Goal: Transaction & Acquisition: Obtain resource

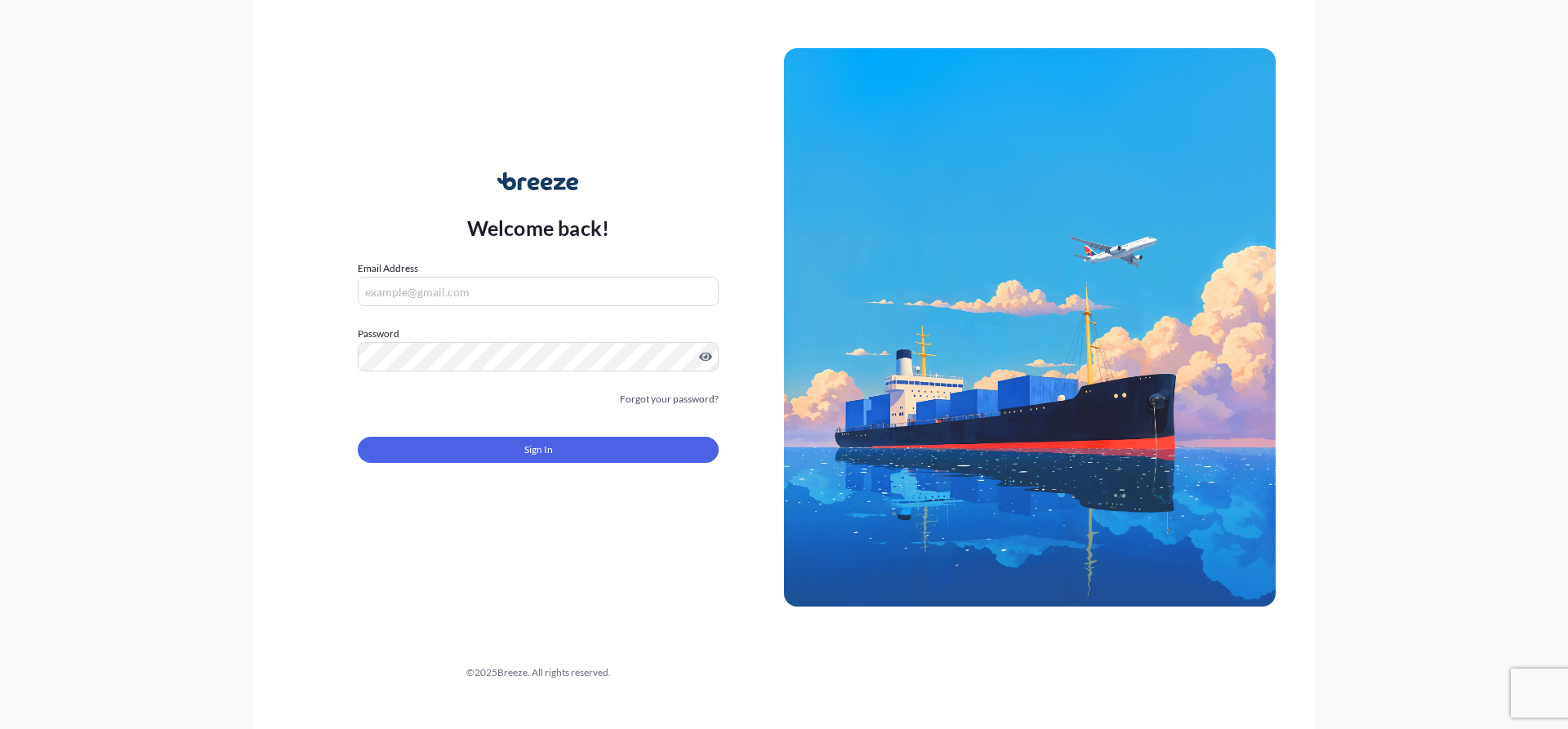
click at [442, 295] on input "Email Address" at bounding box center [538, 291] width 361 height 29
click at [429, 289] on input "Email Address" at bounding box center [538, 291] width 361 height 29
paste input "[EMAIL_ADDRESS][DOMAIN_NAME]"
type input "[EMAIL_ADDRESS][DOMAIN_NAME]"
click at [488, 289] on input "[EMAIL_ADDRESS][DOMAIN_NAME]" at bounding box center [538, 291] width 361 height 29
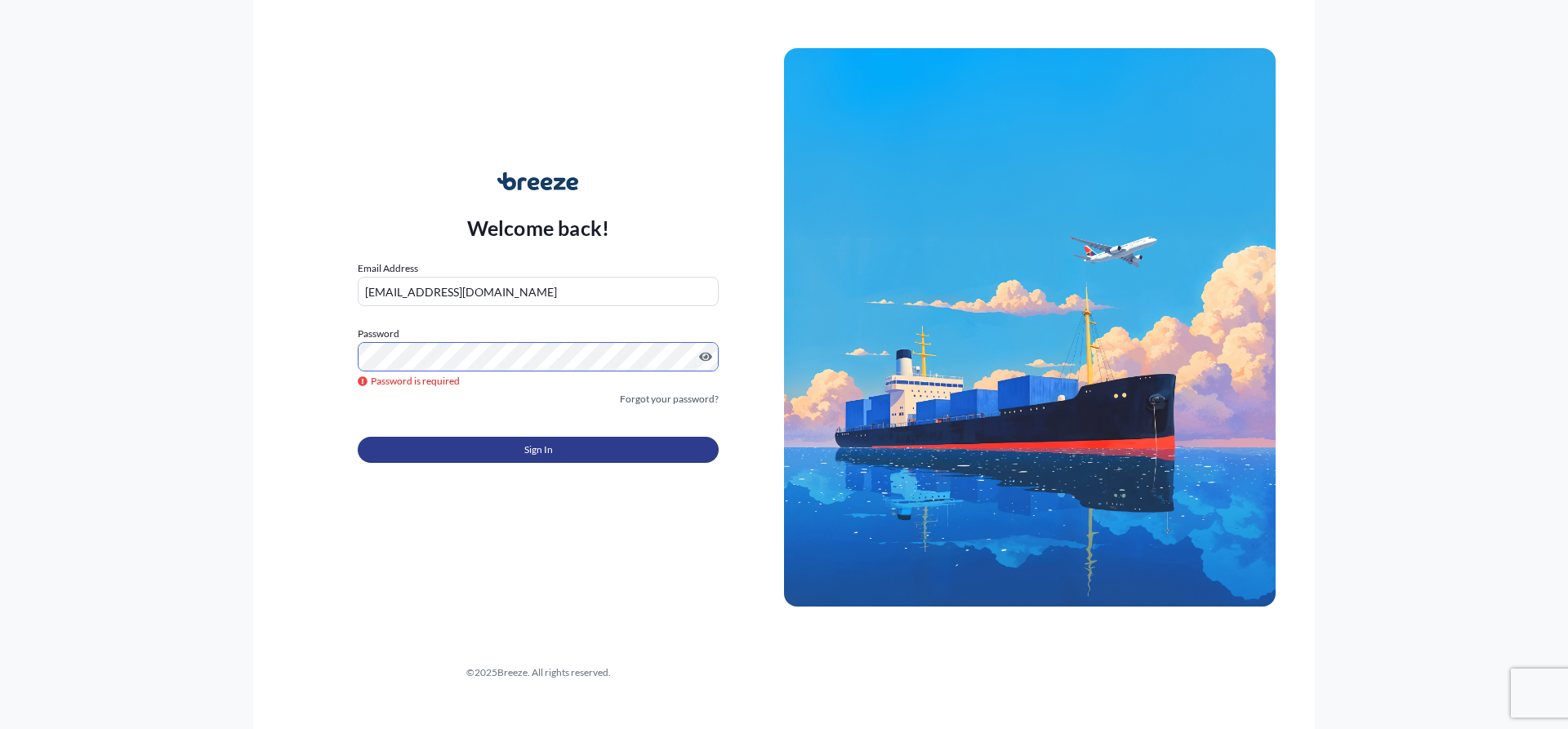
click at [469, 448] on button "Sign In" at bounding box center [538, 450] width 361 height 26
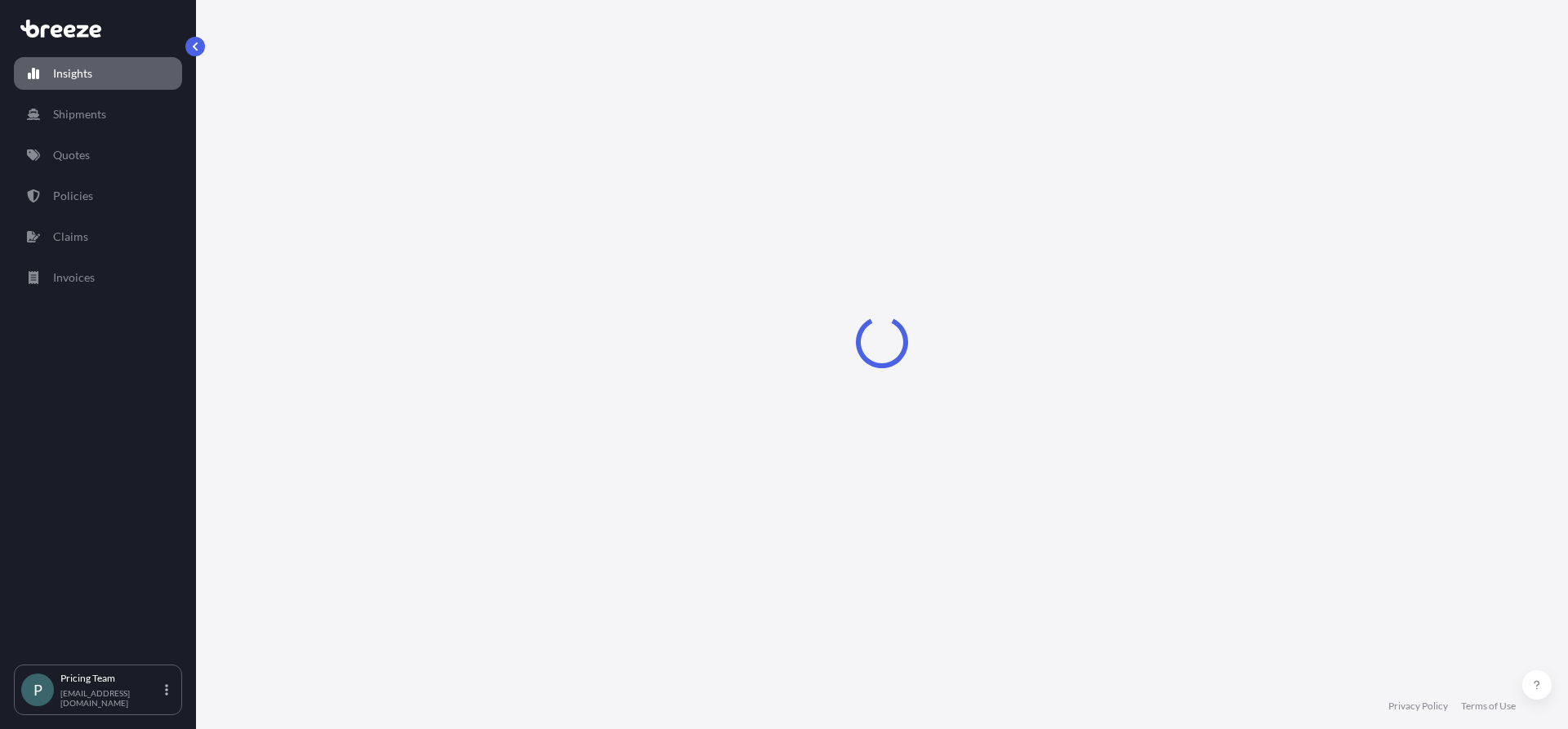
select select "2025"
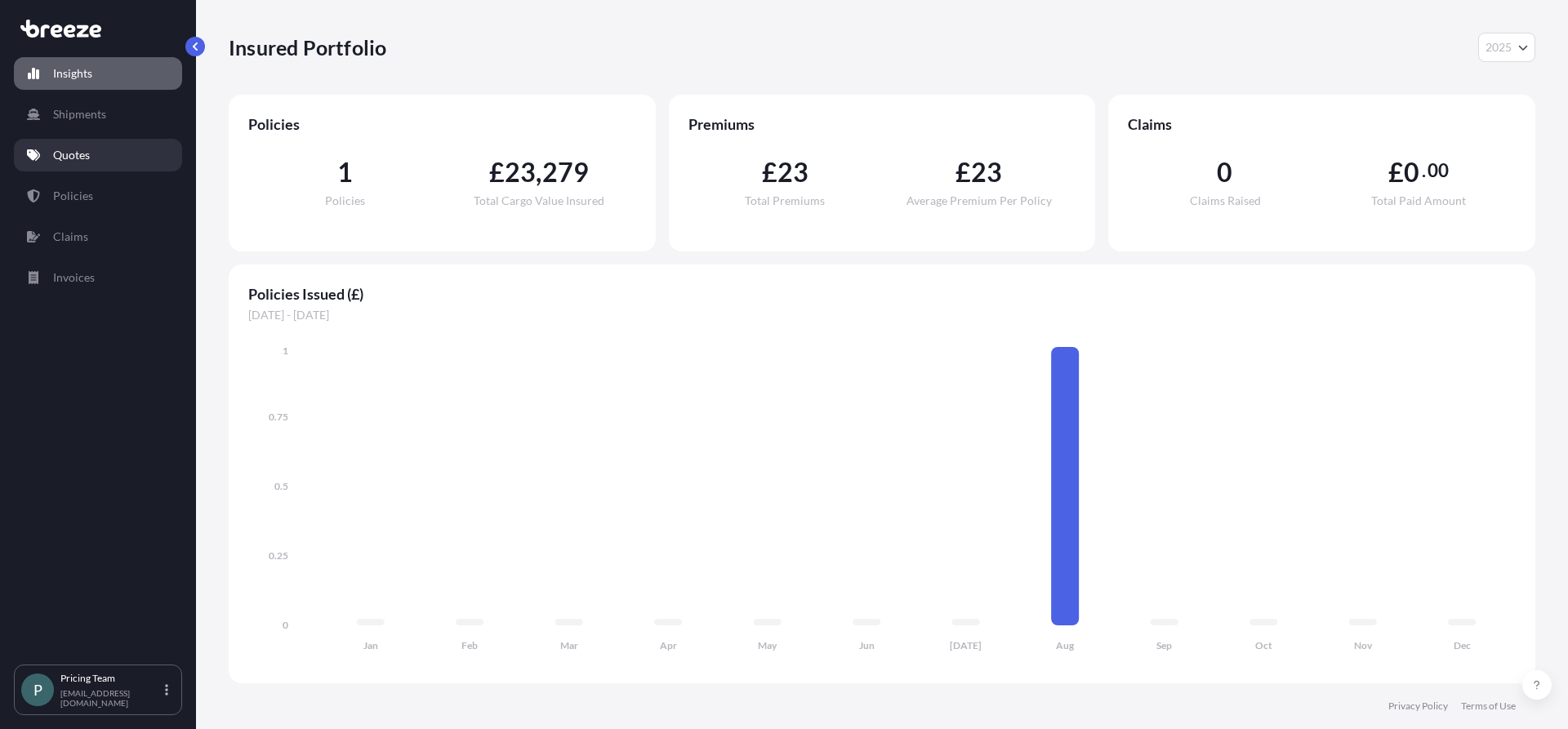
click at [67, 166] on link "Quotes" at bounding box center [98, 155] width 168 height 33
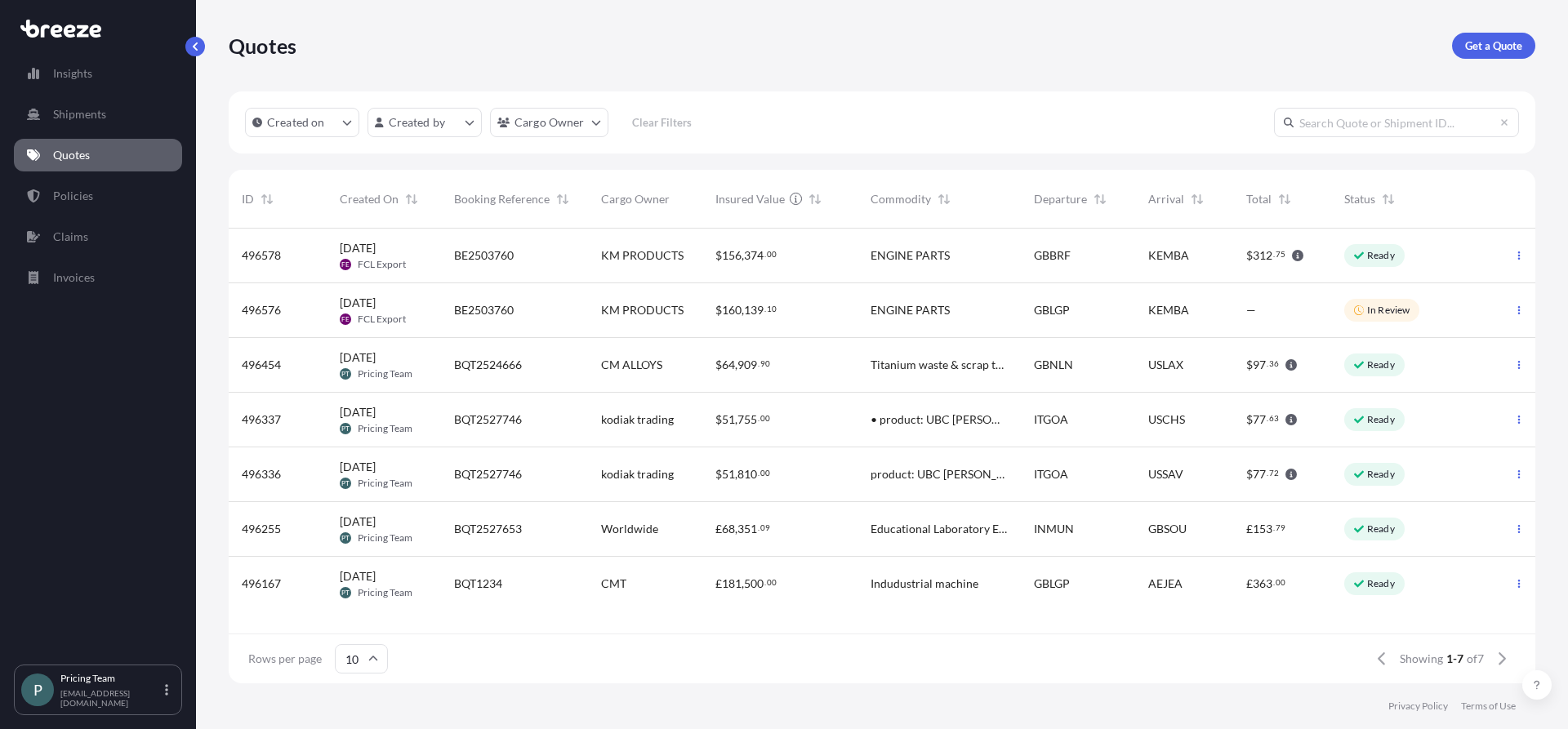
scroll to position [452, 1295]
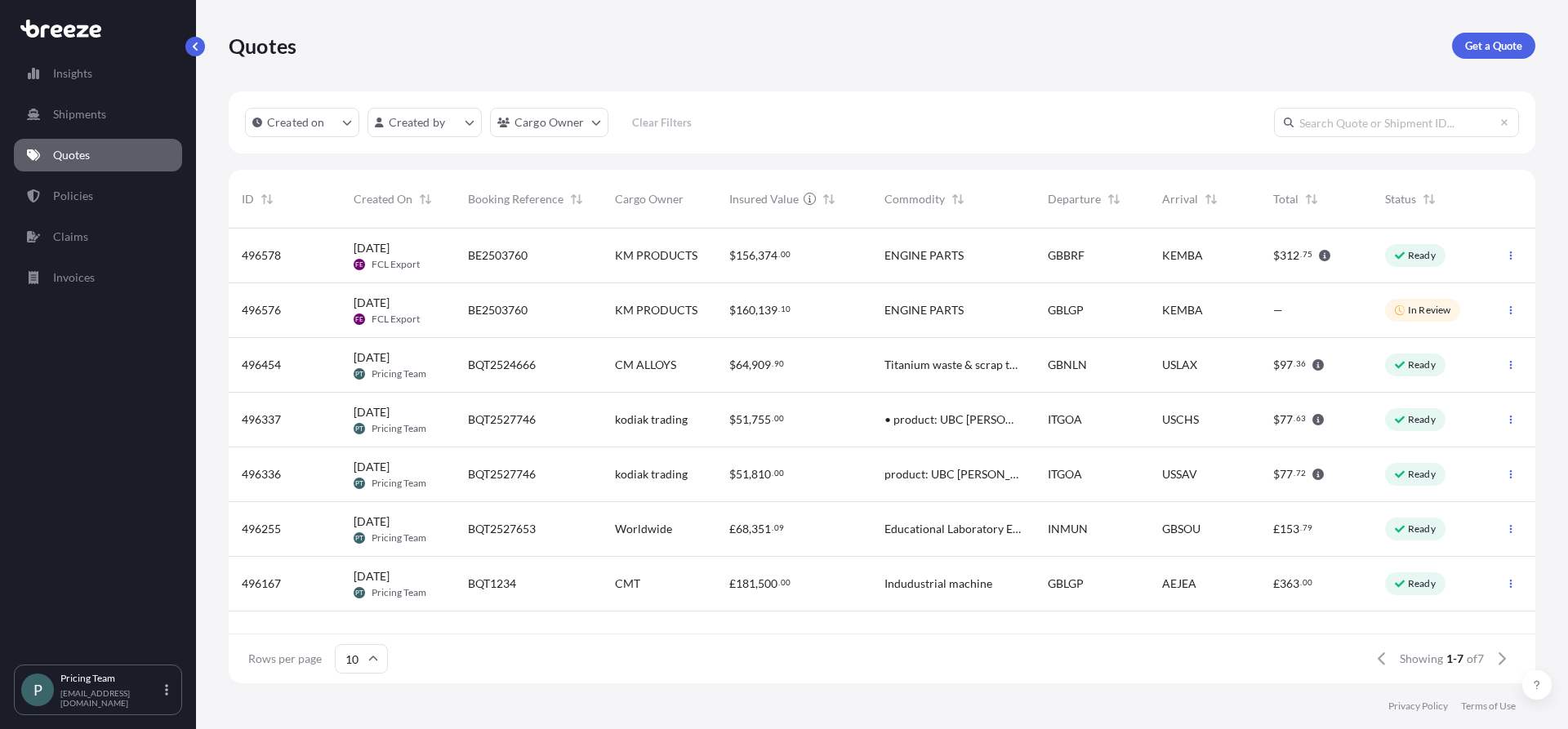
click at [513, 271] on div "BE2503760" at bounding box center [528, 256] width 147 height 55
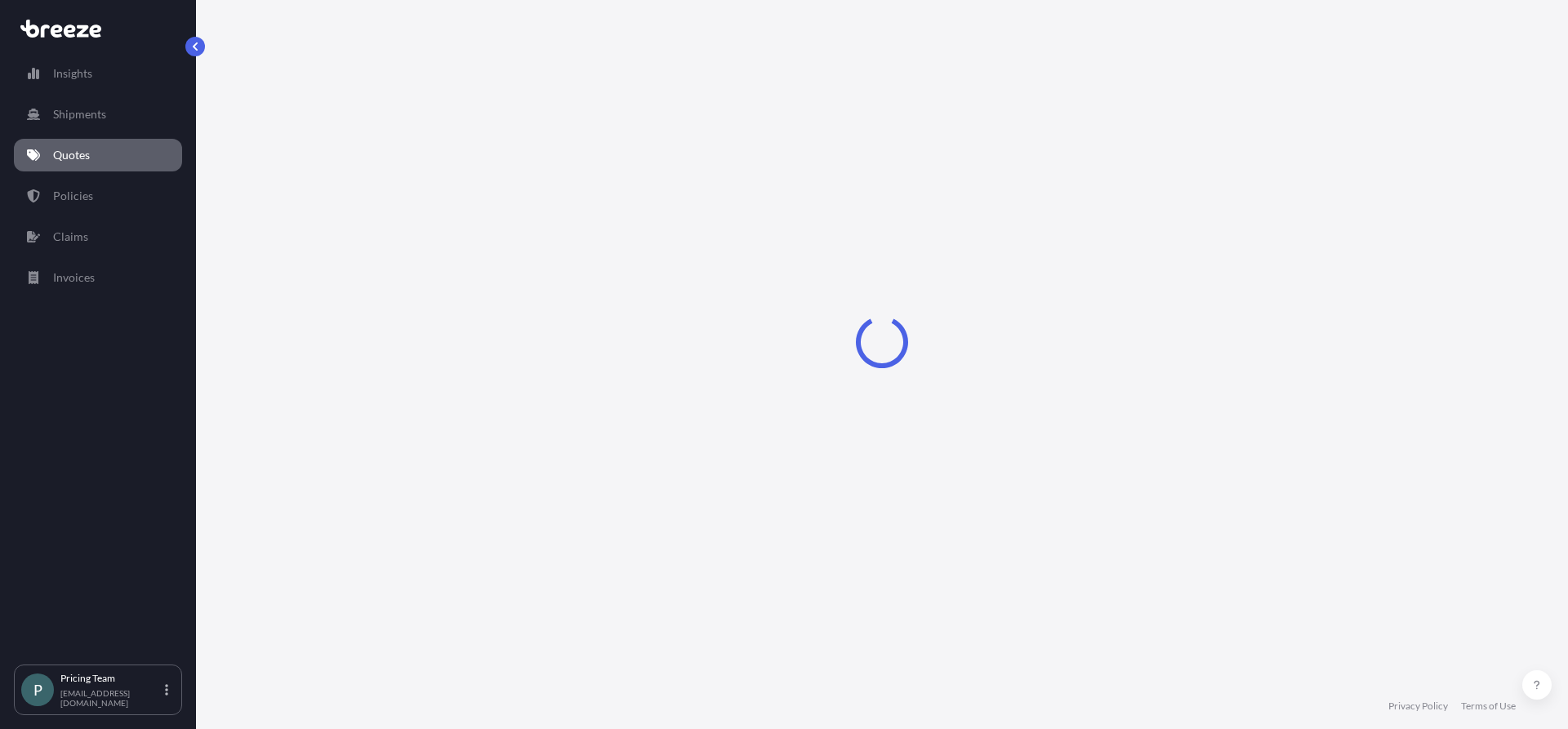
select select "Sea"
select select "2"
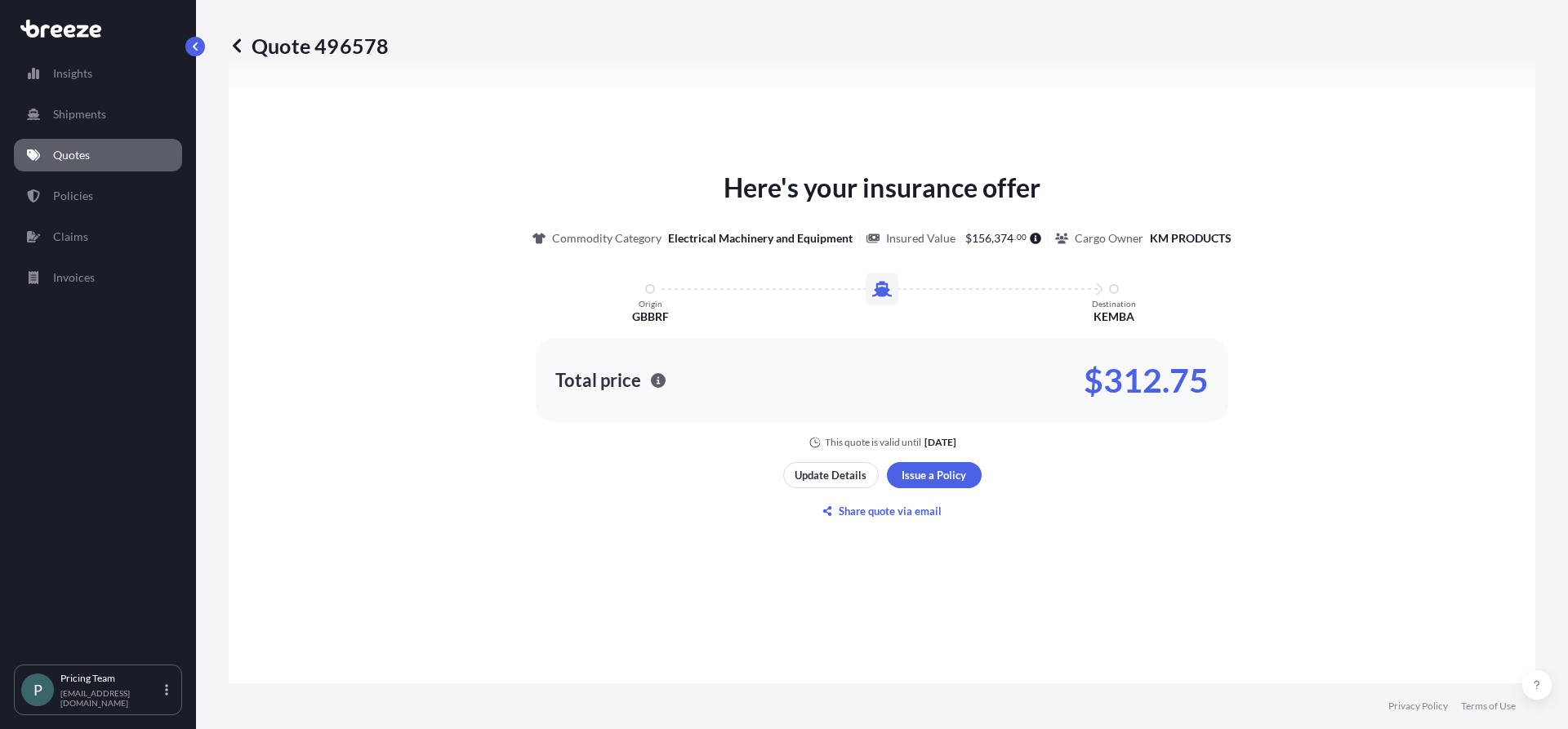
scroll to position [654, 0]
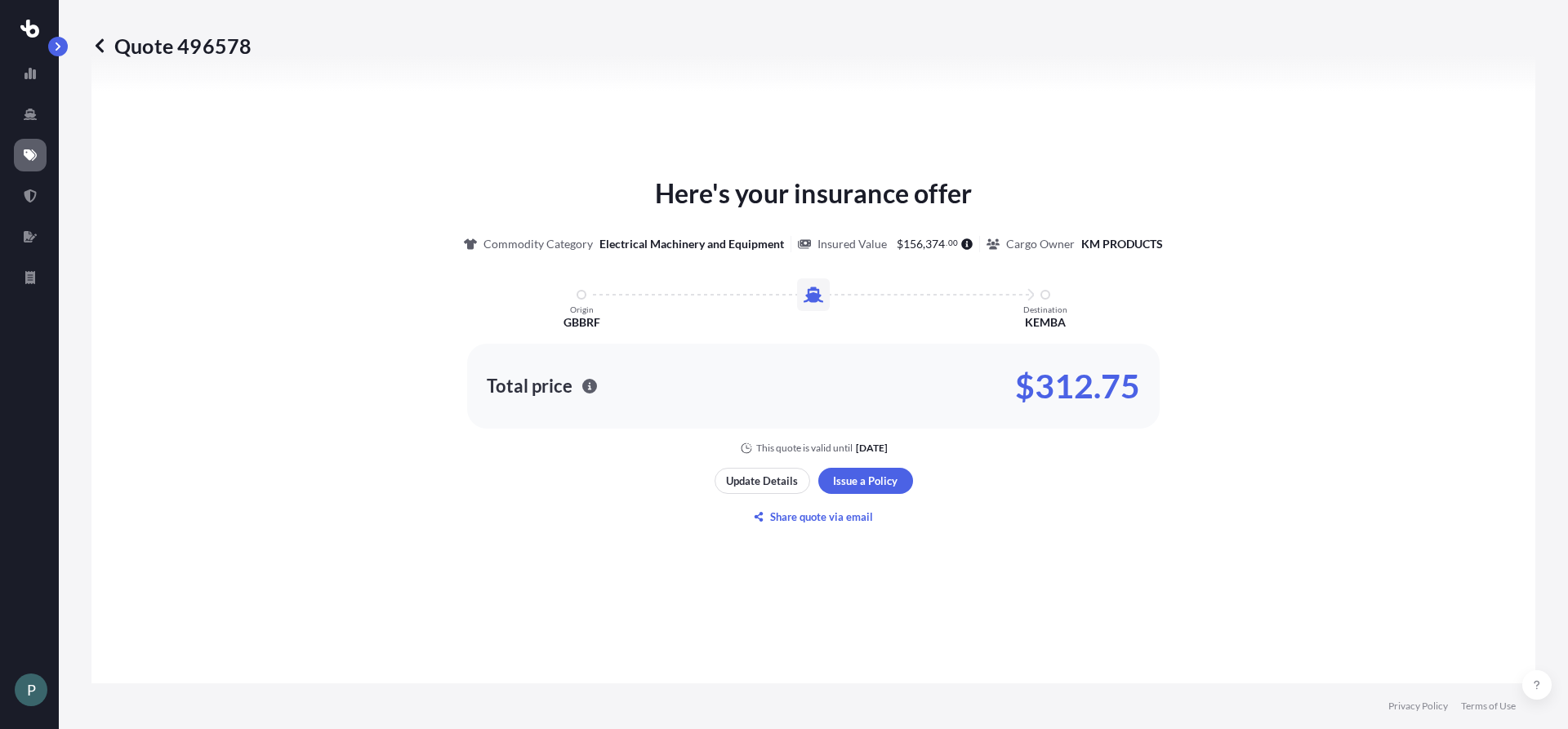
click at [102, 42] on icon at bounding box center [99, 46] width 16 height 16
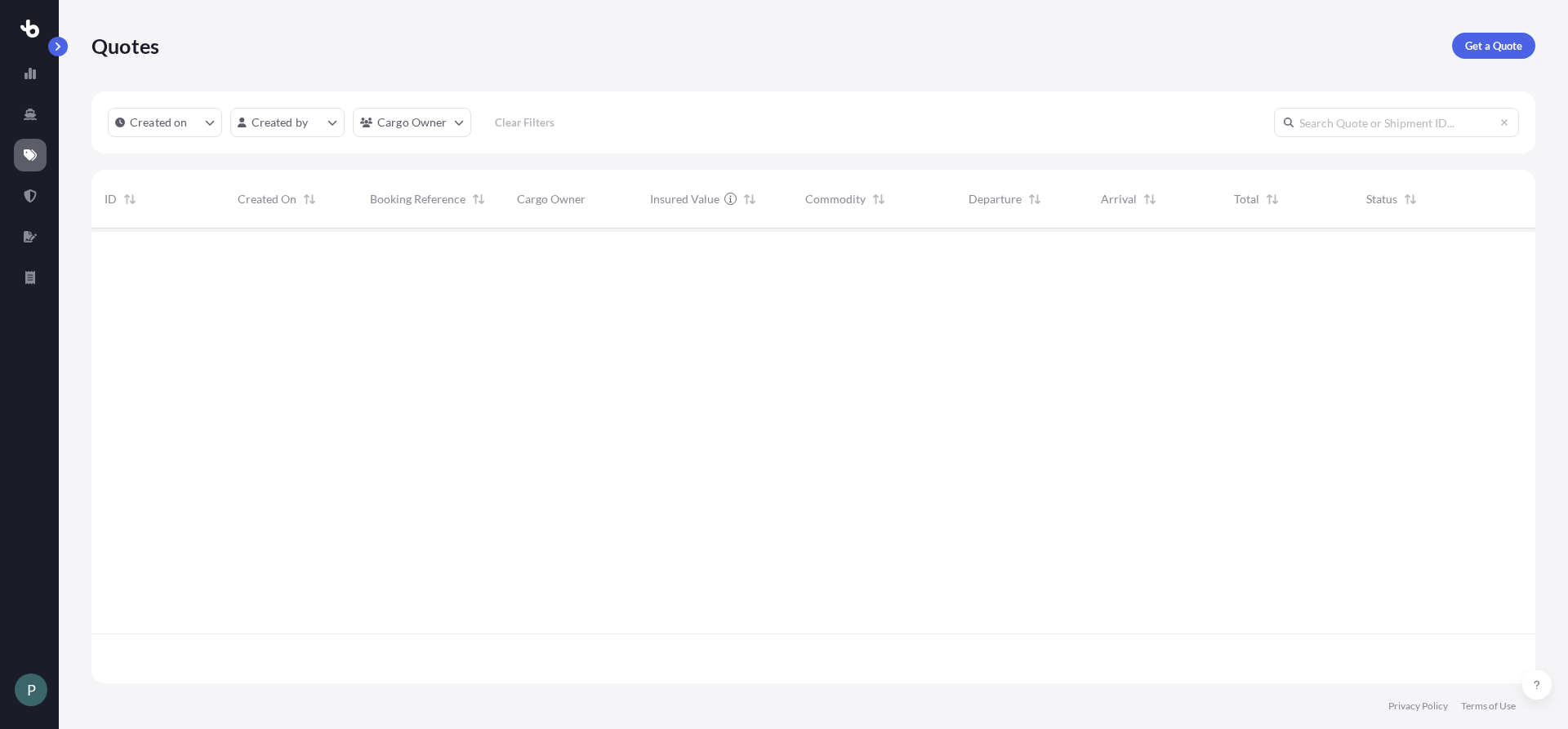
scroll to position [452, 1431]
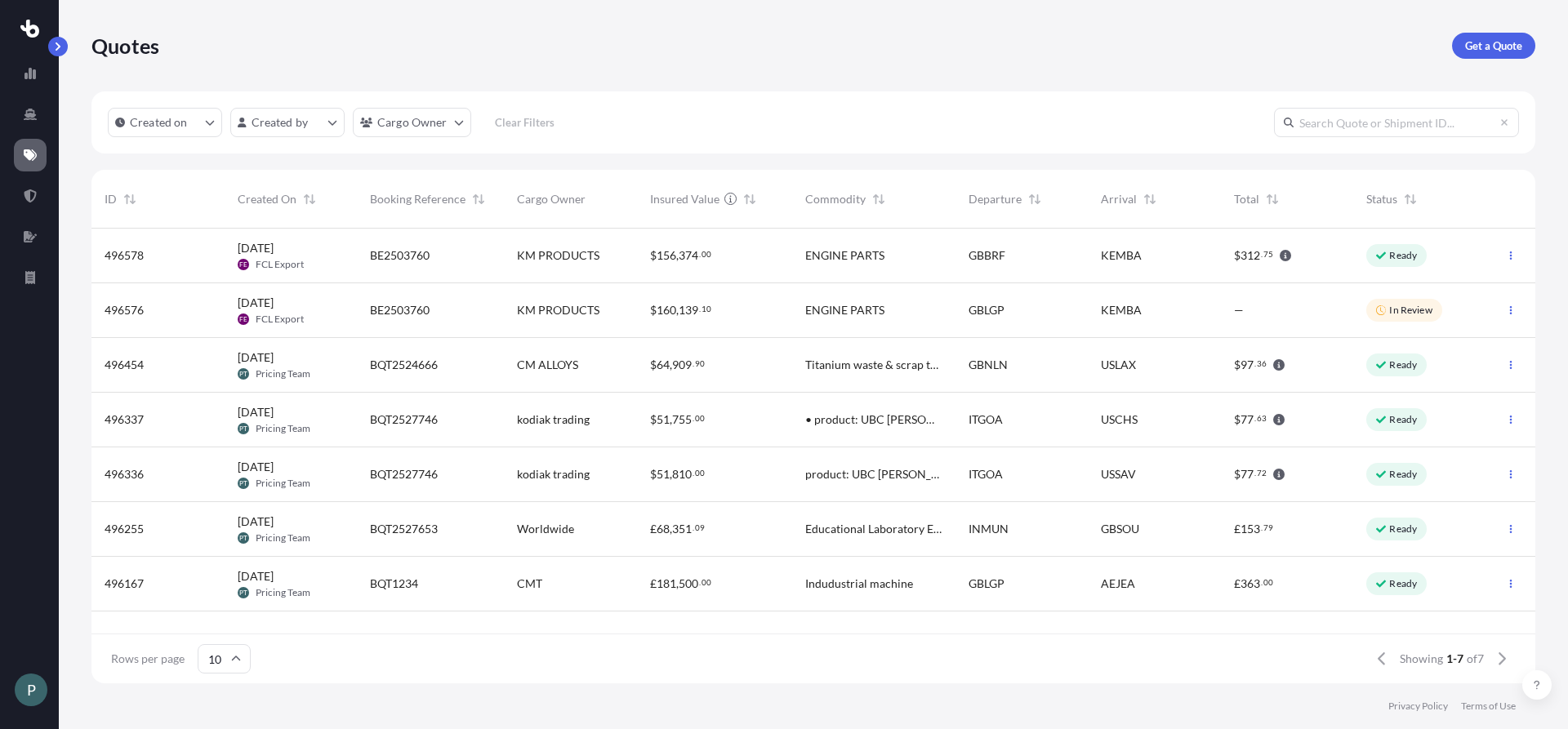
click at [857, 107] on div "Created on Created by Cargo Owner Clear Filters" at bounding box center [813, 122] width 1443 height 62
click at [1473, 42] on p "Get a Quote" at bounding box center [1493, 46] width 58 height 16
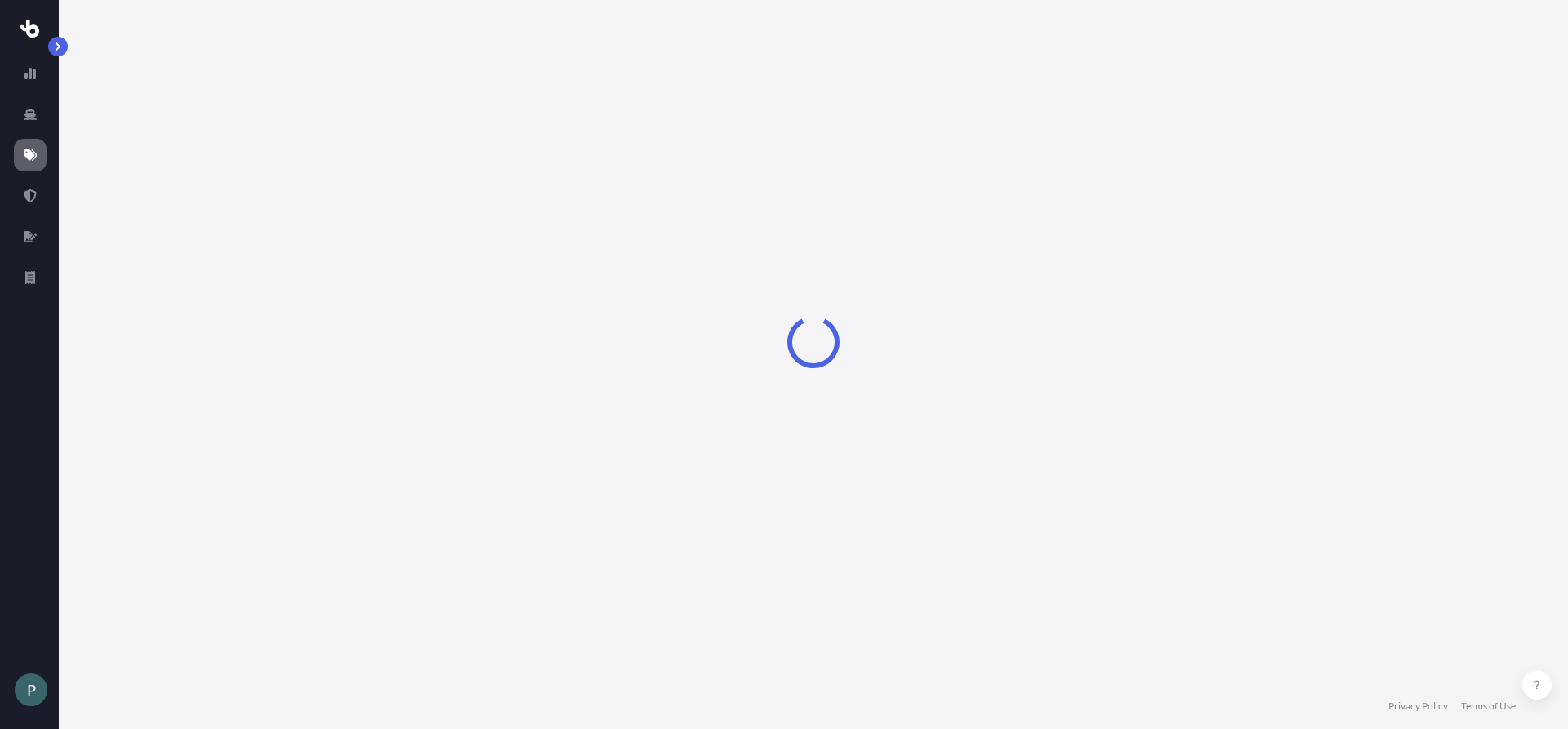
select select "Sea"
select select "1"
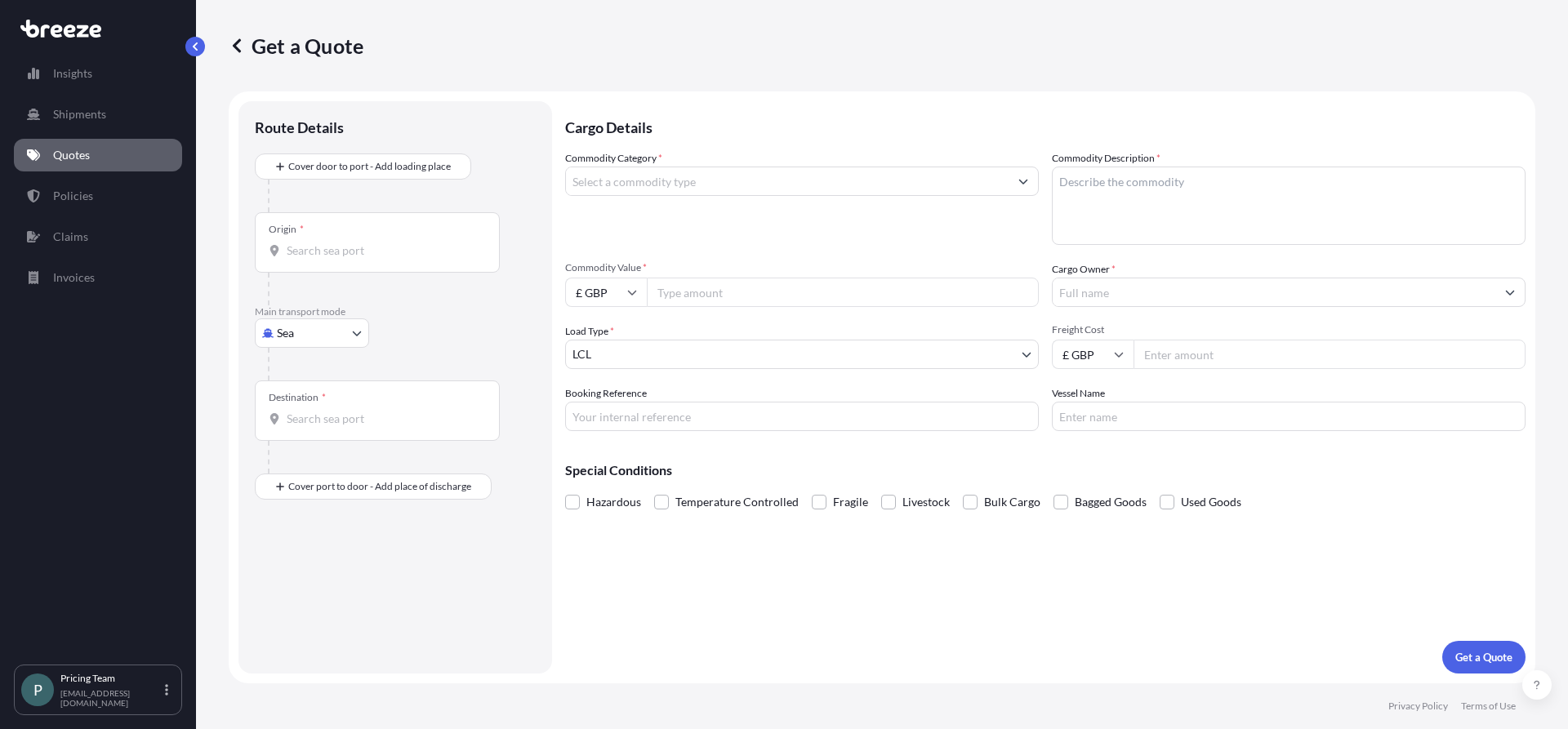
click at [659, 179] on input "Commodity Category *" at bounding box center [787, 181] width 442 height 29
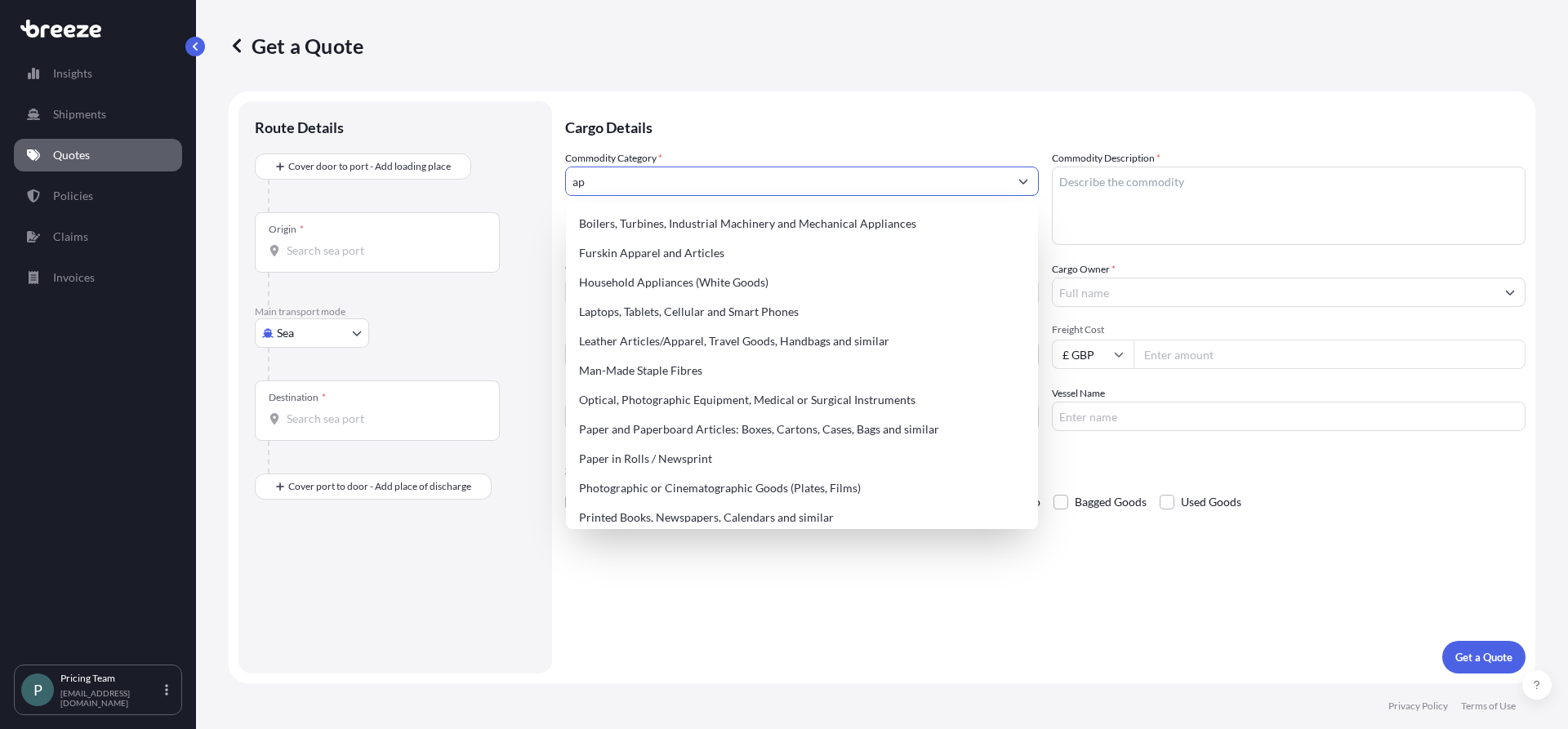
type input "a"
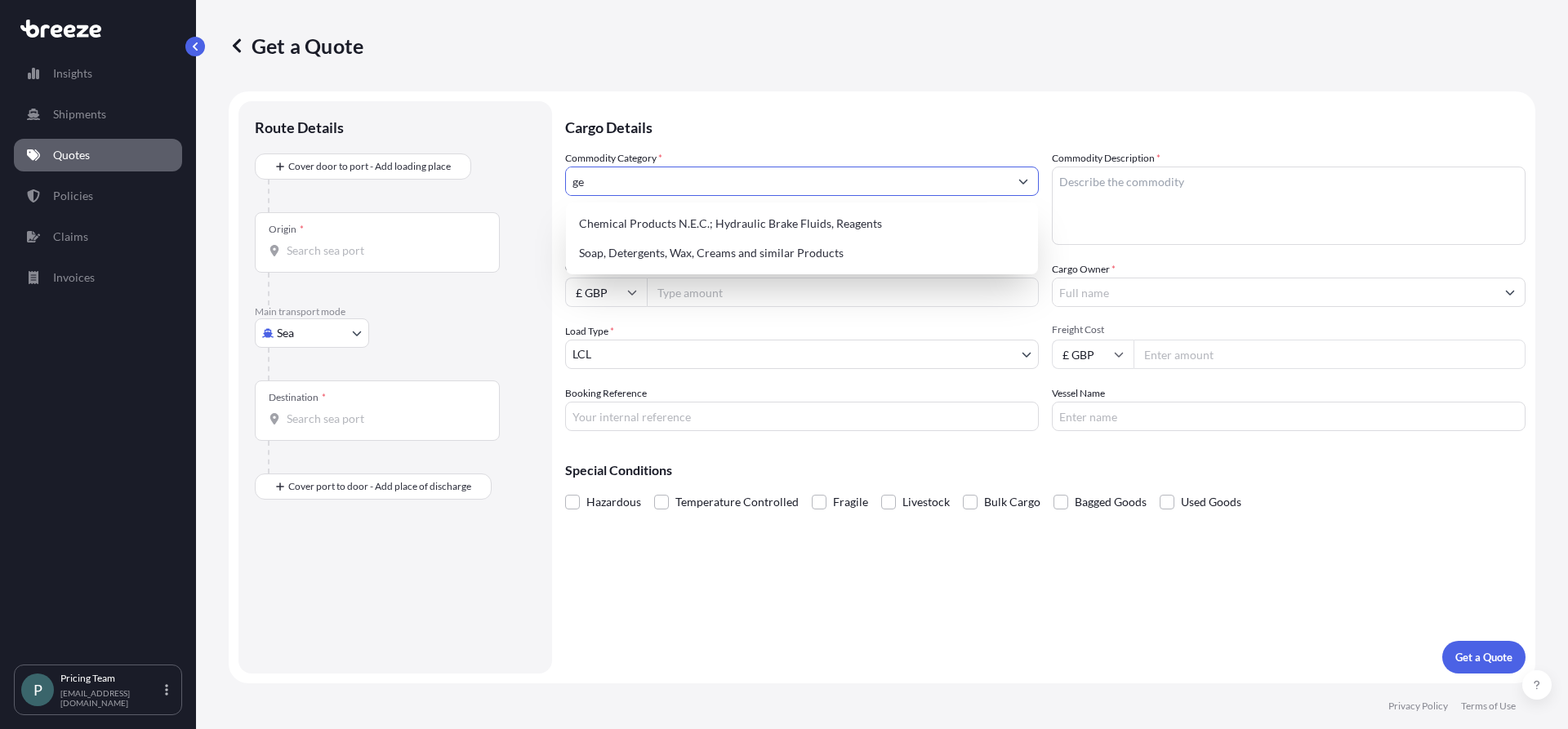
type input "g"
type input "e"
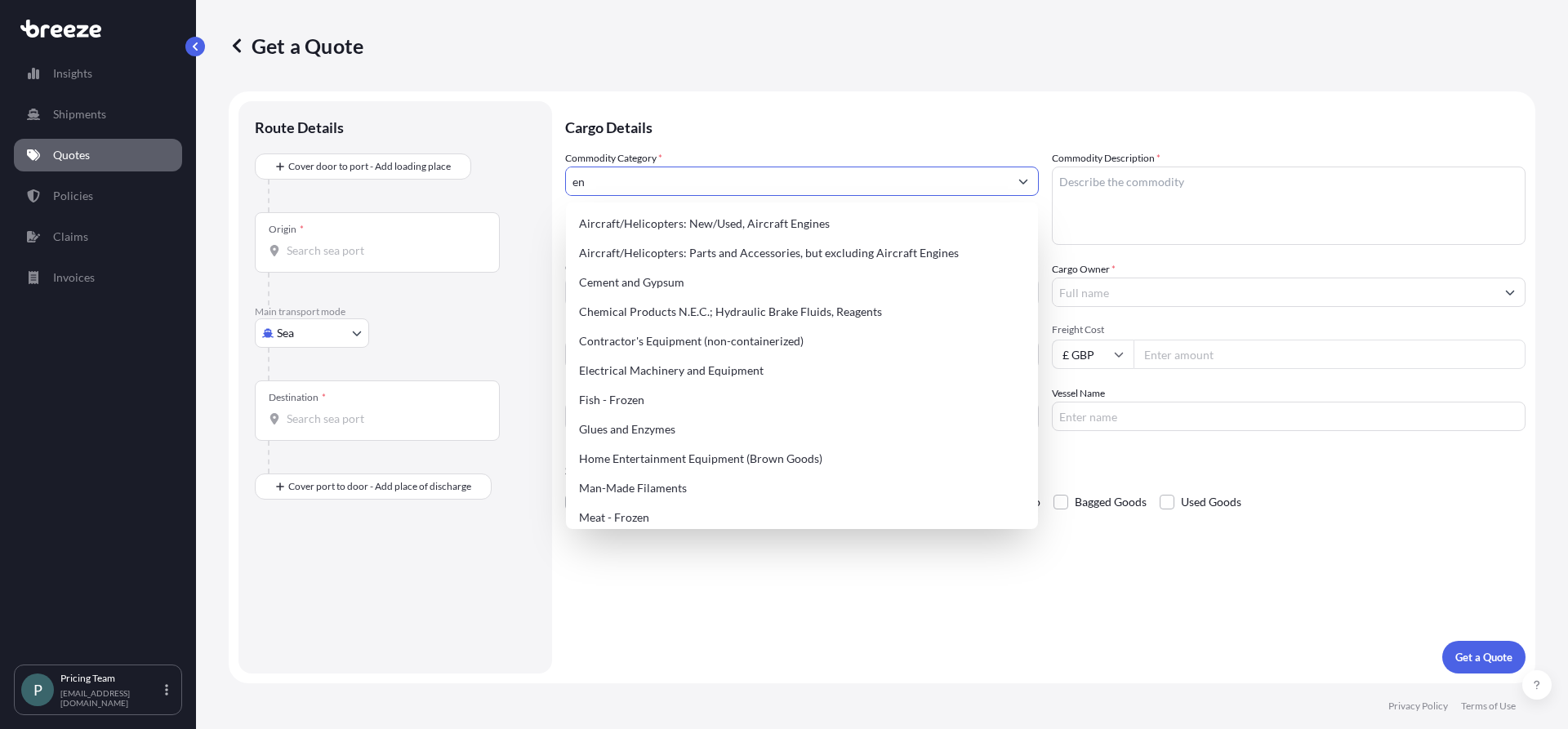
type input "e"
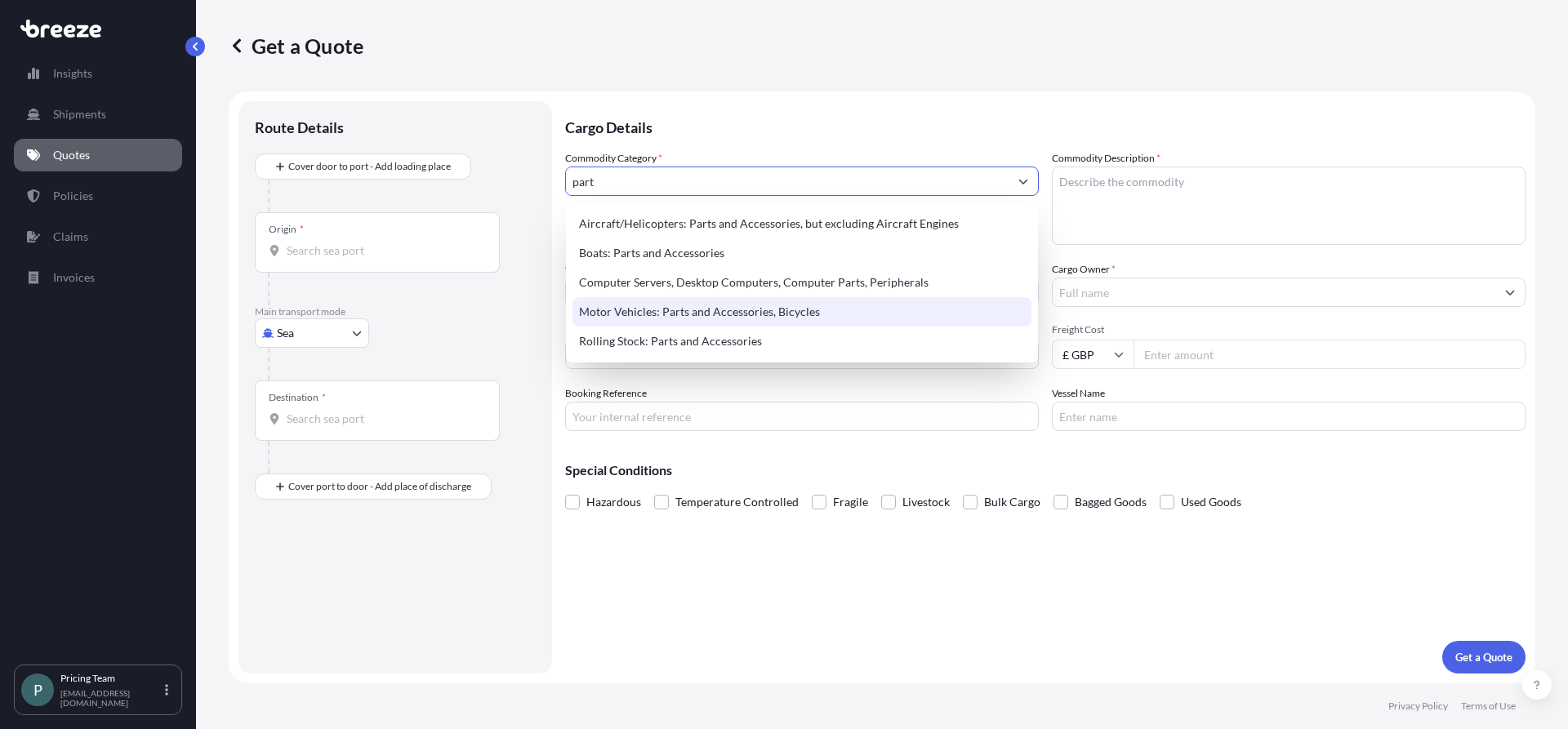
click at [805, 319] on div "Motor Vehicles: Parts and Accessories, Bicycles" at bounding box center [802, 312] width 459 height 29
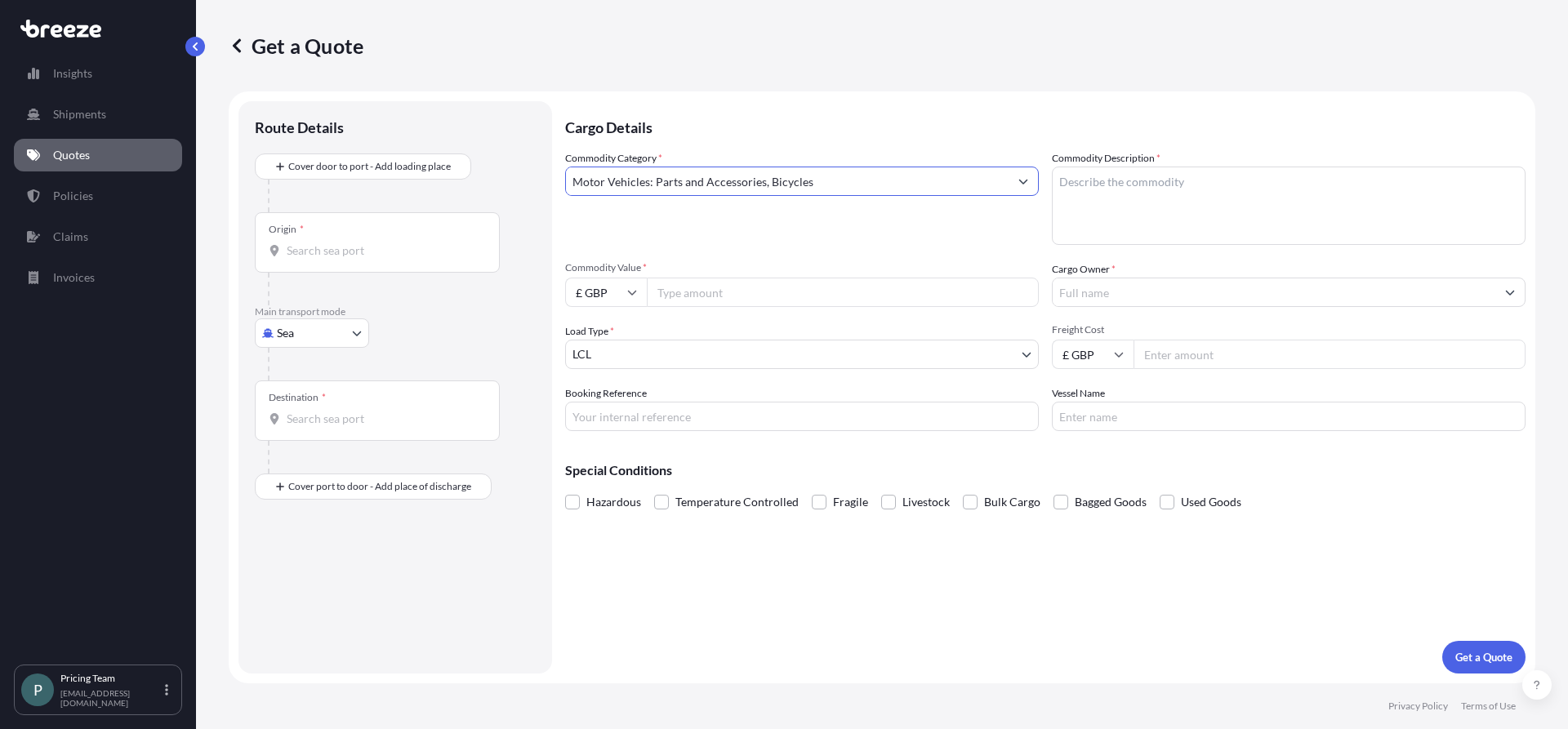
type input "Motor Vehicles: Parts and Accessories, Bicycles"
click at [1132, 183] on textarea "Commodity Description *" at bounding box center [1288, 205] width 473 height 78
click at [692, 298] on input "Commodity Value *" at bounding box center [843, 292] width 392 height 29
type input "137605.18"
click at [1160, 292] on input "Cargo Owner *" at bounding box center [1273, 292] width 442 height 29
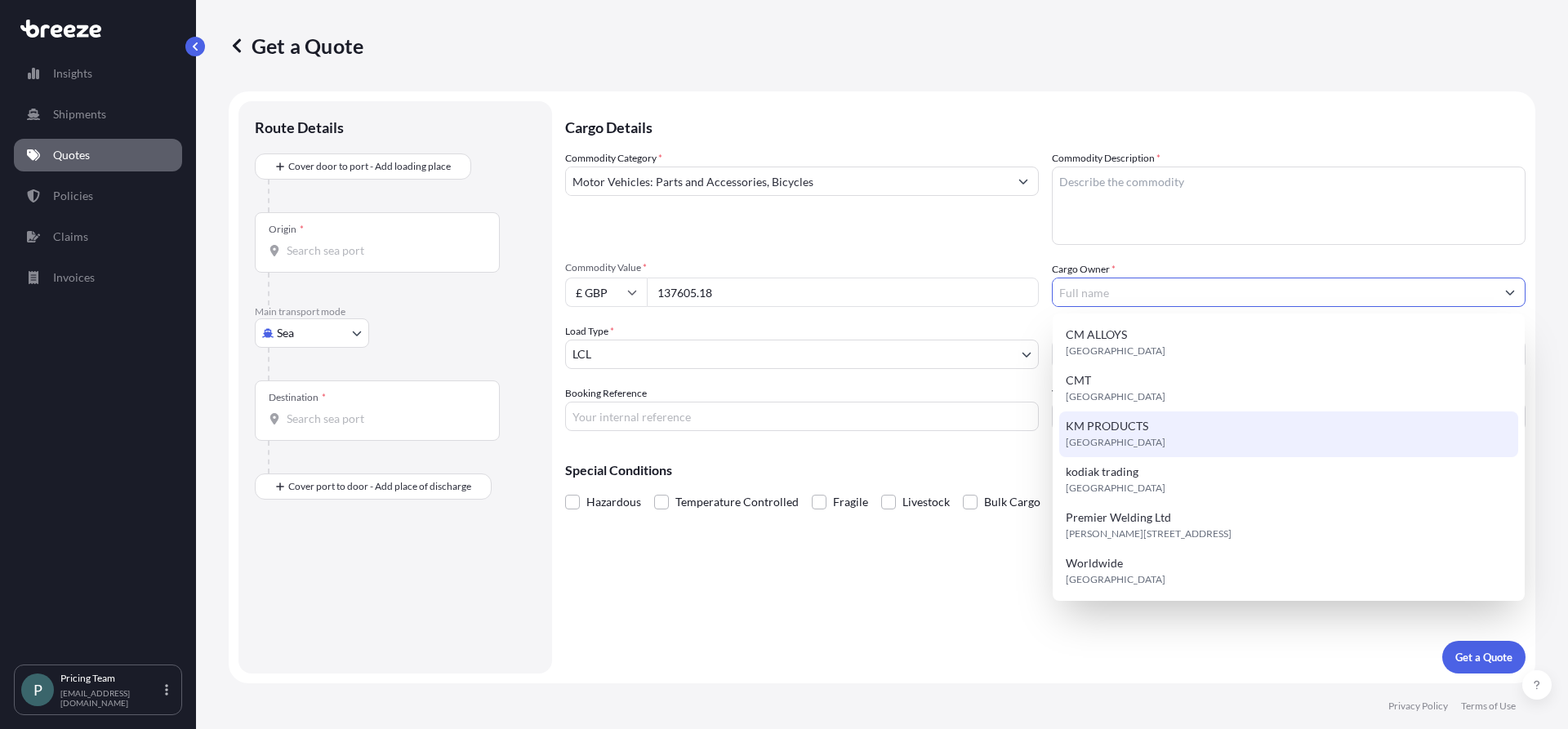
click at [1148, 434] on div "KM PRODUCTS [GEOGRAPHIC_DATA]" at bounding box center [1289, 434] width 459 height 46
type input "KM PRODUCTS"
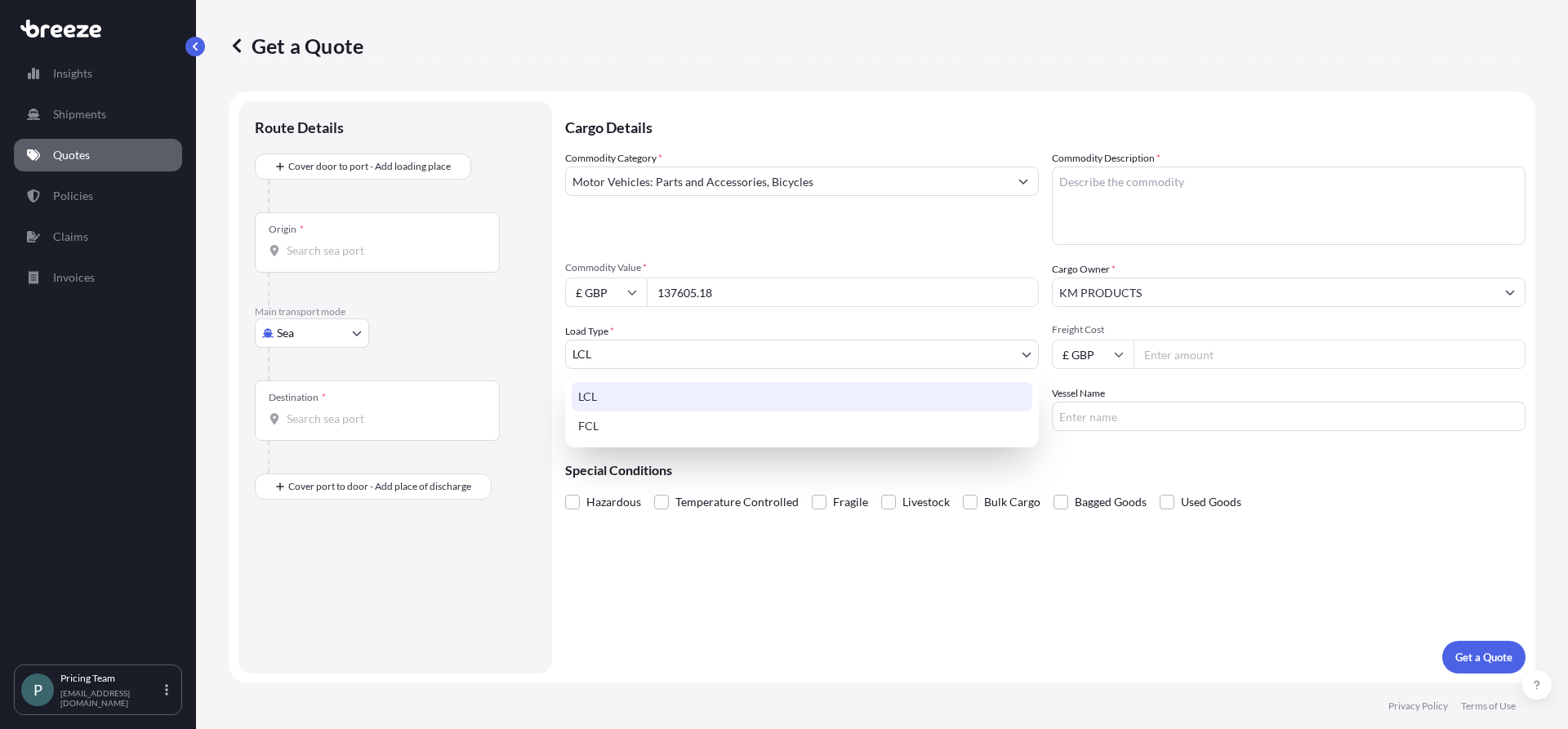
click at [725, 354] on body "6 options available. Insights Shipments Quotes Policies Claims Invoices P Prici…" at bounding box center [784, 364] width 1568 height 729
click at [684, 430] on div "FCL" at bounding box center [802, 426] width 461 height 29
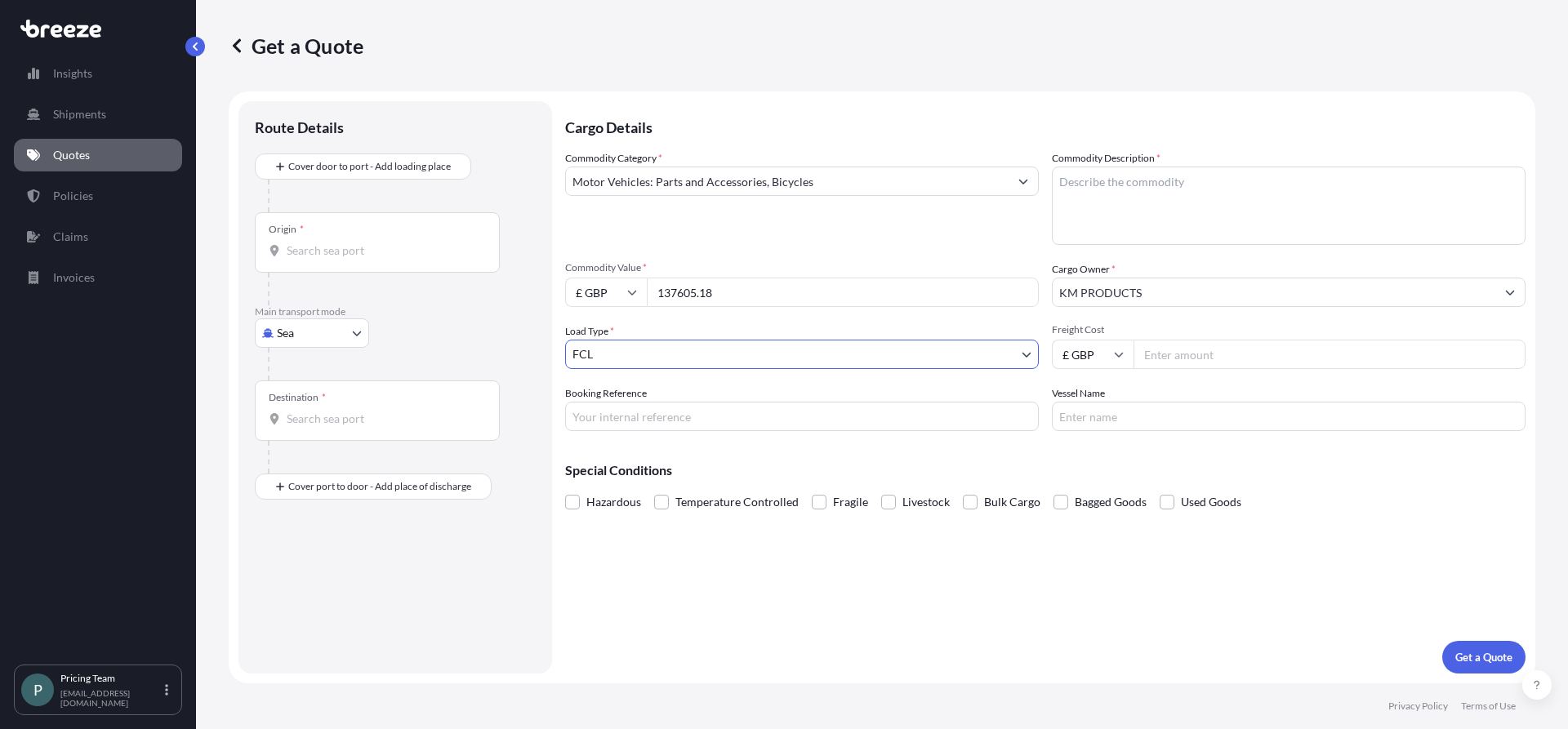
click at [1199, 352] on input "Freight Cost" at bounding box center [1329, 354] width 392 height 29
click at [1420, 513] on div "Hazardous Temperature Controlled Fragile Livestock Bulk Cargo Bagged Goods Used…" at bounding box center [1046, 501] width 961 height 25
click at [1180, 355] on input "Freight Cost" at bounding box center [1329, 354] width 392 height 29
type input "2338"
click at [657, 413] on input "Booking Reference" at bounding box center [802, 416] width 473 height 29
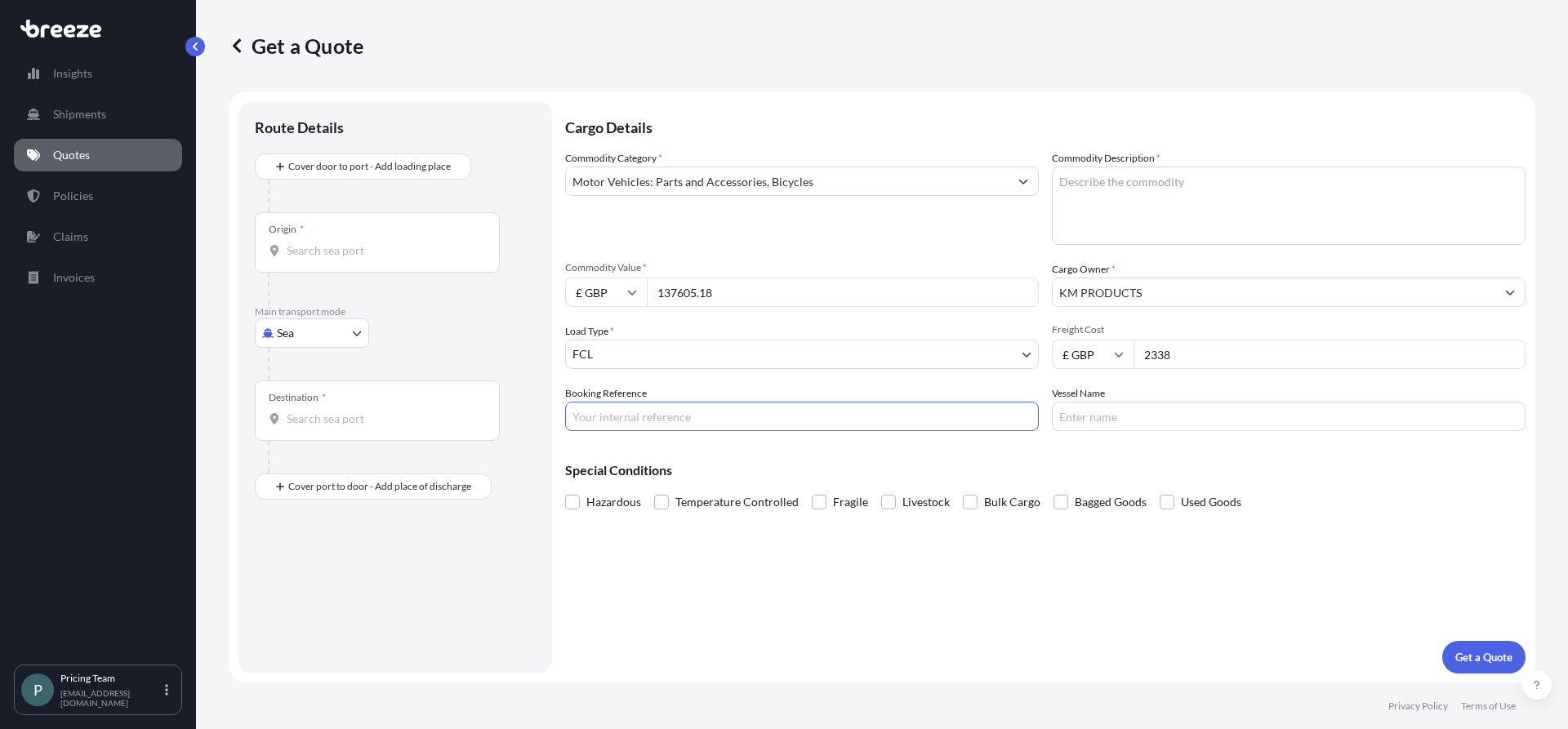
click at [652, 418] on input "Booking Reference" at bounding box center [802, 416] width 473 height 29
type input "BQT2525593"
click at [1155, 412] on input "Vessel Name" at bounding box center [1288, 416] width 473 height 29
type input "MSC MAEVA"
click at [1163, 625] on div "Cargo Details Commodity Category * Motor Vehicles: Parts and Accessories, Bicyc…" at bounding box center [1046, 387] width 961 height 572
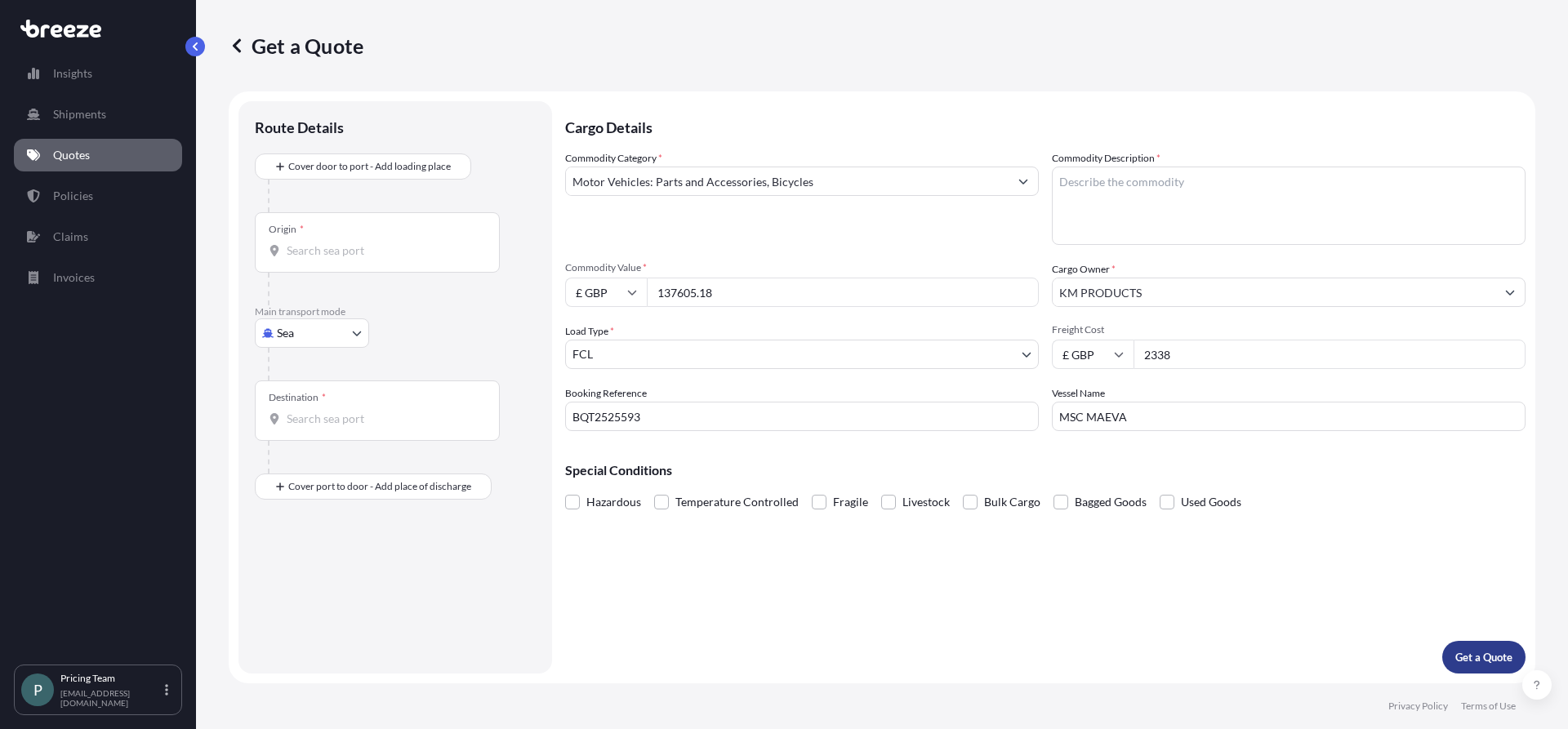
click at [1504, 653] on p "Get a Quote" at bounding box center [1484, 657] width 58 height 16
click at [1110, 179] on textarea "Commodity Description *" at bounding box center [1288, 205] width 473 height 78
click at [1112, 174] on textarea "Commodity Description *" at bounding box center [1288, 205] width 473 height 78
paste textarea "COMMODITY CODE:8409 9900"
type textarea "COMMODITY CODE:8409 9900"
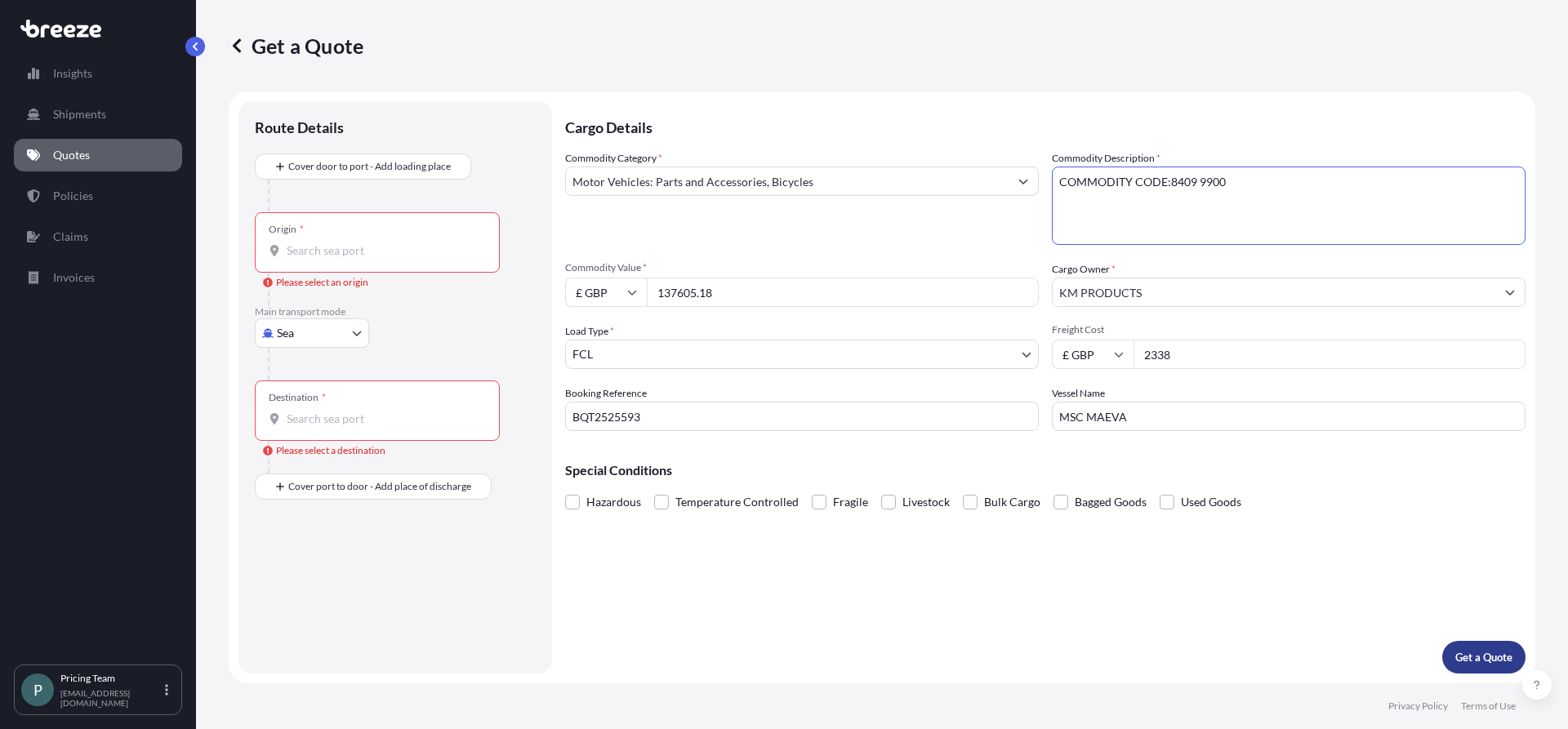
click at [1472, 657] on p "Get a Quote" at bounding box center [1484, 657] width 58 height 16
click at [323, 241] on div "Origin *" at bounding box center [377, 242] width 245 height 60
click at [323, 242] on input "Origin * Please select an origin" at bounding box center [383, 250] width 192 height 16
click at [1345, 463] on div "Special Conditions Hazardous Temperature Controlled Fragile Livestock Bulk Carg…" at bounding box center [1046, 479] width 961 height 70
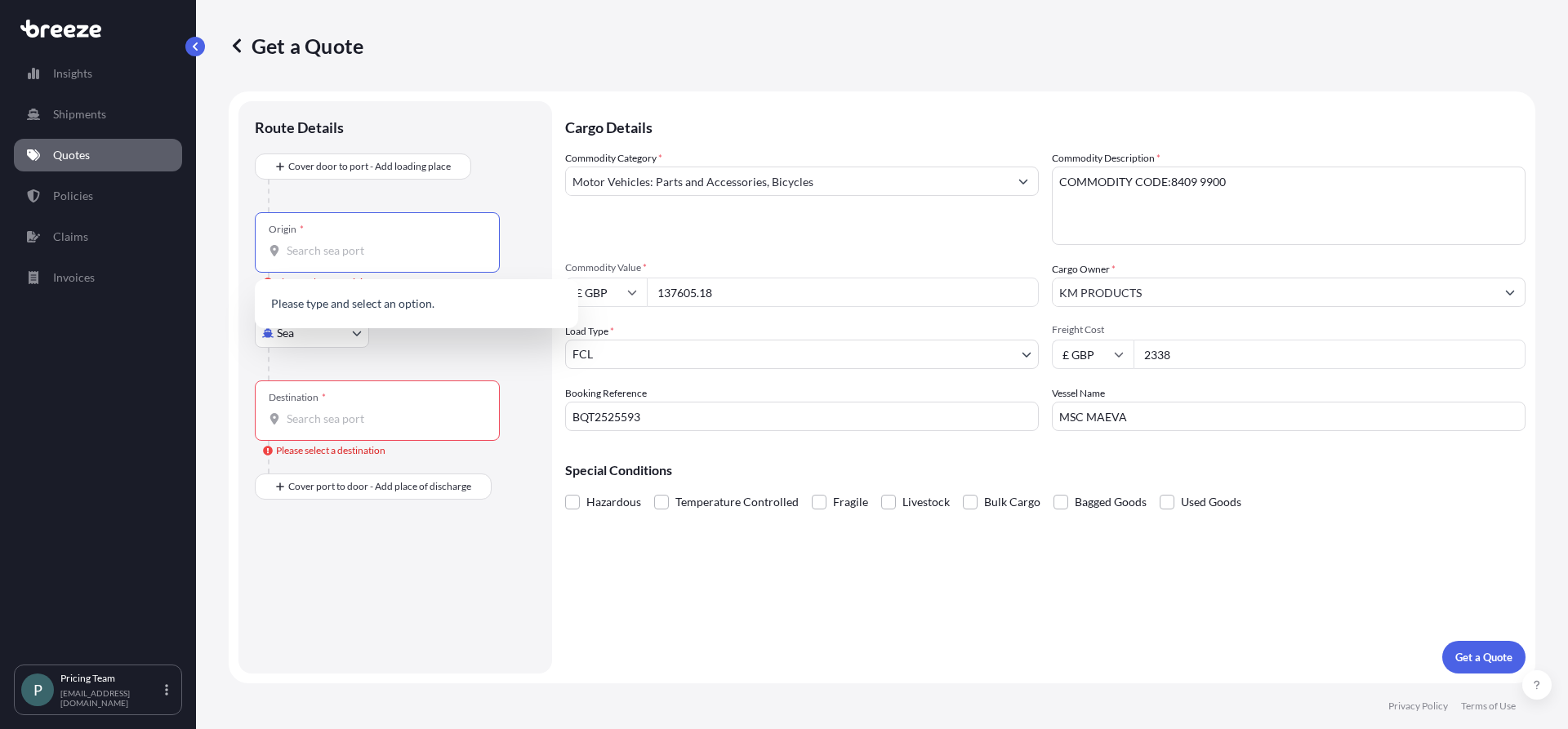
click at [318, 246] on input "Origin * Please select an origin" at bounding box center [383, 250] width 192 height 16
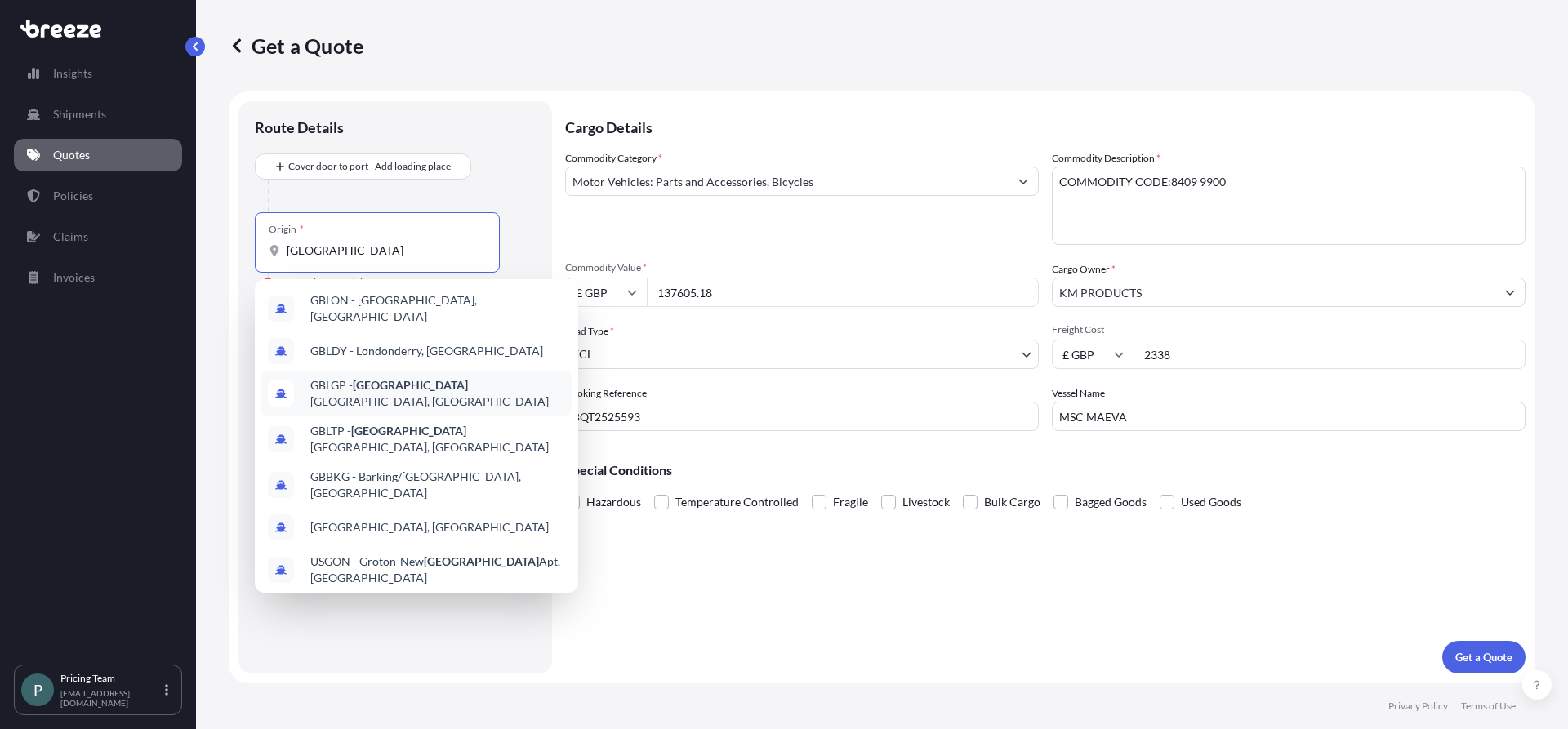
click at [405, 386] on span "GBLGP - [GEOGRAPHIC_DATA], [GEOGRAPHIC_DATA]" at bounding box center [437, 393] width 255 height 33
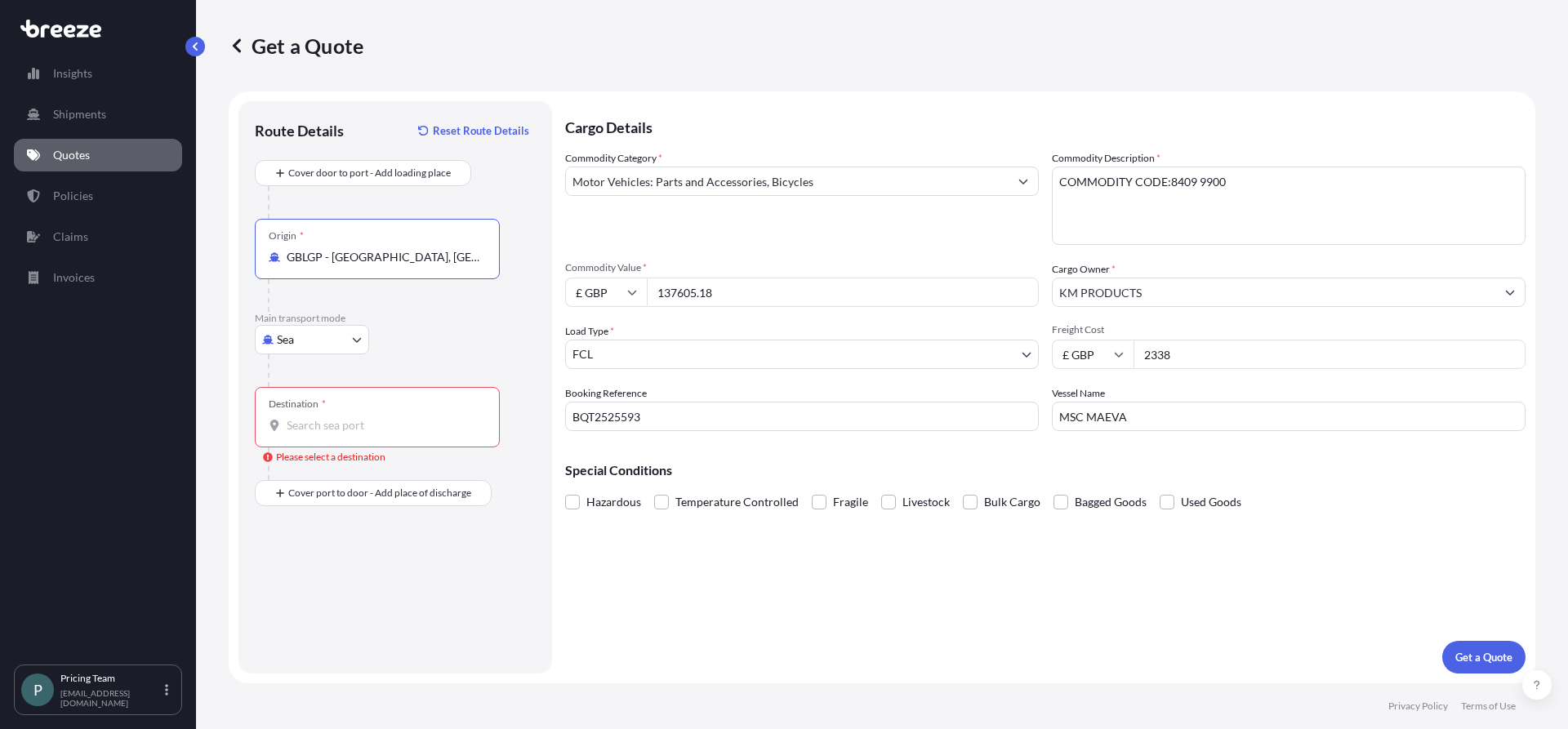
type input "GBLGP - [GEOGRAPHIC_DATA], [GEOGRAPHIC_DATA]"
click at [377, 431] on input "Destination * Please select a destination" at bounding box center [383, 425] width 192 height 16
type input "KEMBA - [GEOGRAPHIC_DATA], [GEOGRAPHIC_DATA]"
click at [1492, 652] on p "Get a Quote" at bounding box center [1484, 657] width 58 height 16
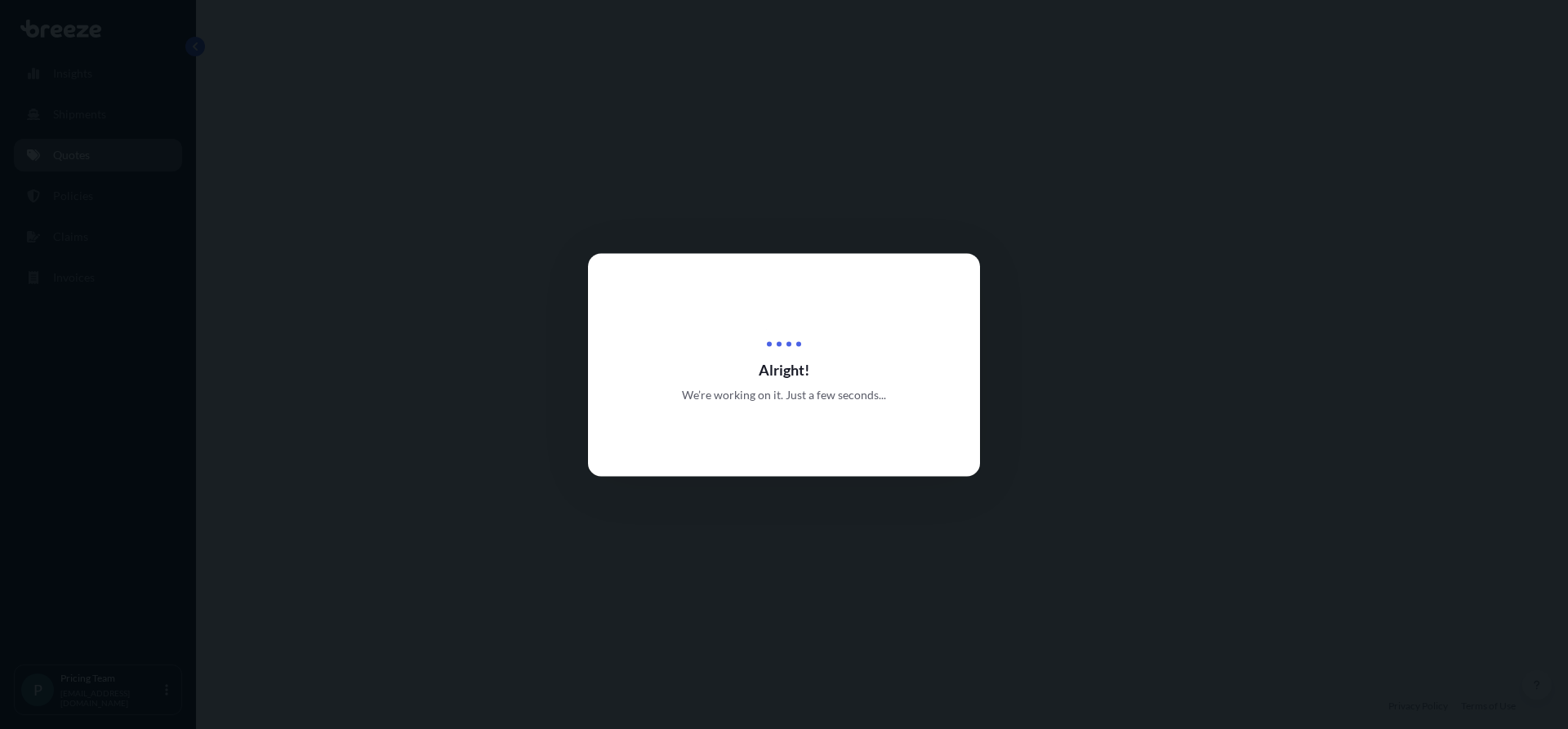
select select "Sea"
select select "2"
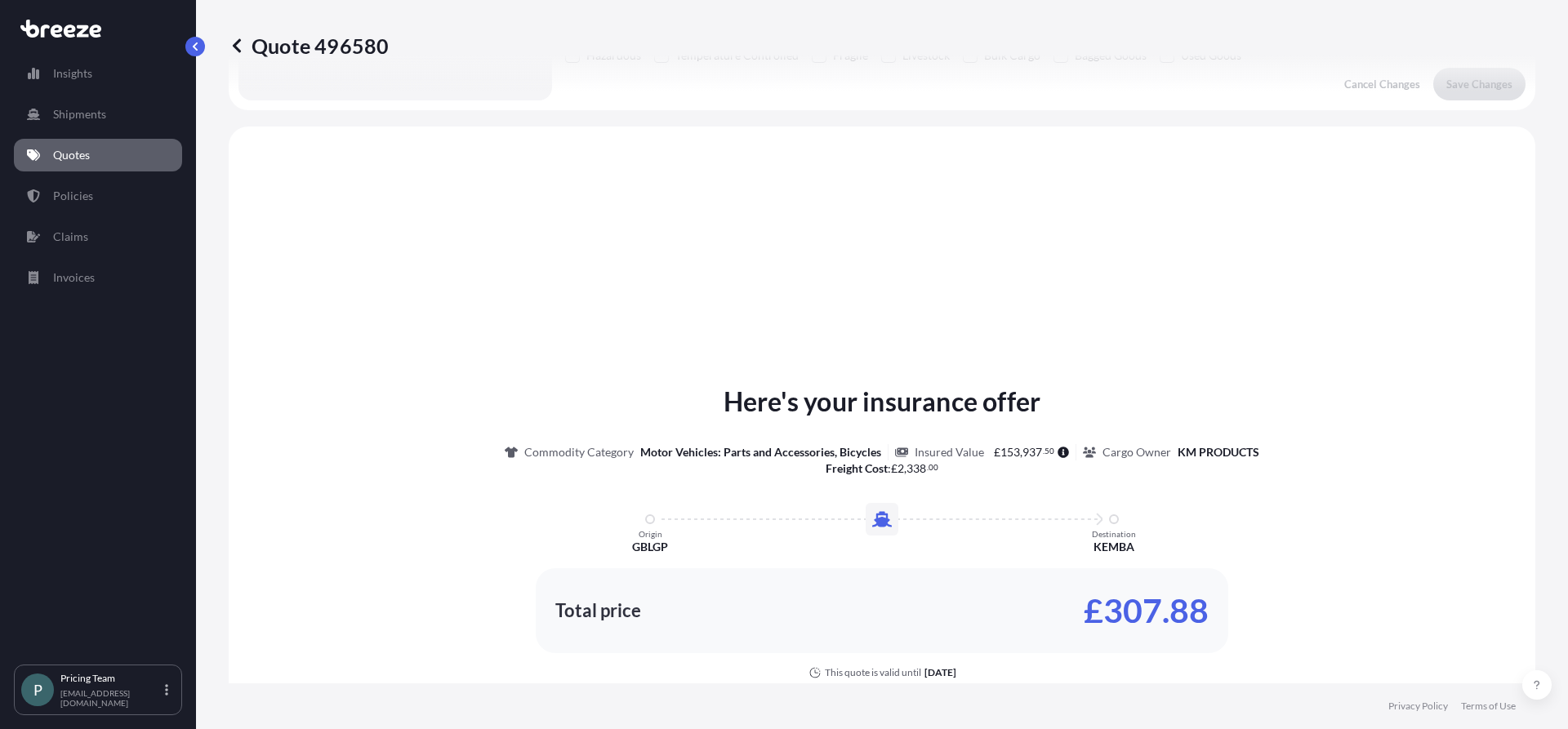
scroll to position [491, 0]
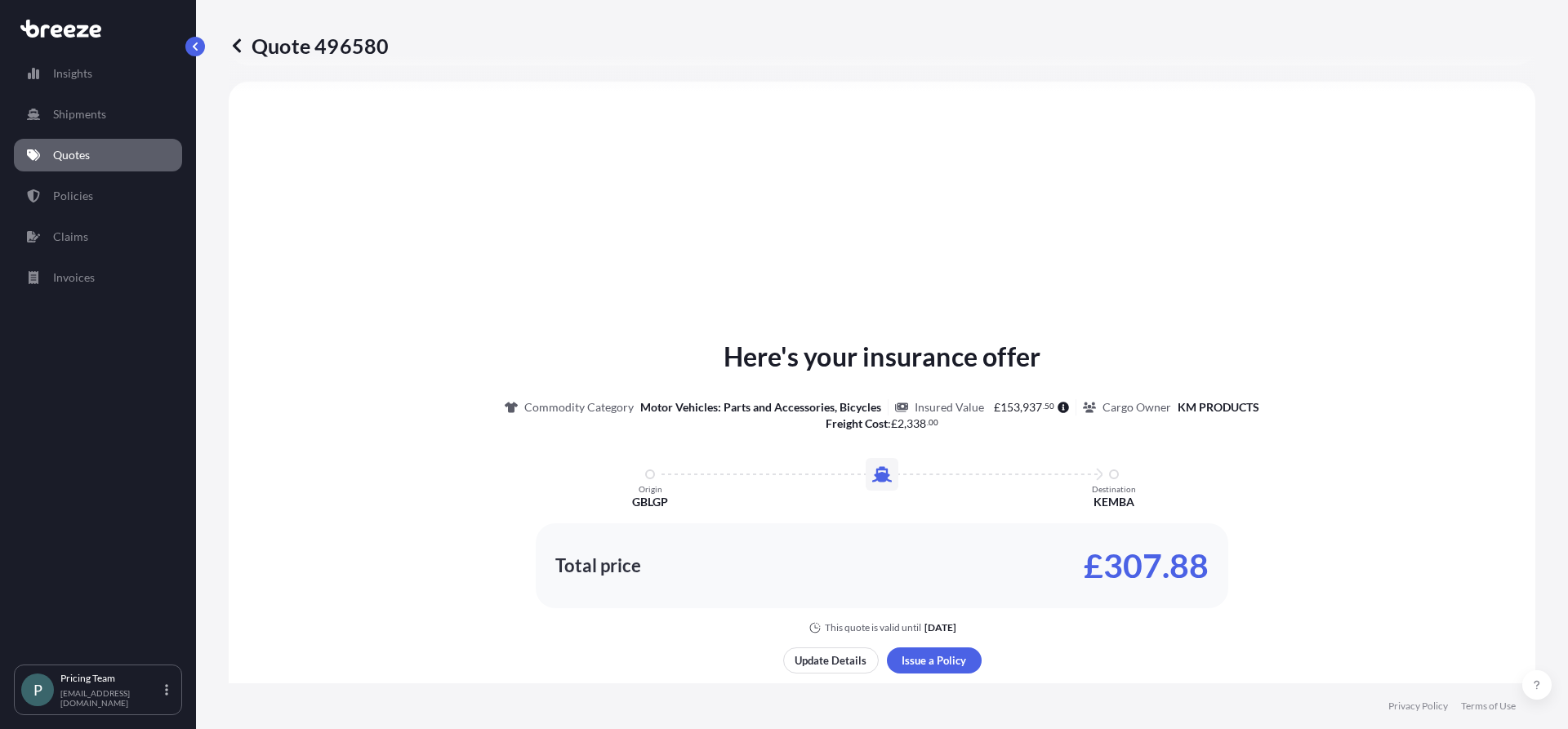
click at [234, 41] on icon at bounding box center [236, 46] width 16 height 16
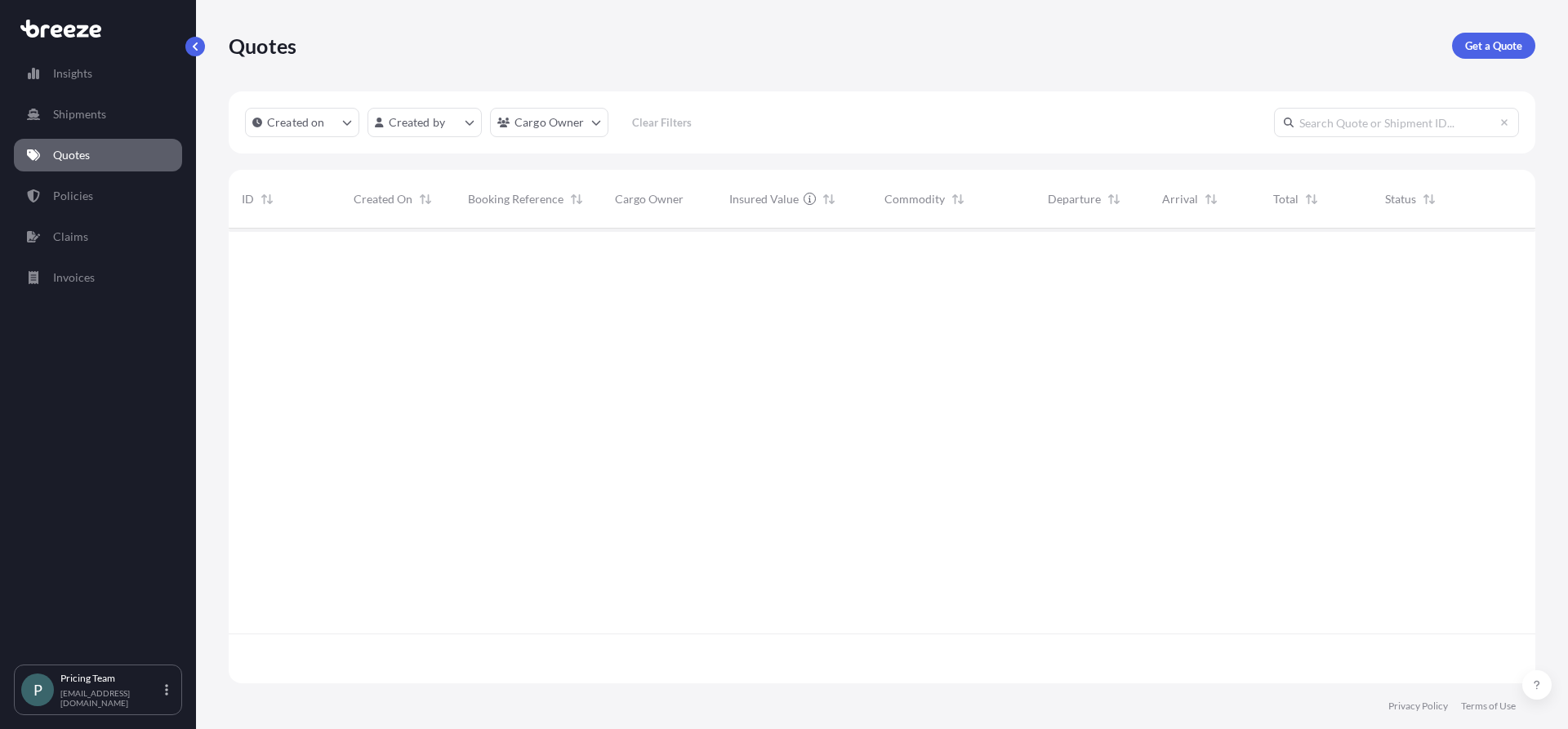
scroll to position [452, 1295]
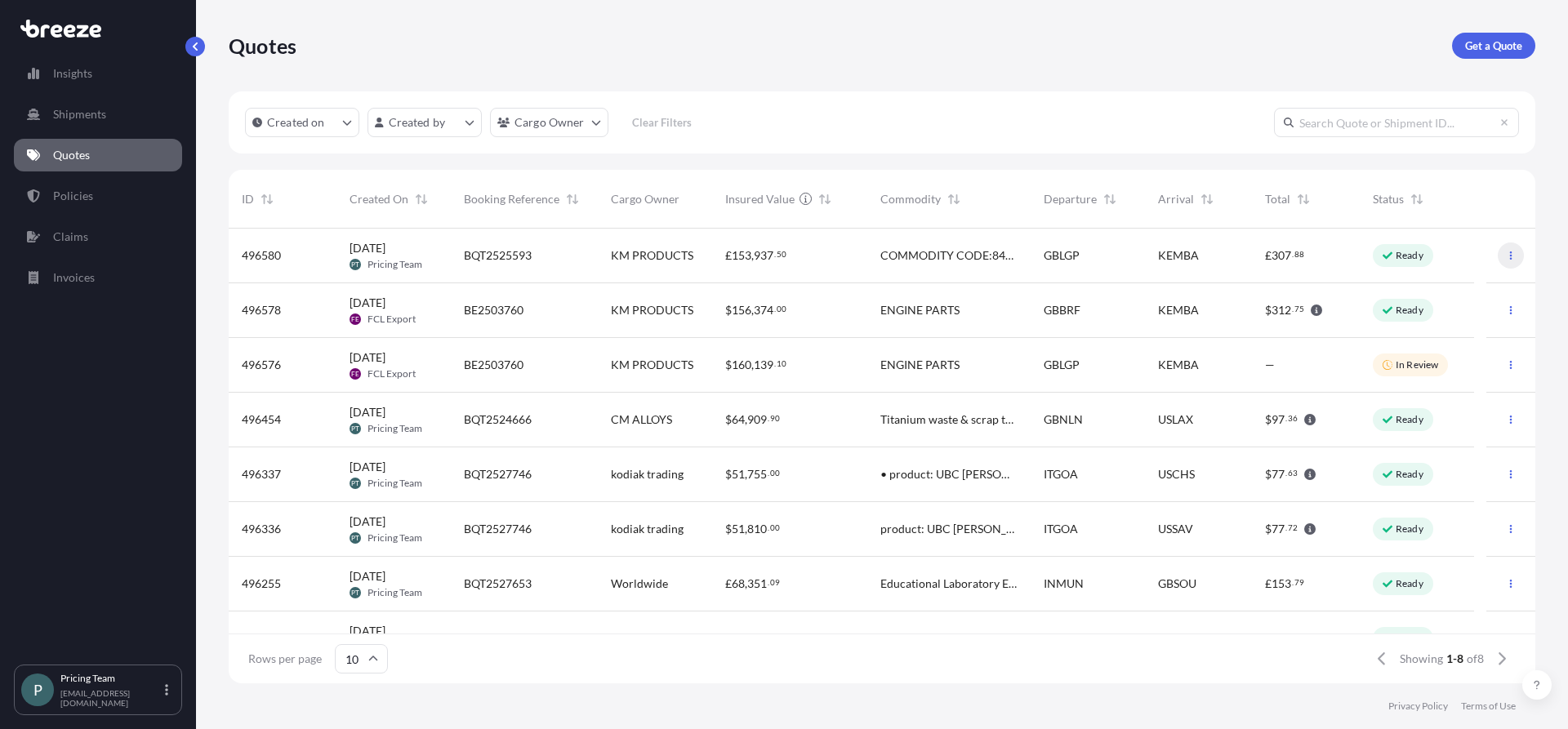
click at [1506, 254] on icon "button" at bounding box center [1510, 255] width 9 height 9
click at [1425, 258] on p "Edit quote" at bounding box center [1419, 258] width 52 height 16
select select "Sea"
select select "2"
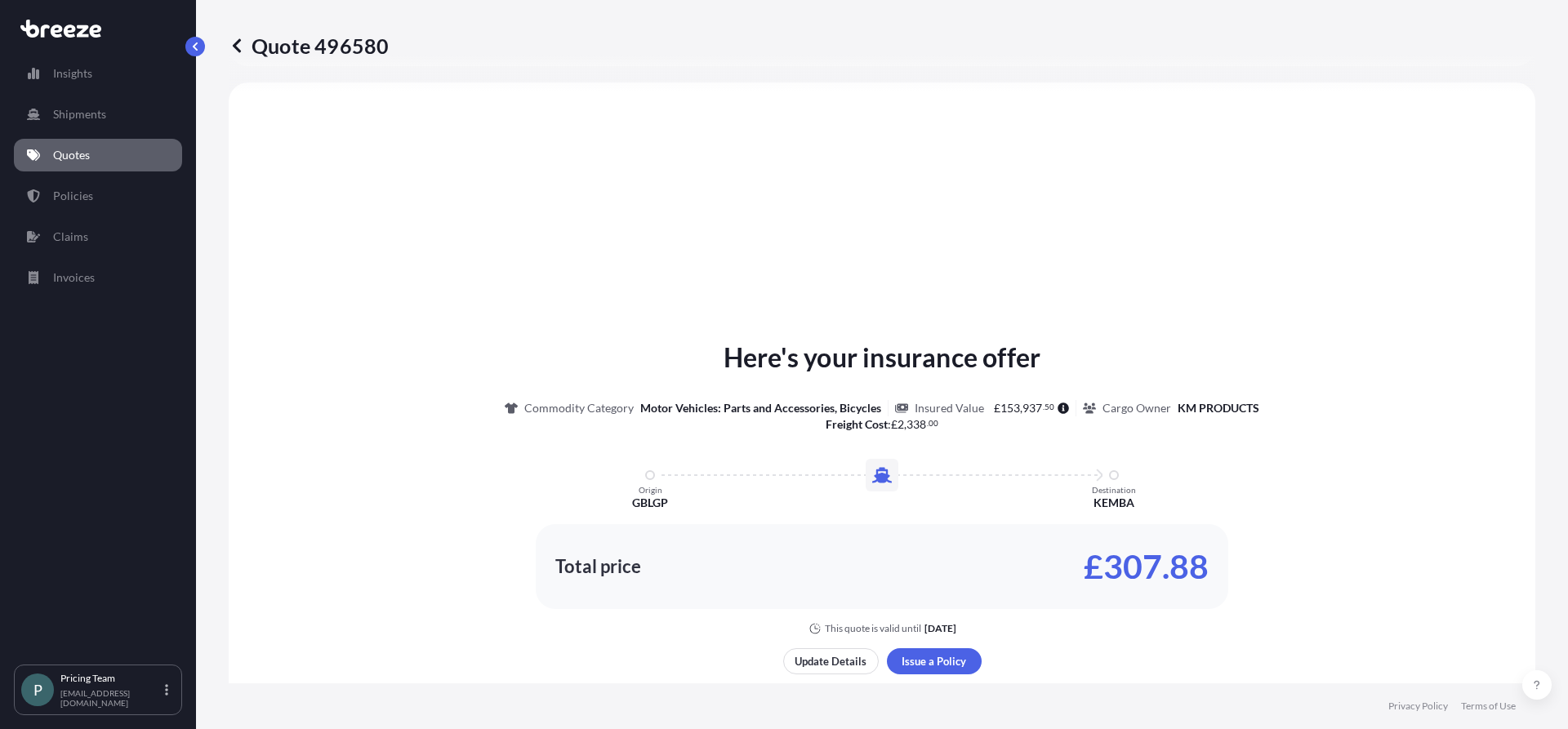
scroll to position [491, 0]
click at [842, 665] on p "Update Details" at bounding box center [831, 659] width 72 height 16
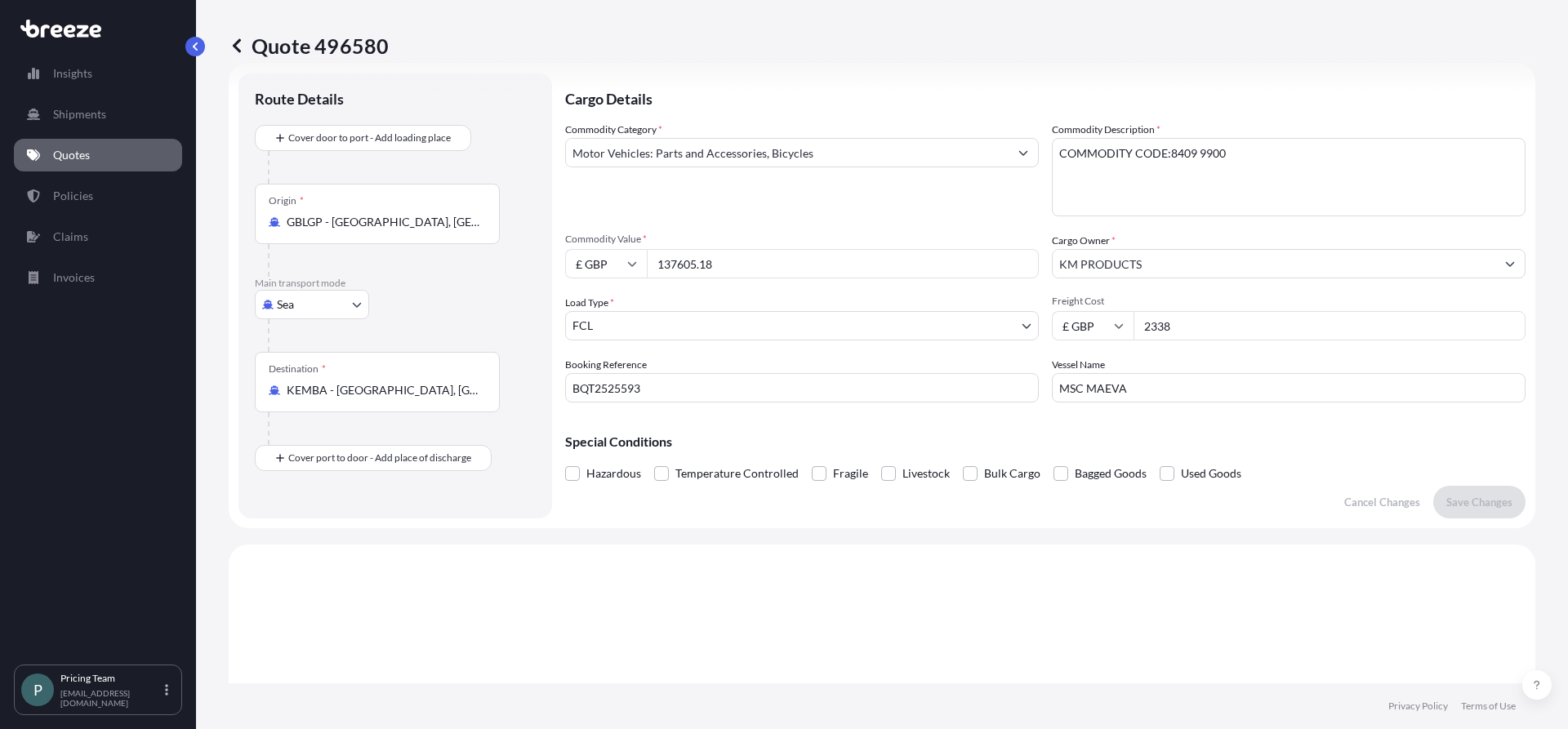
scroll to position [26, 0]
click at [626, 271] on input "£ GBP" at bounding box center [606, 266] width 82 height 29
click at [610, 386] on div "$ USD" at bounding box center [606, 380] width 69 height 31
type input "$ USD"
click at [1473, 509] on p "Save Changes" at bounding box center [1479, 504] width 66 height 16
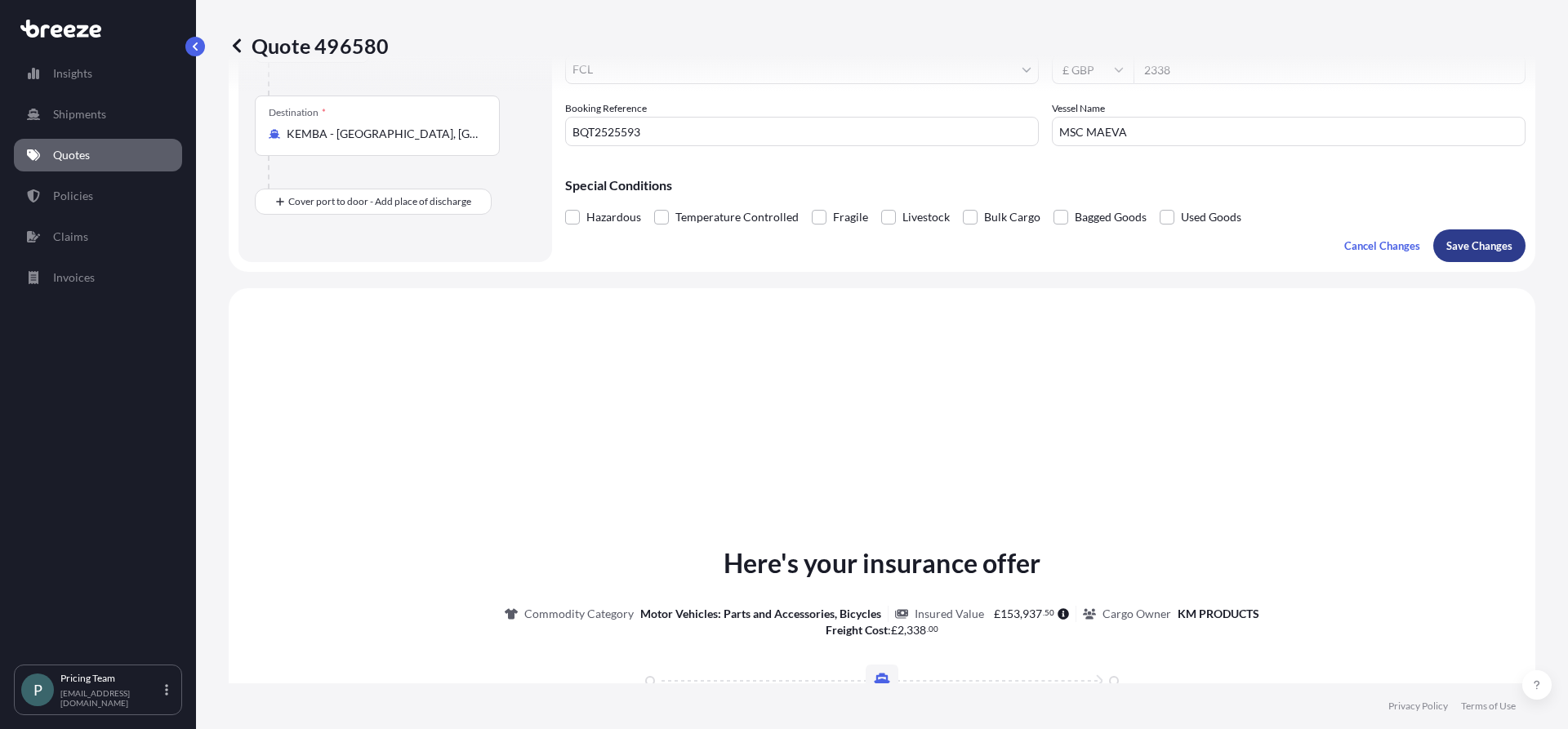
scroll to position [491, 0]
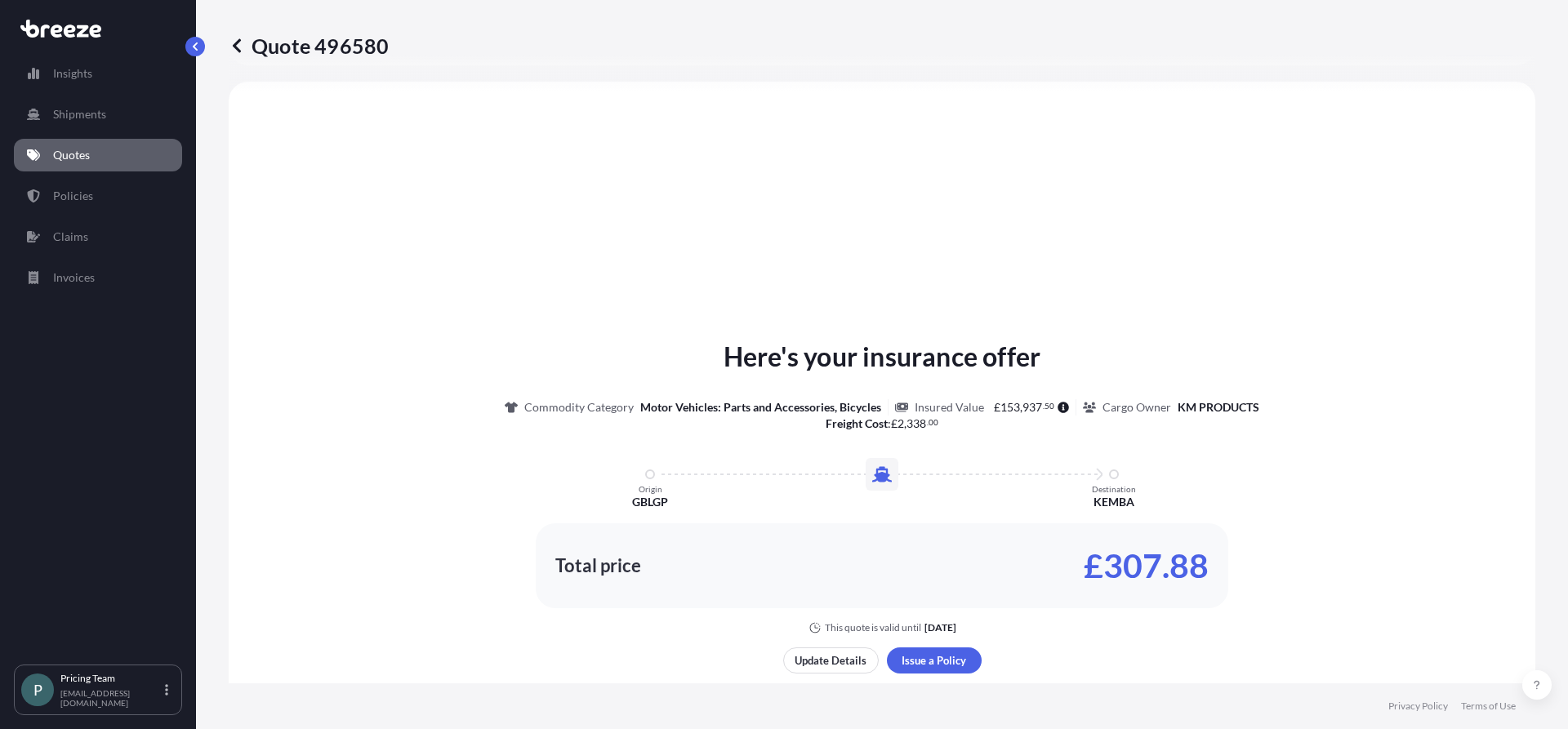
select select "Sea"
select select "2"
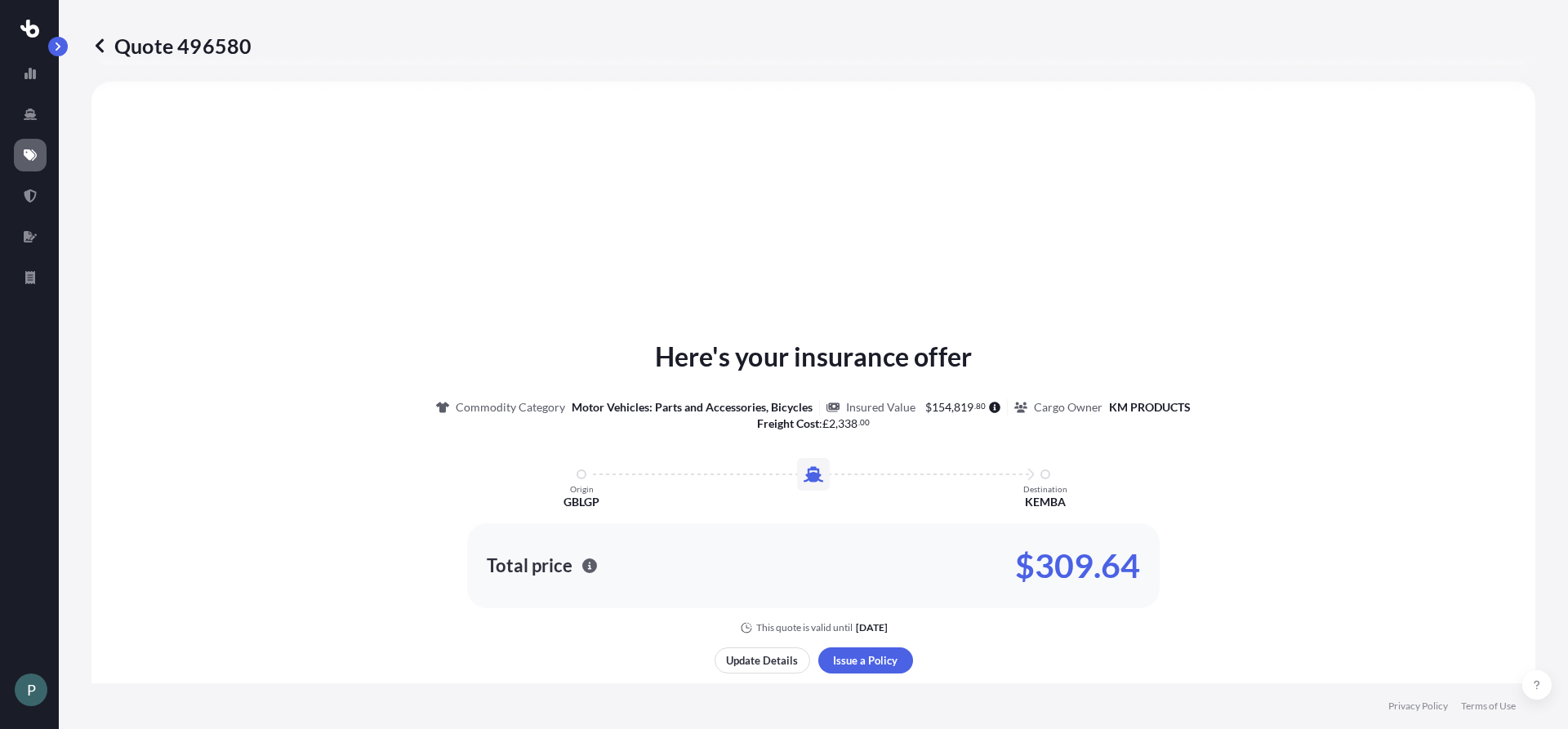
click at [96, 49] on icon at bounding box center [99, 46] width 16 height 16
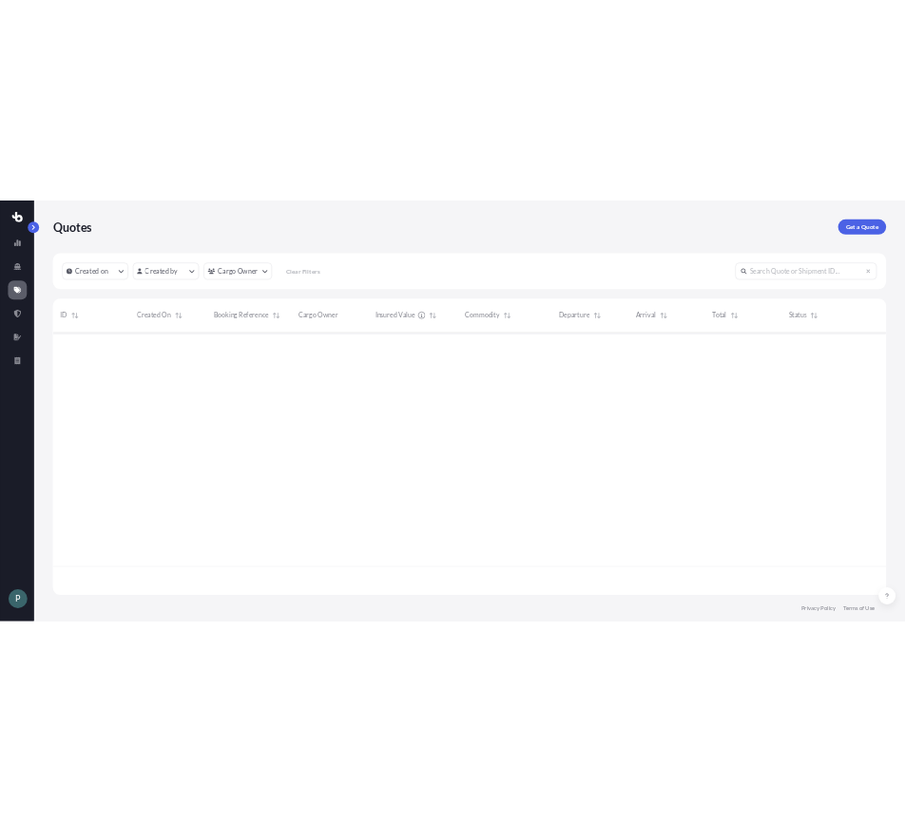
scroll to position [526, 1666]
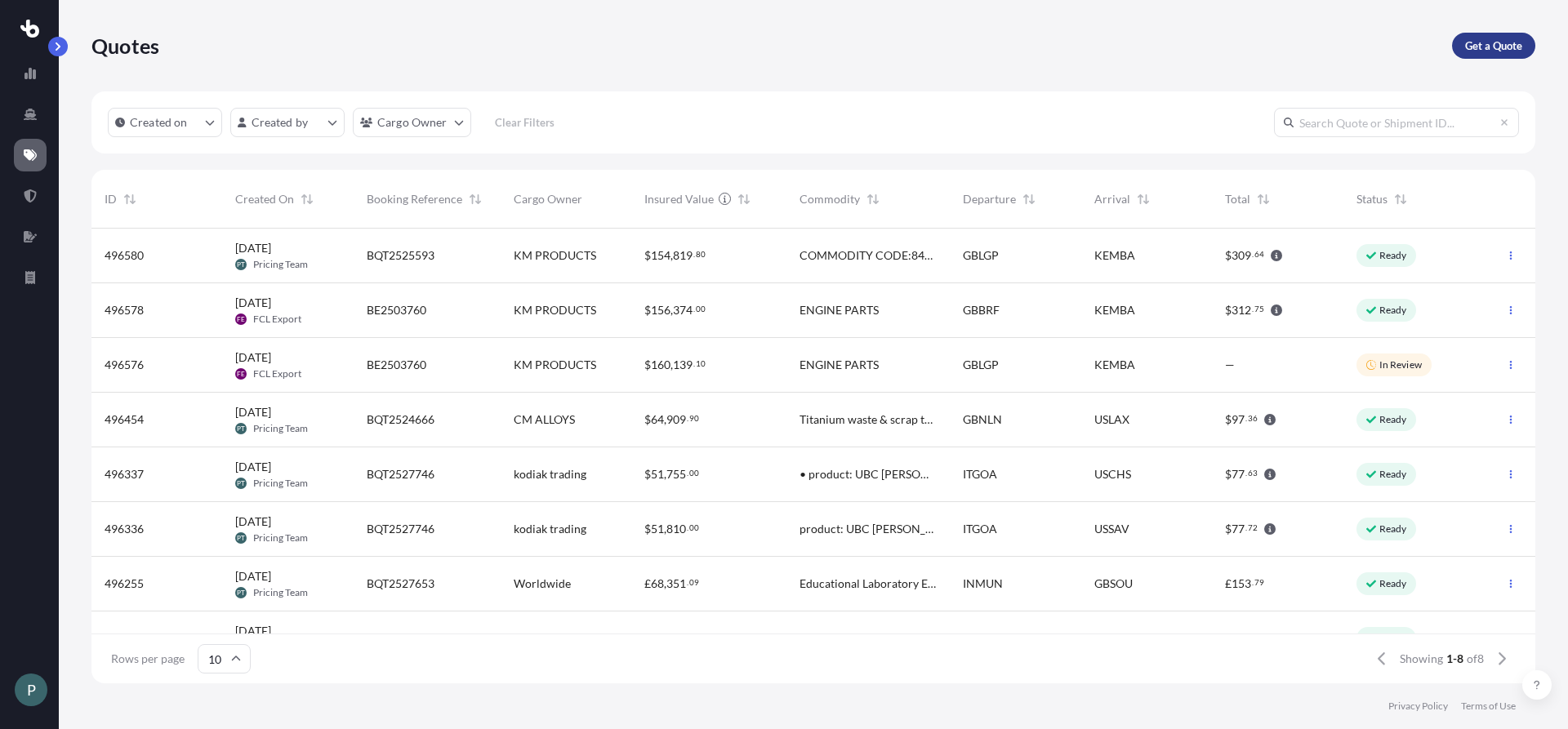
click at [1502, 43] on p "Get a Quote" at bounding box center [1493, 46] width 58 height 16
select select "Sea"
select select "1"
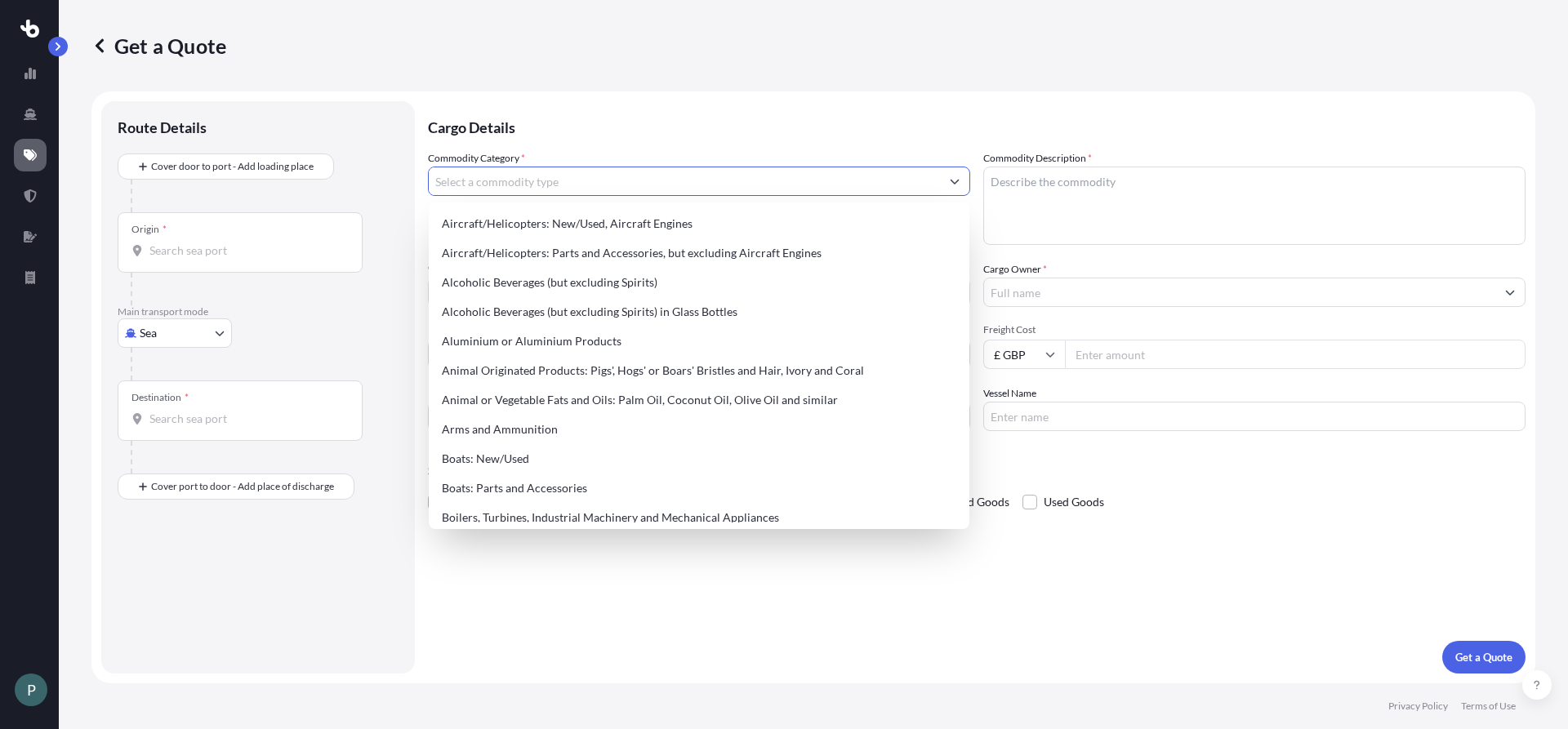
click at [638, 185] on input "Commodity Category *" at bounding box center [684, 181] width 511 height 29
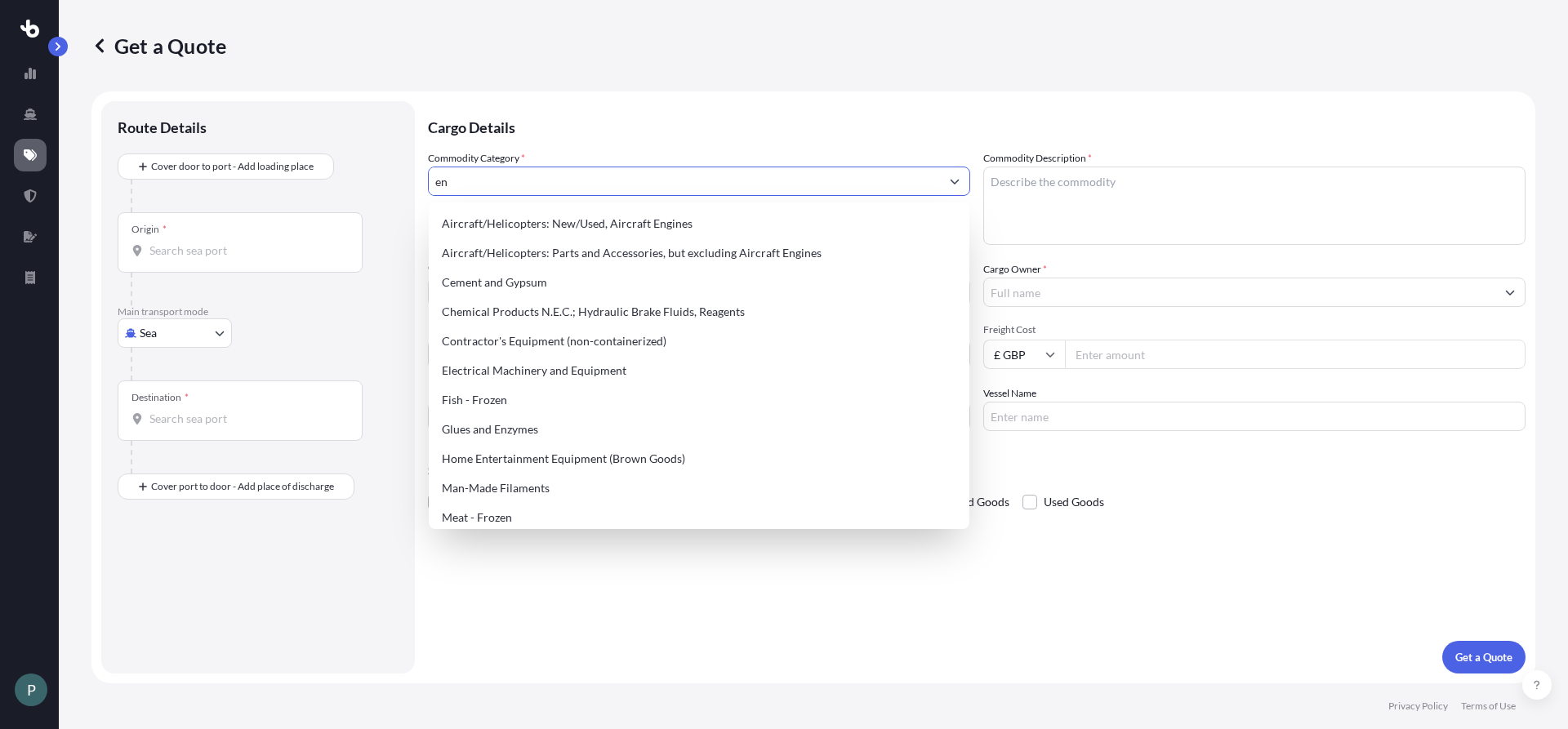
type input "e"
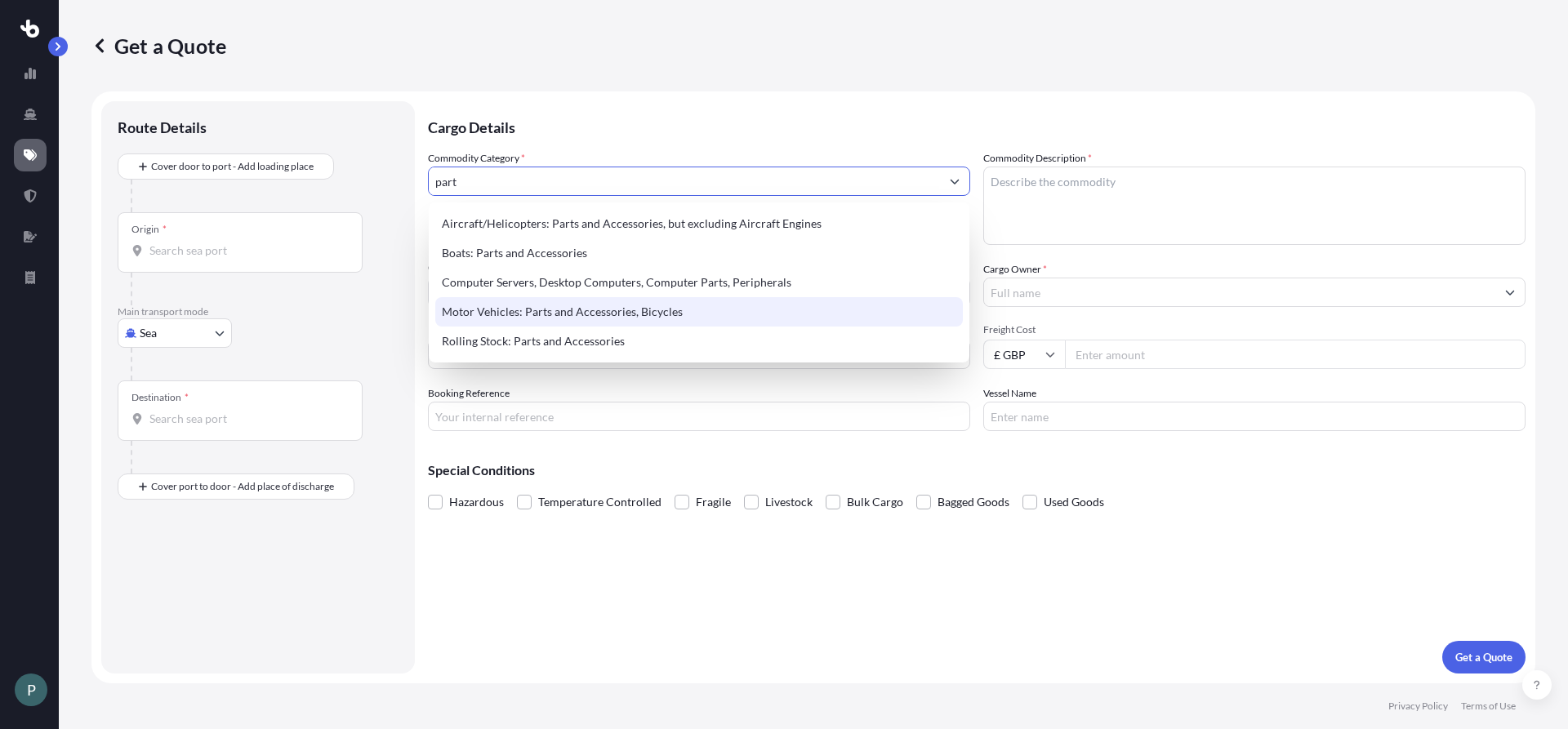
click at [593, 306] on div "Motor Vehicles: Parts and Accessories, Bicycles" at bounding box center [699, 312] width 528 height 29
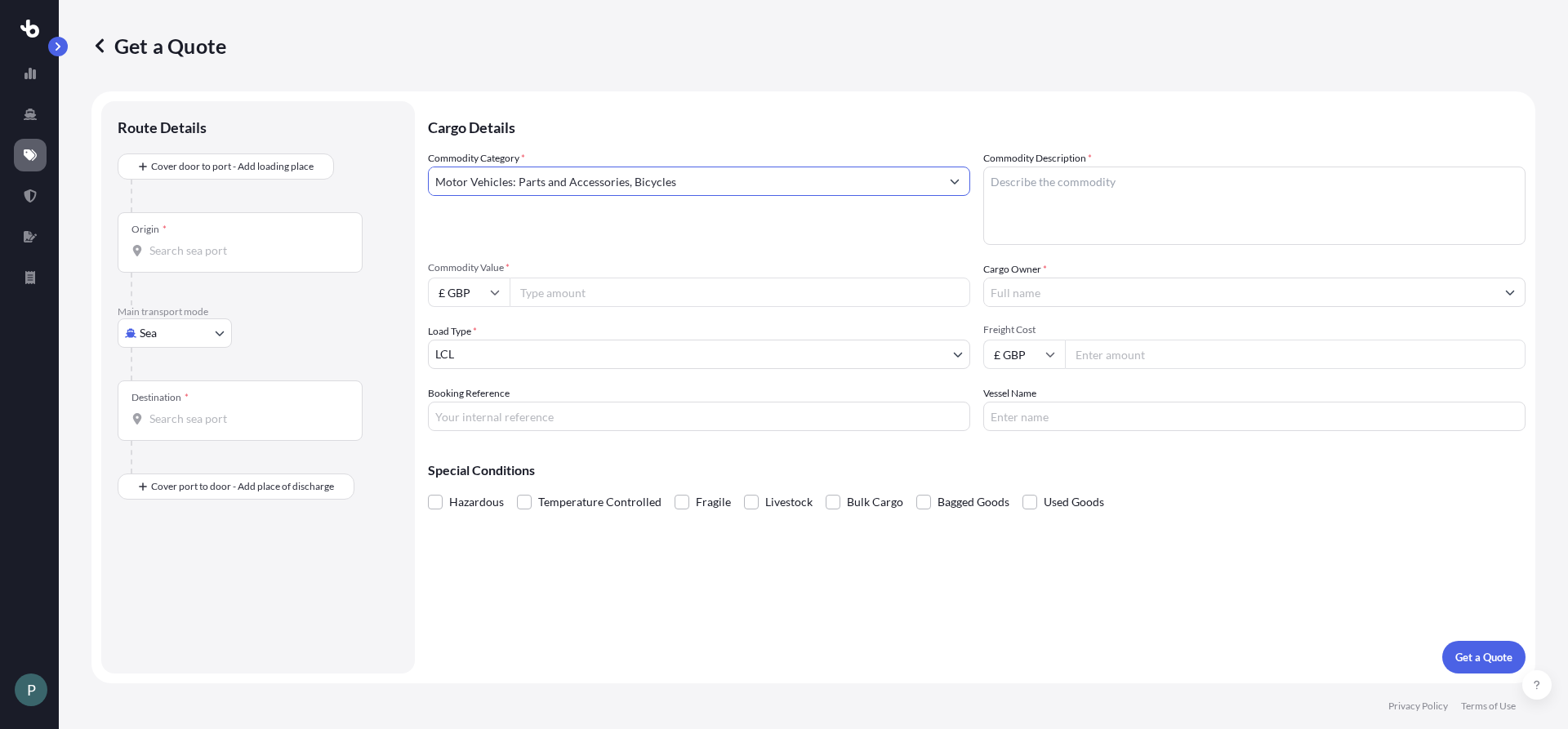
type input "Motor Vehicles: Parts and Accessories, Bicycles"
click at [1037, 176] on textarea "Commodity Description *" at bounding box center [1254, 205] width 542 height 78
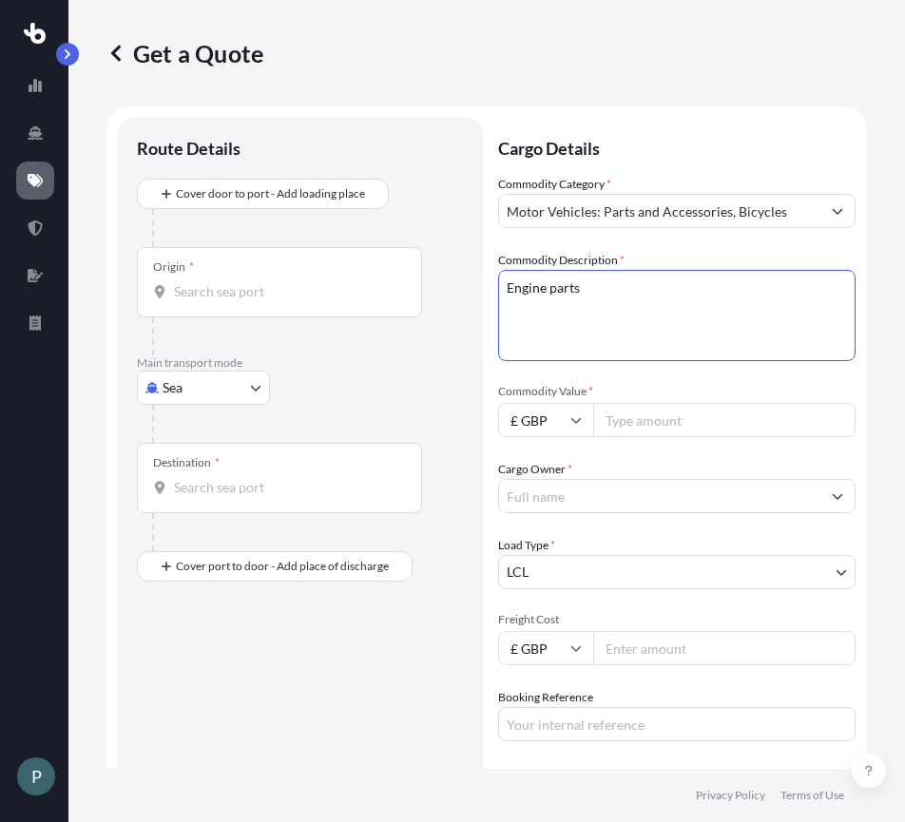
type textarea "Engine parts"
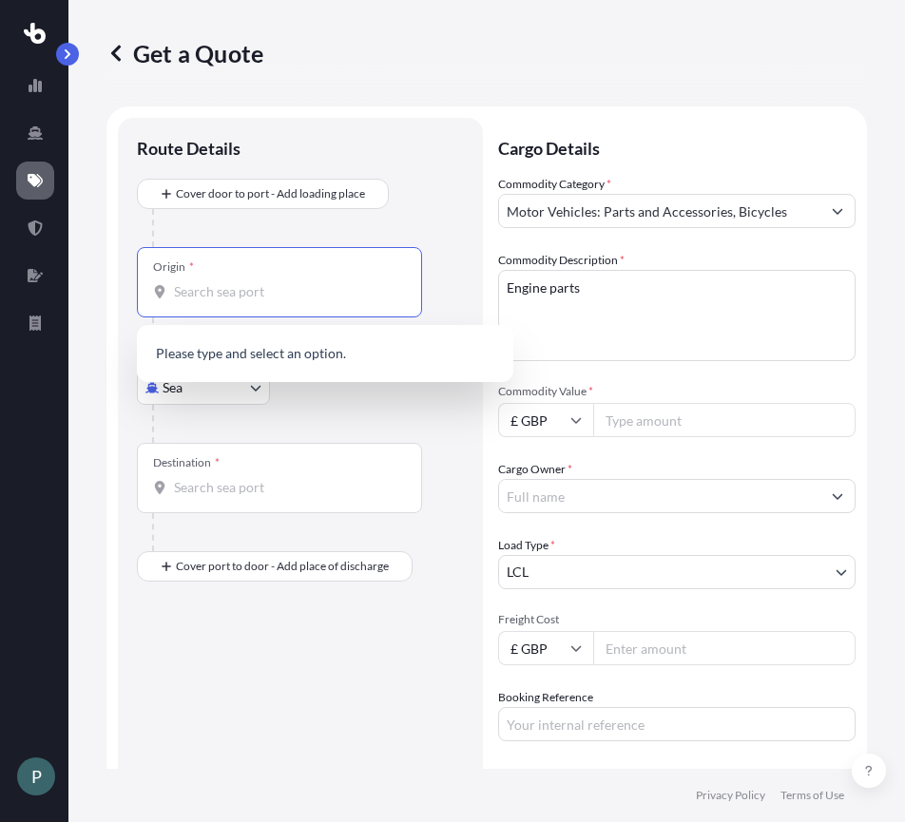
click at [246, 295] on input "Origin *" at bounding box center [286, 291] width 224 height 19
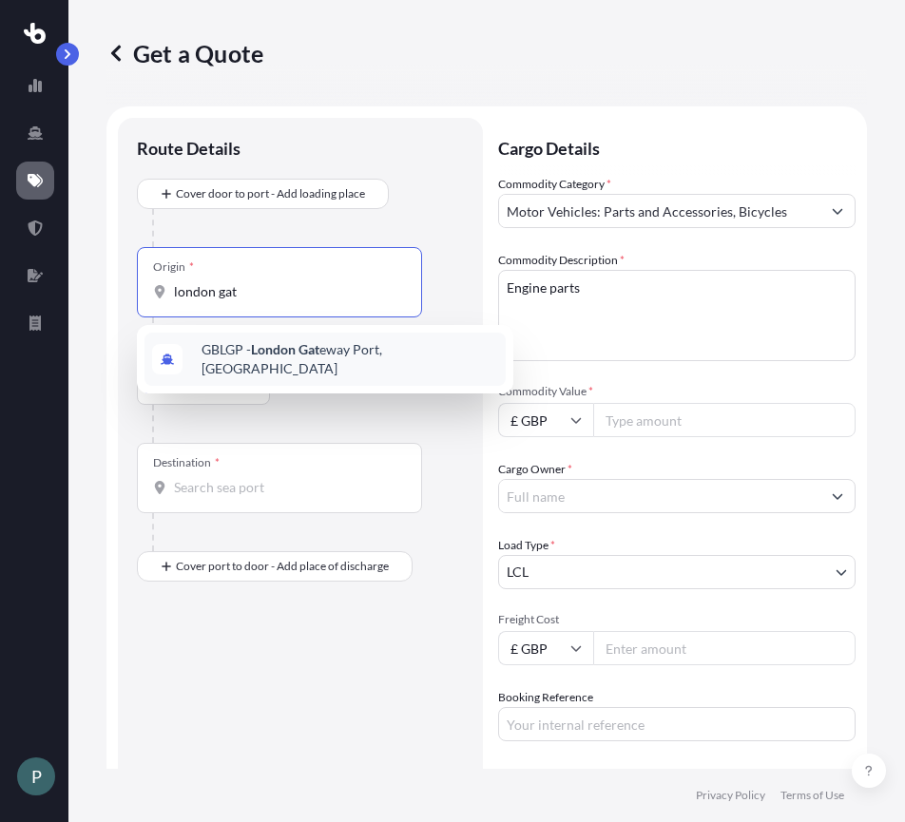
click at [293, 365] on div "GBLGP - [GEOGRAPHIC_DATA] Gat eway Port, [GEOGRAPHIC_DATA]" at bounding box center [324, 359] width 361 height 53
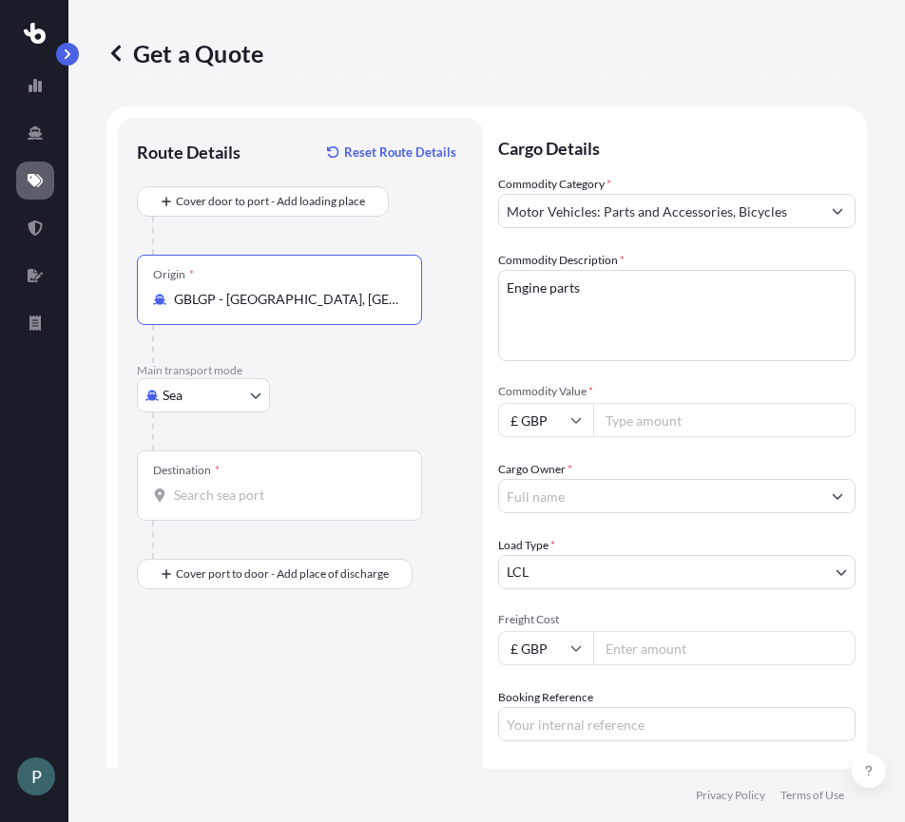
type input "GBLGP - [GEOGRAPHIC_DATA], [GEOGRAPHIC_DATA]"
click at [261, 502] on input "Destination *" at bounding box center [286, 495] width 224 height 19
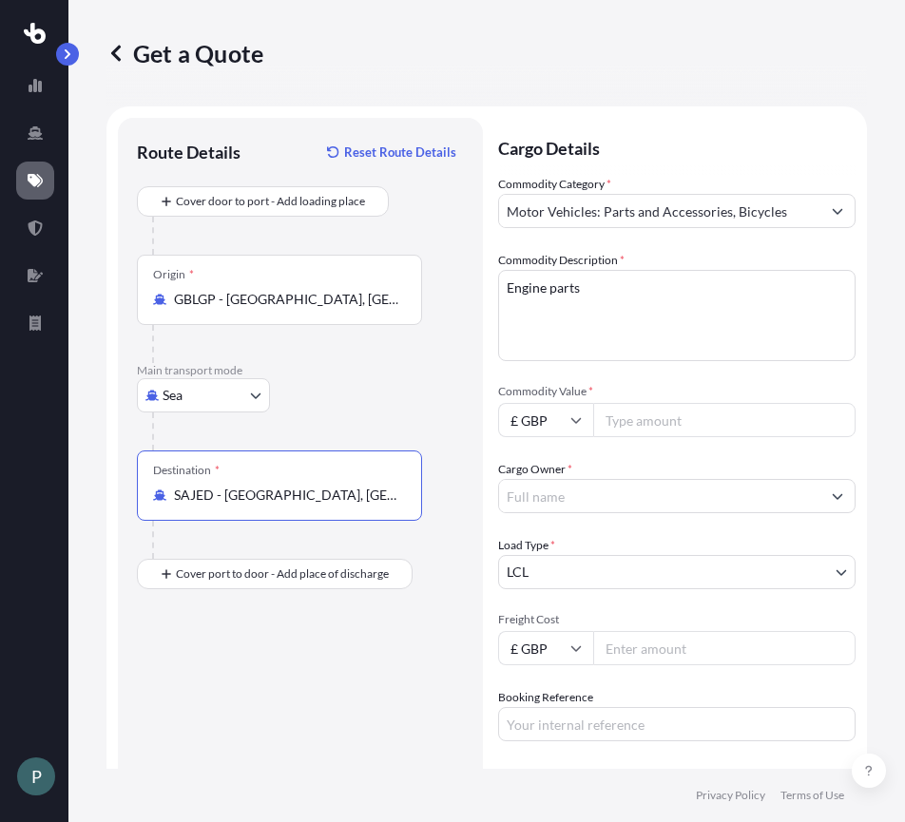
type input "SAJED - [GEOGRAPHIC_DATA], [GEOGRAPHIC_DATA]"
click at [522, 427] on input "£ GBP" at bounding box center [545, 420] width 95 height 34
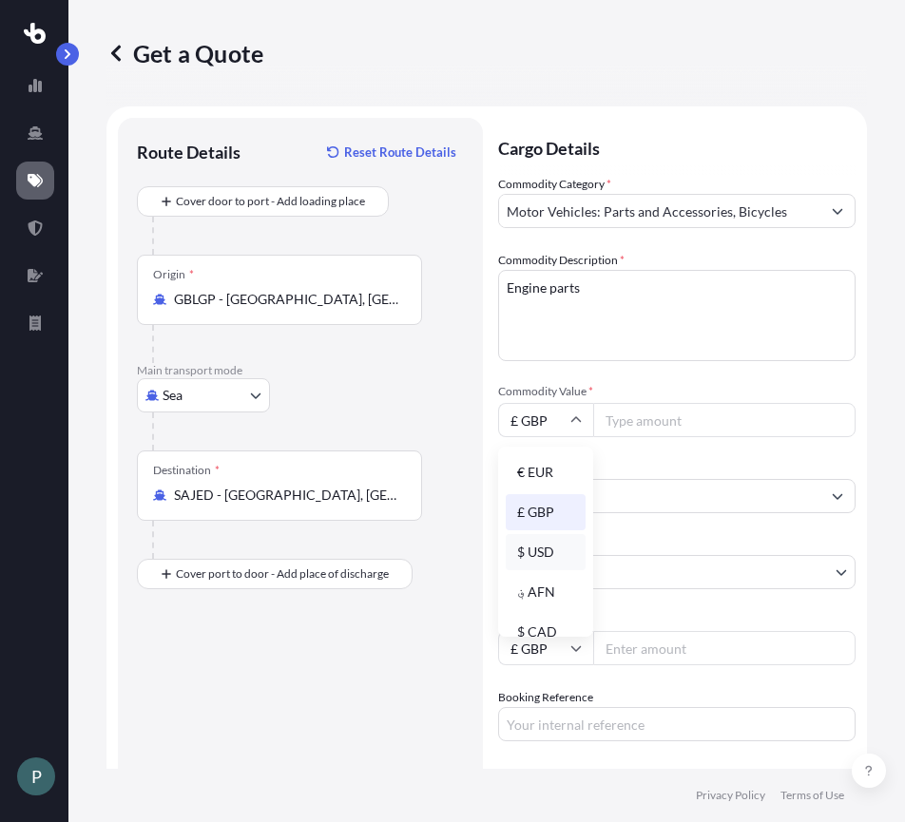
click at [546, 548] on div "$ USD" at bounding box center [546, 552] width 80 height 36
type input "$ USD"
click at [681, 424] on input "Commodity Value *" at bounding box center [724, 420] width 262 height 34
type input "136855.16"
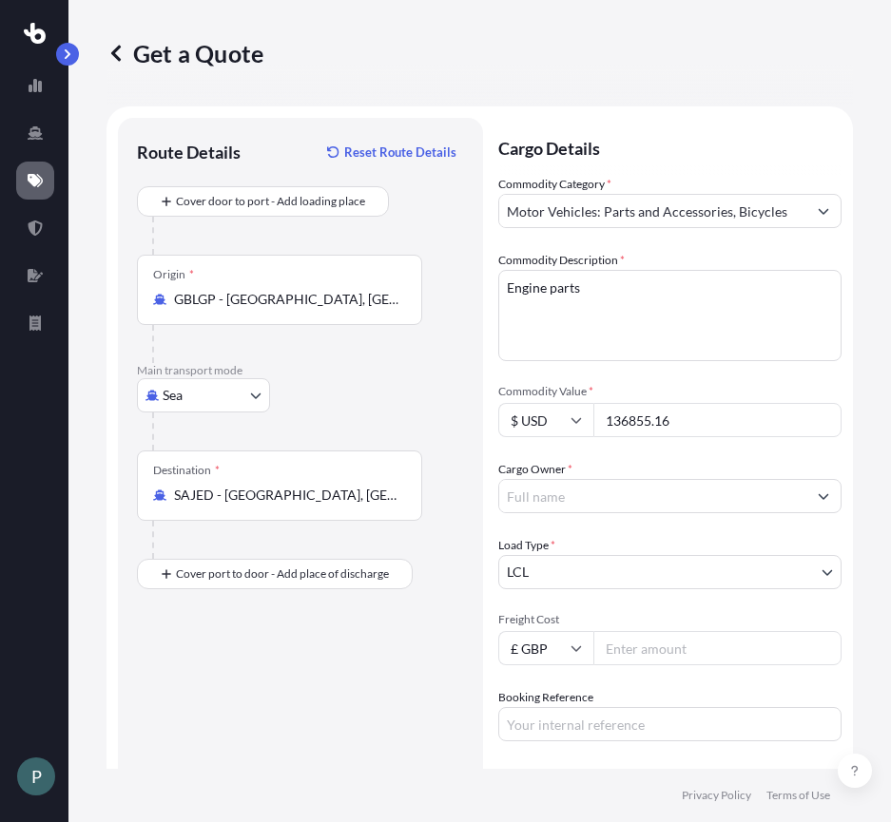
click at [620, 497] on input "Cargo Owner *" at bounding box center [652, 496] width 307 height 34
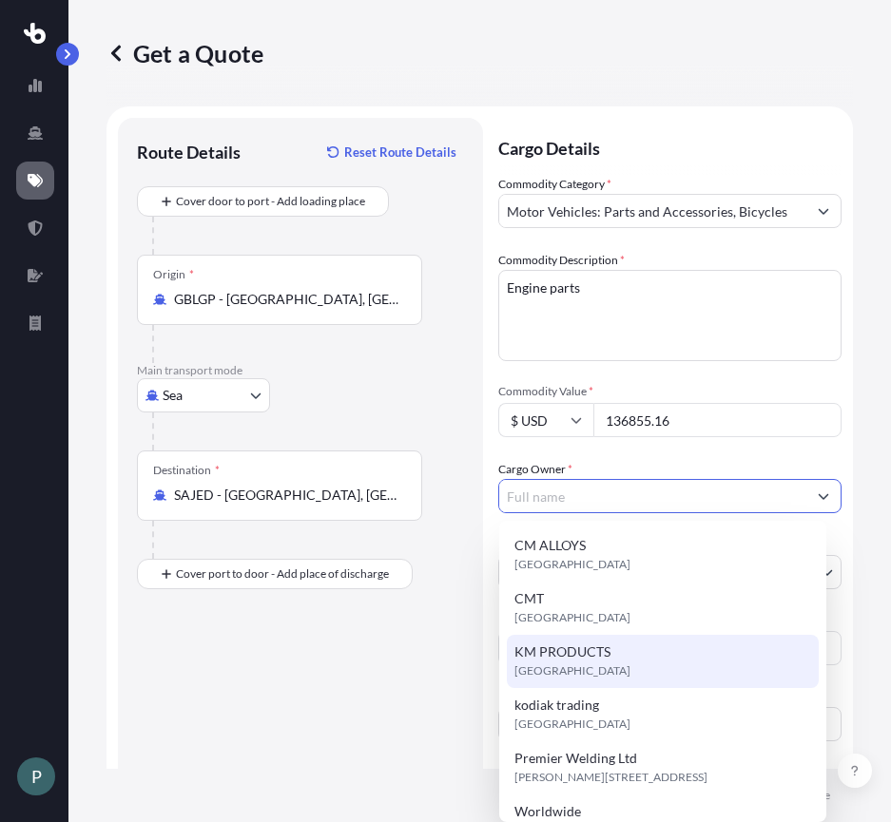
click at [594, 673] on span "[GEOGRAPHIC_DATA]" at bounding box center [572, 671] width 116 height 19
type input "KM PRODUCTS"
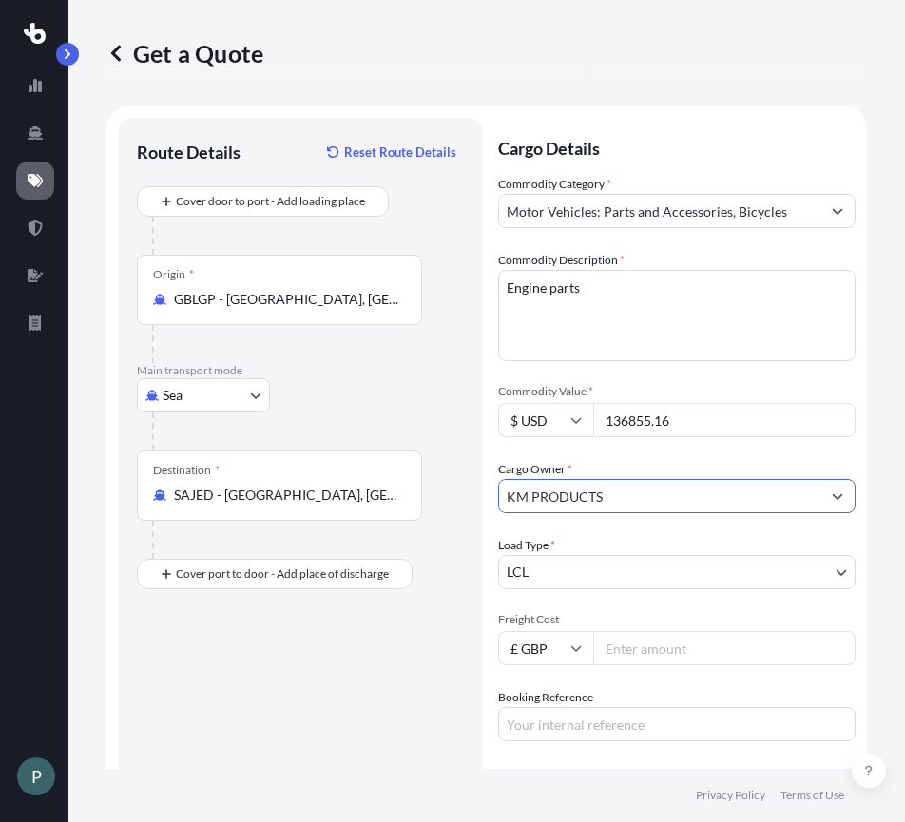
click at [663, 656] on input "Freight Cost" at bounding box center [724, 648] width 262 height 34
click at [664, 650] on input "Freight Cost" at bounding box center [724, 648] width 262 height 34
type input "1426"
click at [680, 725] on input "Booking Reference" at bounding box center [676, 724] width 357 height 34
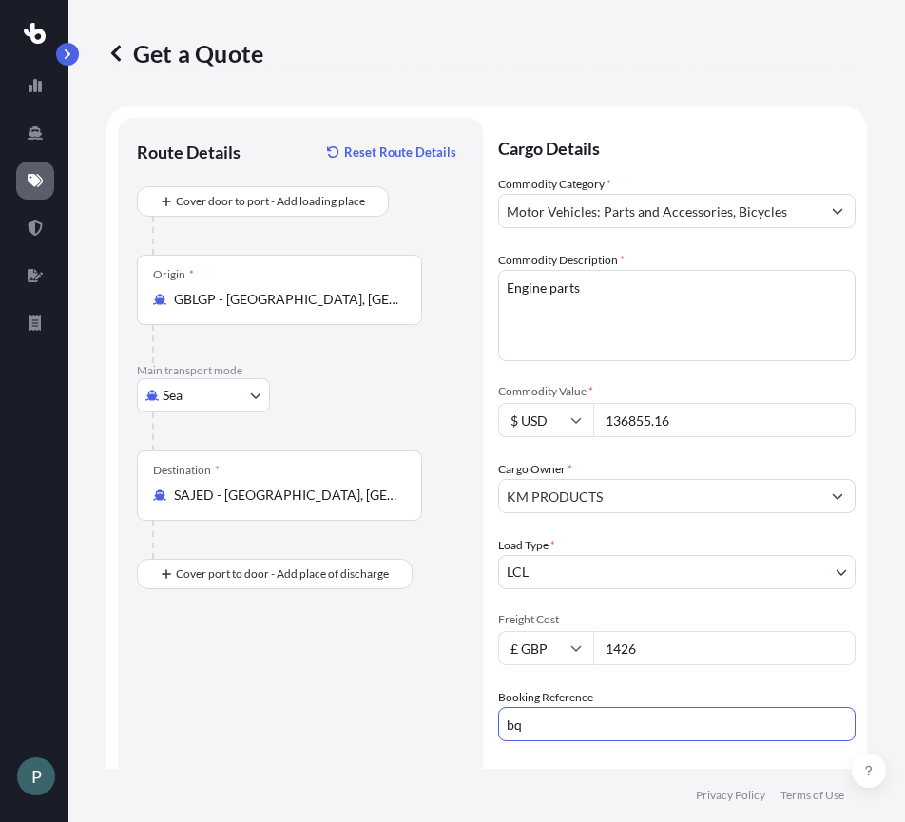
type input "b"
type input "BQT2526979"
click at [334, 696] on div "Route Details Reset Route Details Cover door to port - Add loading place Place …" at bounding box center [300, 564] width 327 height 854
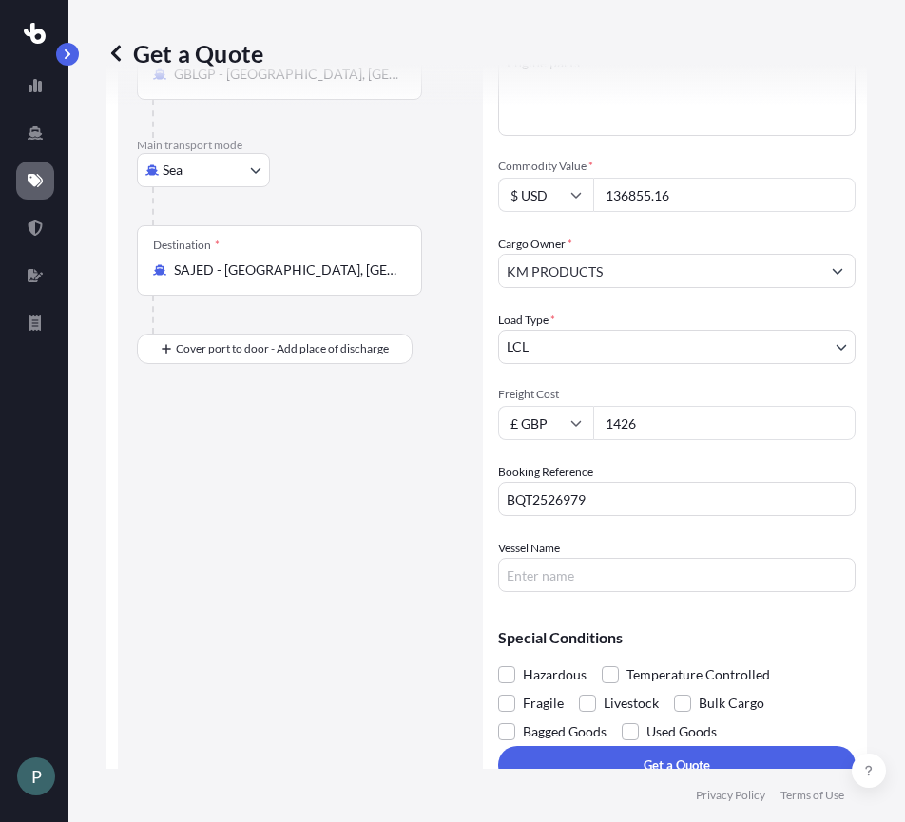
scroll to position [252, 0]
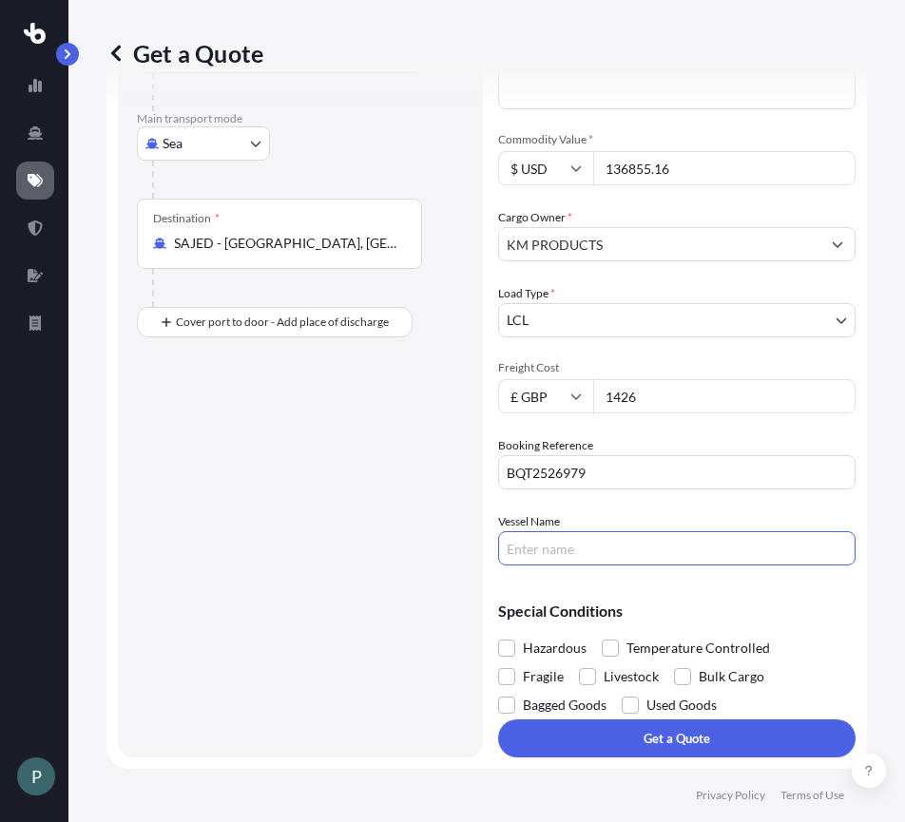
click at [580, 543] on input "Vessel Name" at bounding box center [676, 548] width 357 height 34
type input "MSC MAEVA"
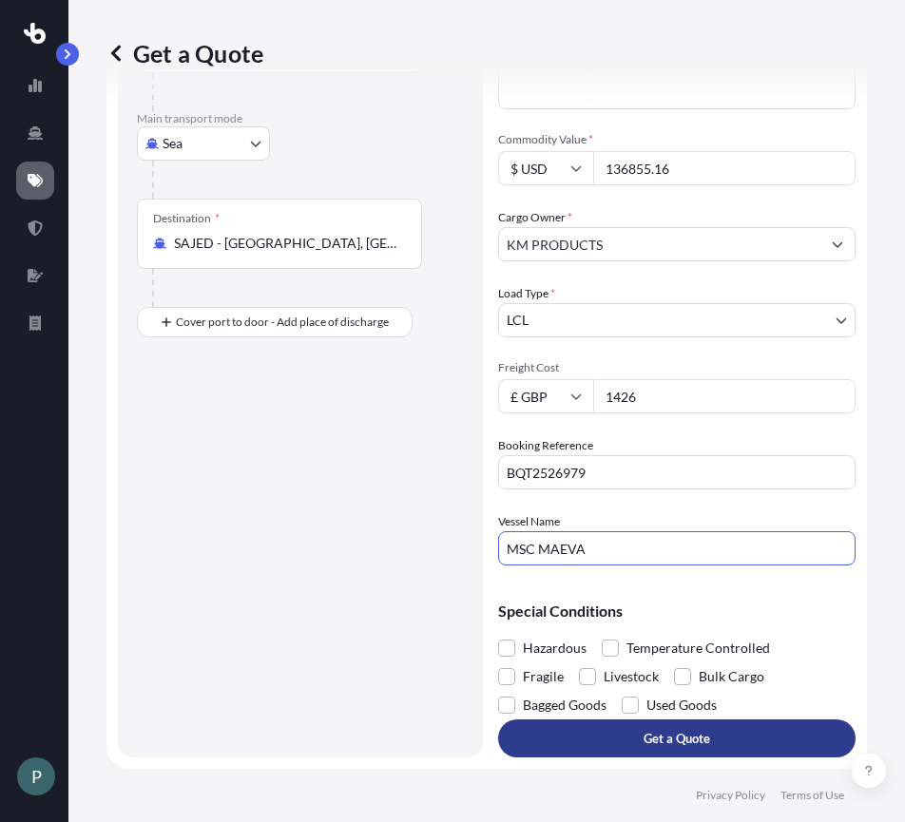
click at [705, 744] on button "Get a Quote" at bounding box center [676, 739] width 357 height 38
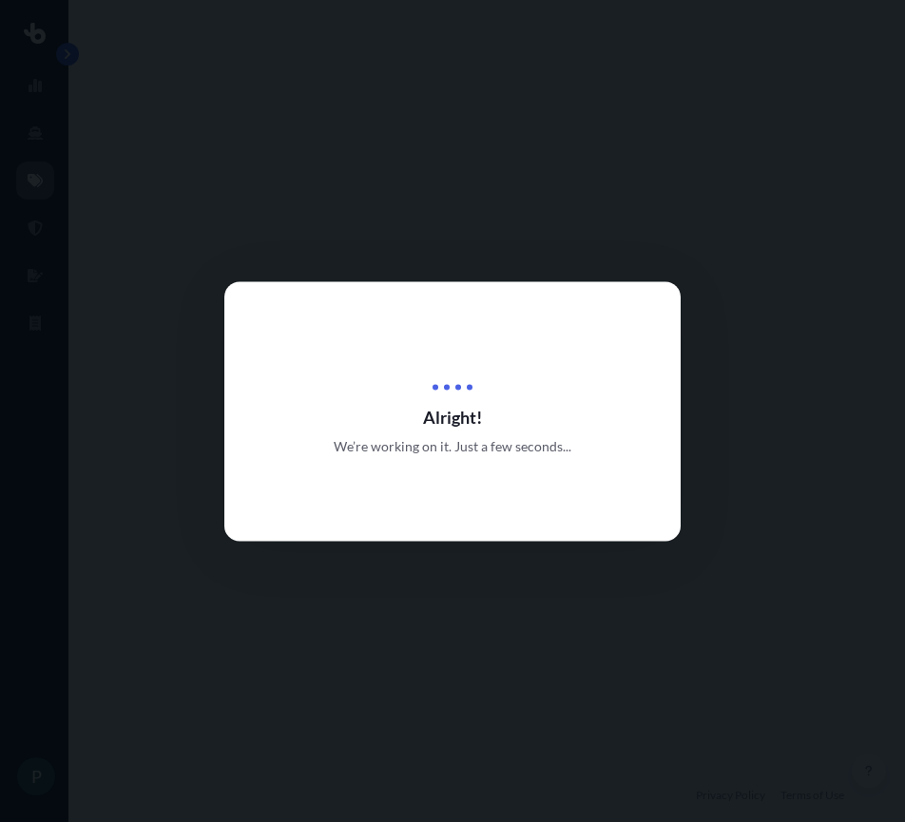
select select "Sea"
select select "1"
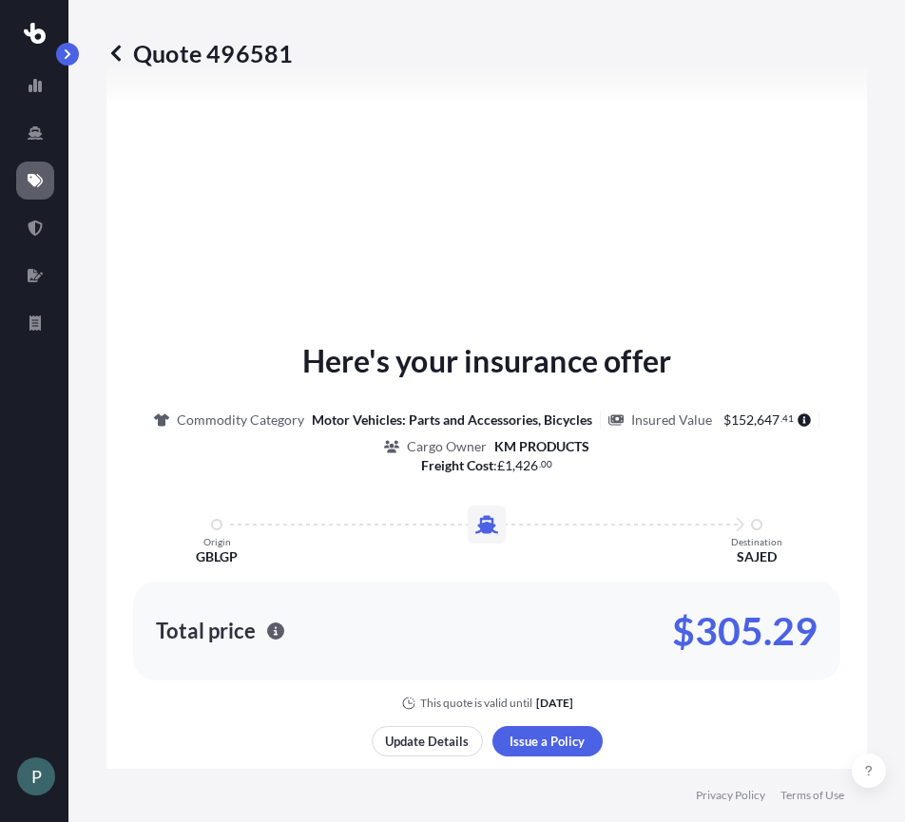
scroll to position [1325, 0]
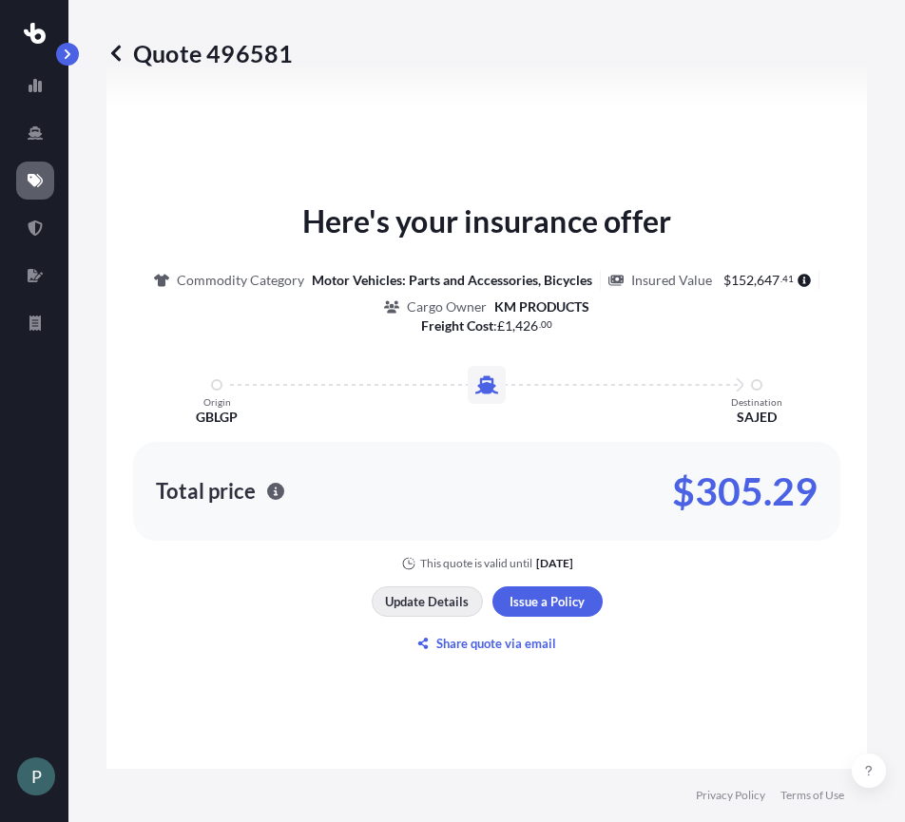
click at [438, 610] on p "Update Details" at bounding box center [427, 601] width 84 height 19
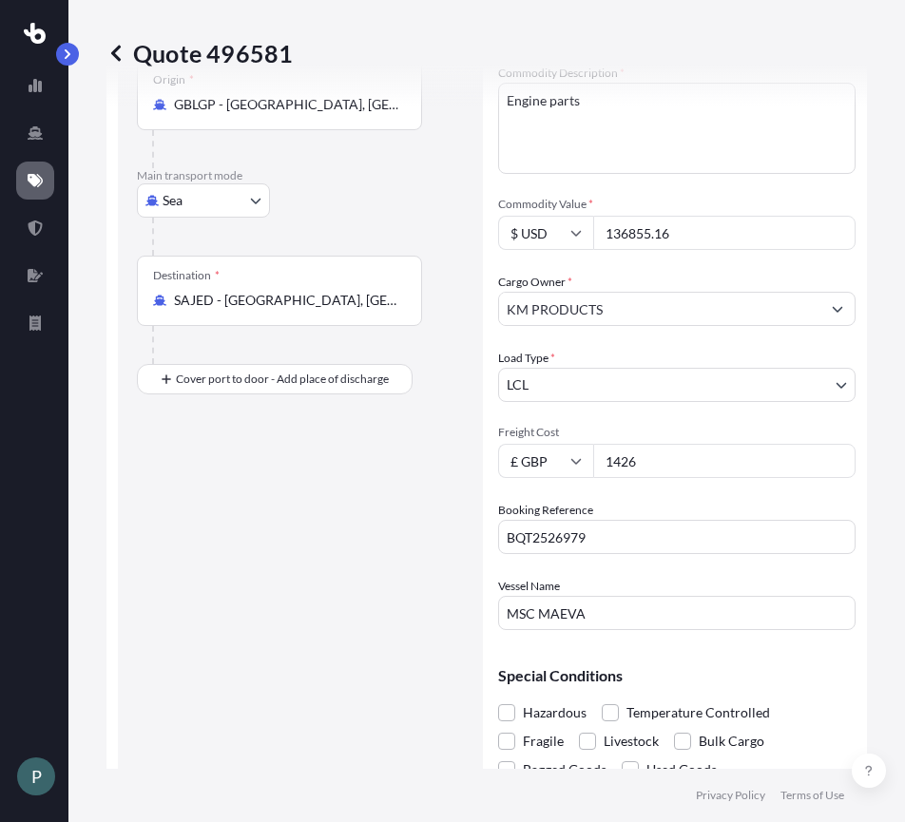
scroll to position [0, 0]
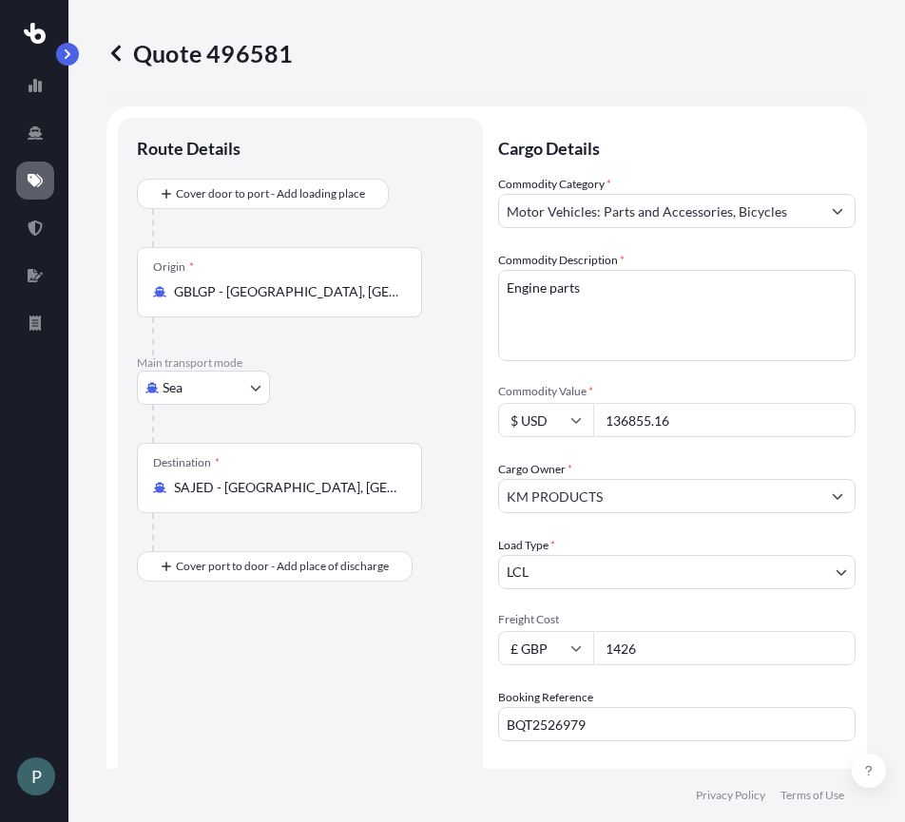
click at [680, 321] on textarea "Engine parts" at bounding box center [676, 315] width 357 height 91
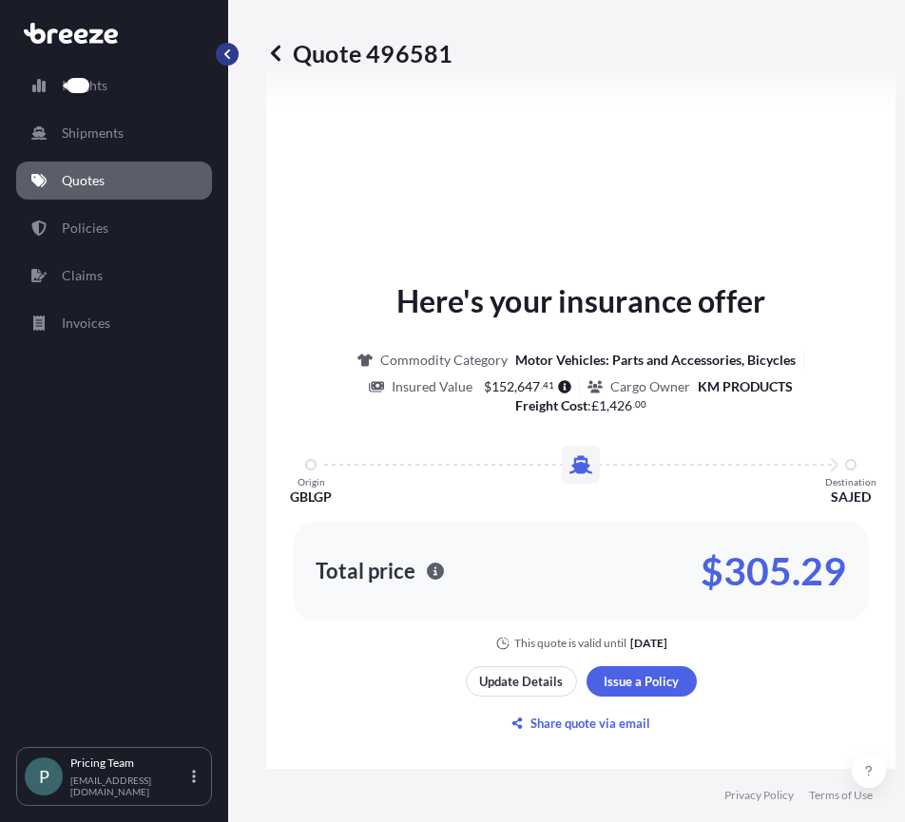
scroll to position [1416, 0]
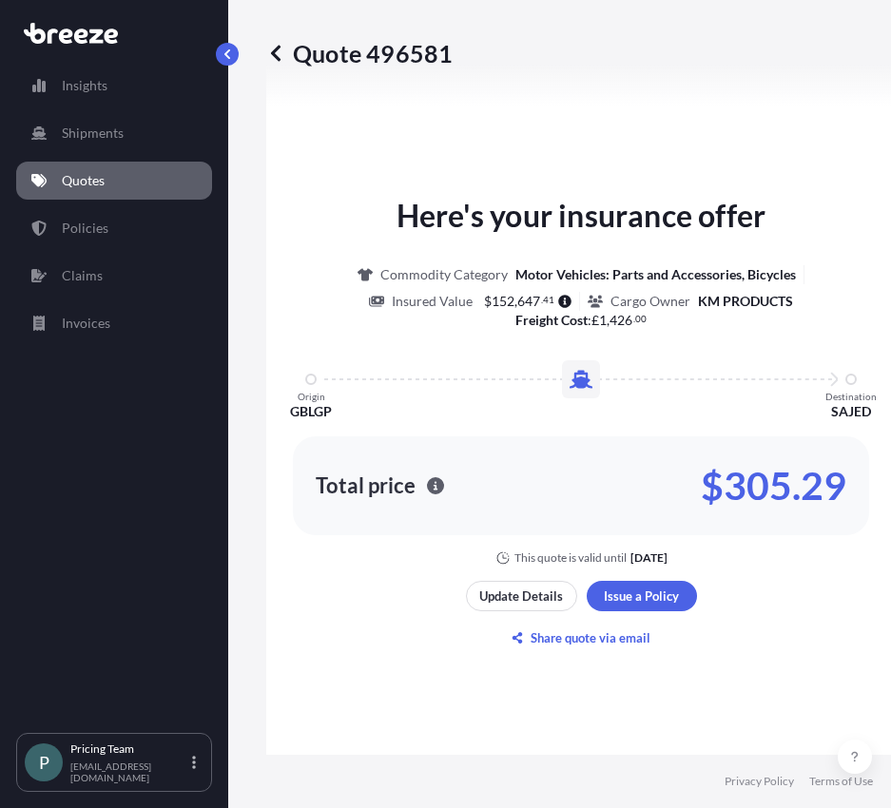
click at [83, 174] on p "Quotes" at bounding box center [83, 180] width 43 height 19
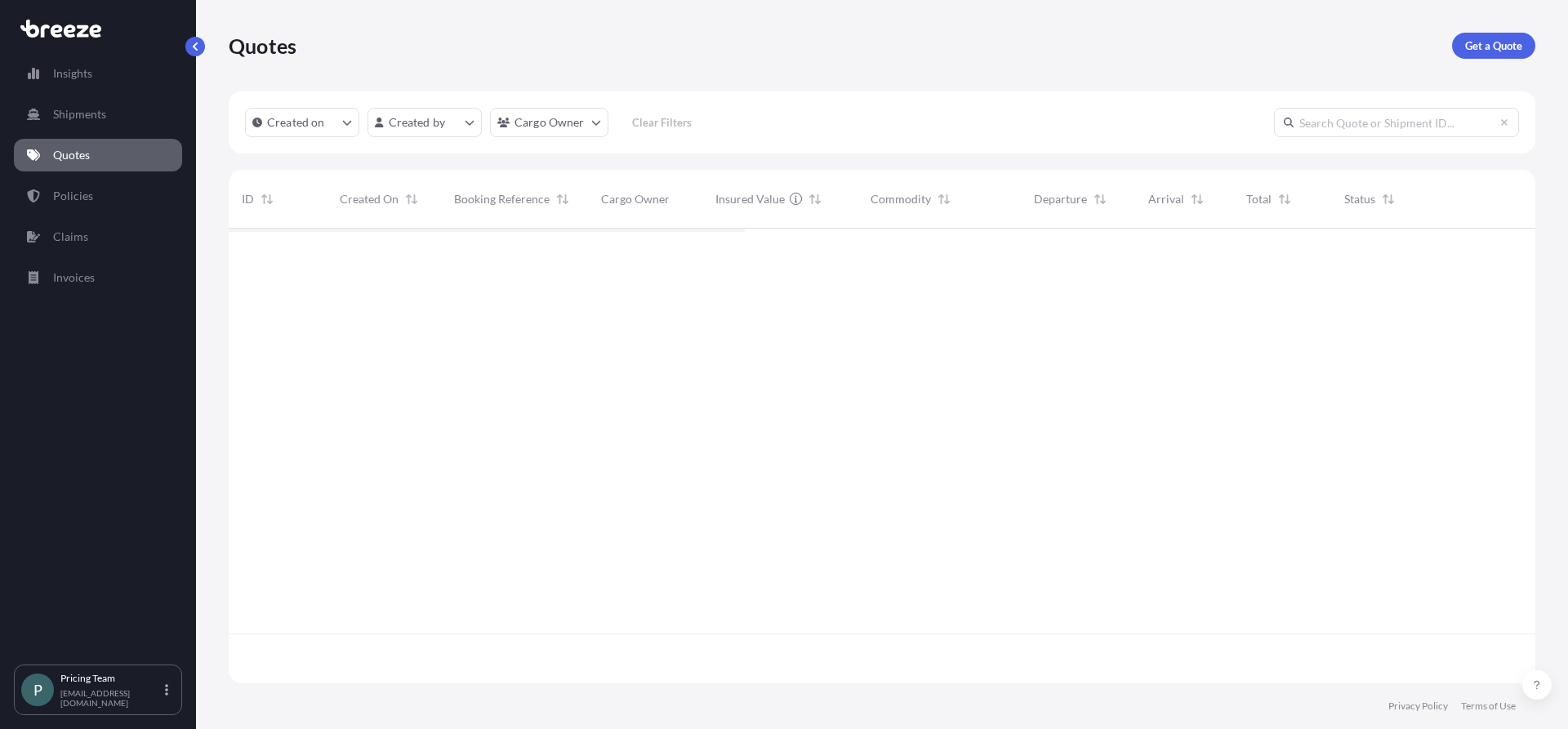
scroll to position [452, 1295]
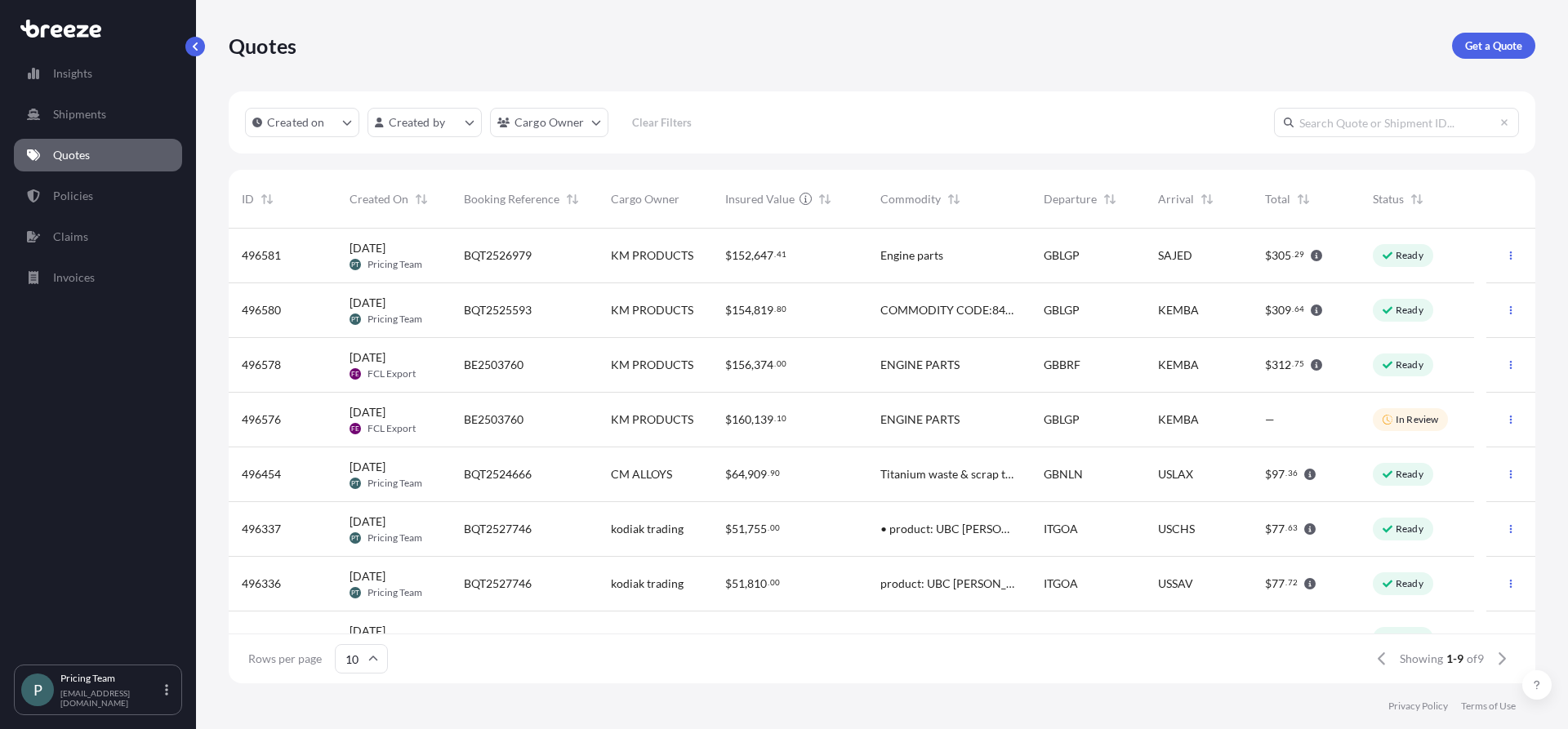
click at [1073, 93] on div "Created on Created by Cargo Owner Clear Filters" at bounding box center [882, 122] width 1307 height 62
click at [1096, 41] on div "Quotes Get a Quote" at bounding box center [882, 46] width 1307 height 26
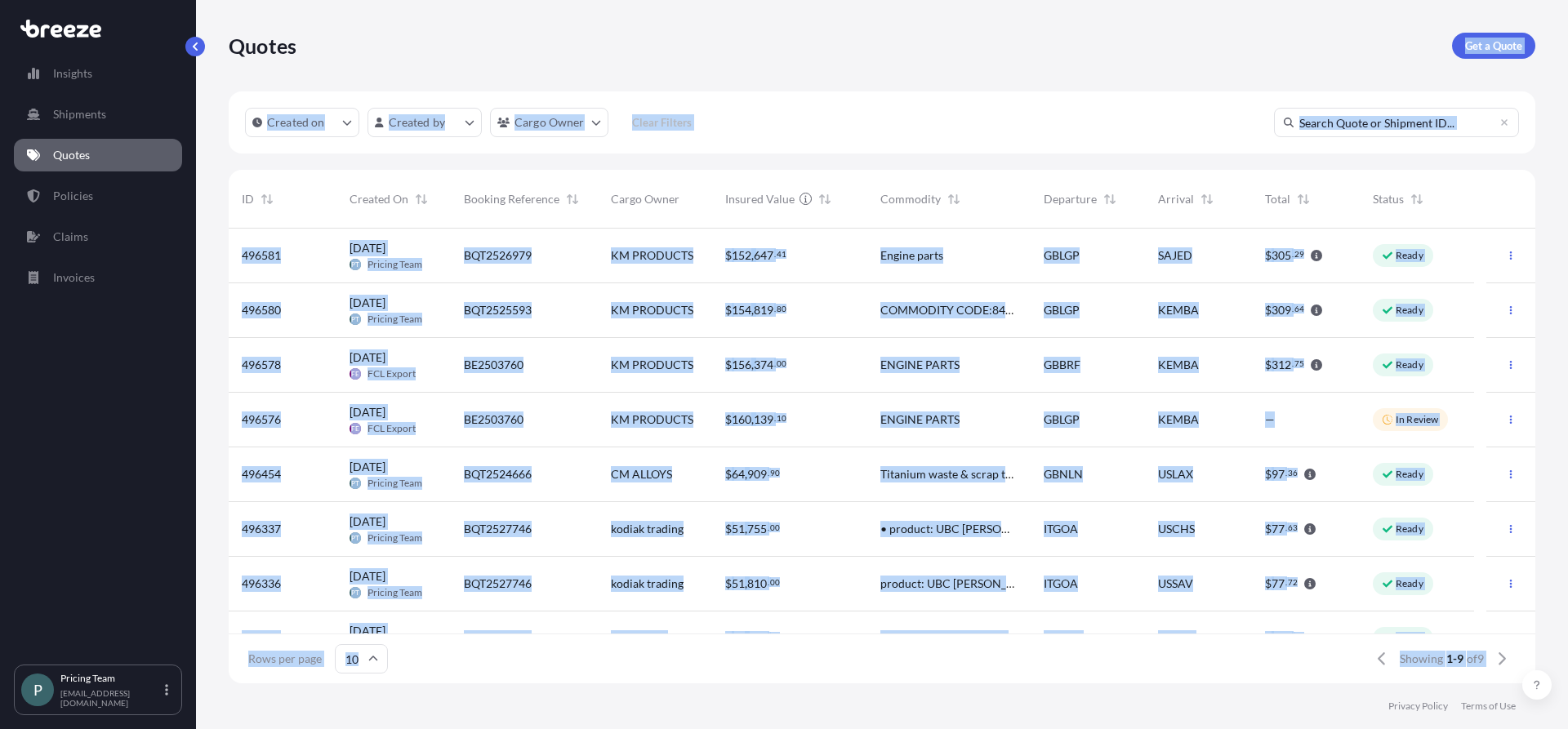
drag, startPoint x: 338, startPoint y: 37, endPoint x: 861, endPoint y: 684, distance: 831.9
click at [861, 684] on div "Quotes Get a Quote Created on Created by Cargo Owner Clear Filters ID Created O…" at bounding box center [882, 364] width 1372 height 729
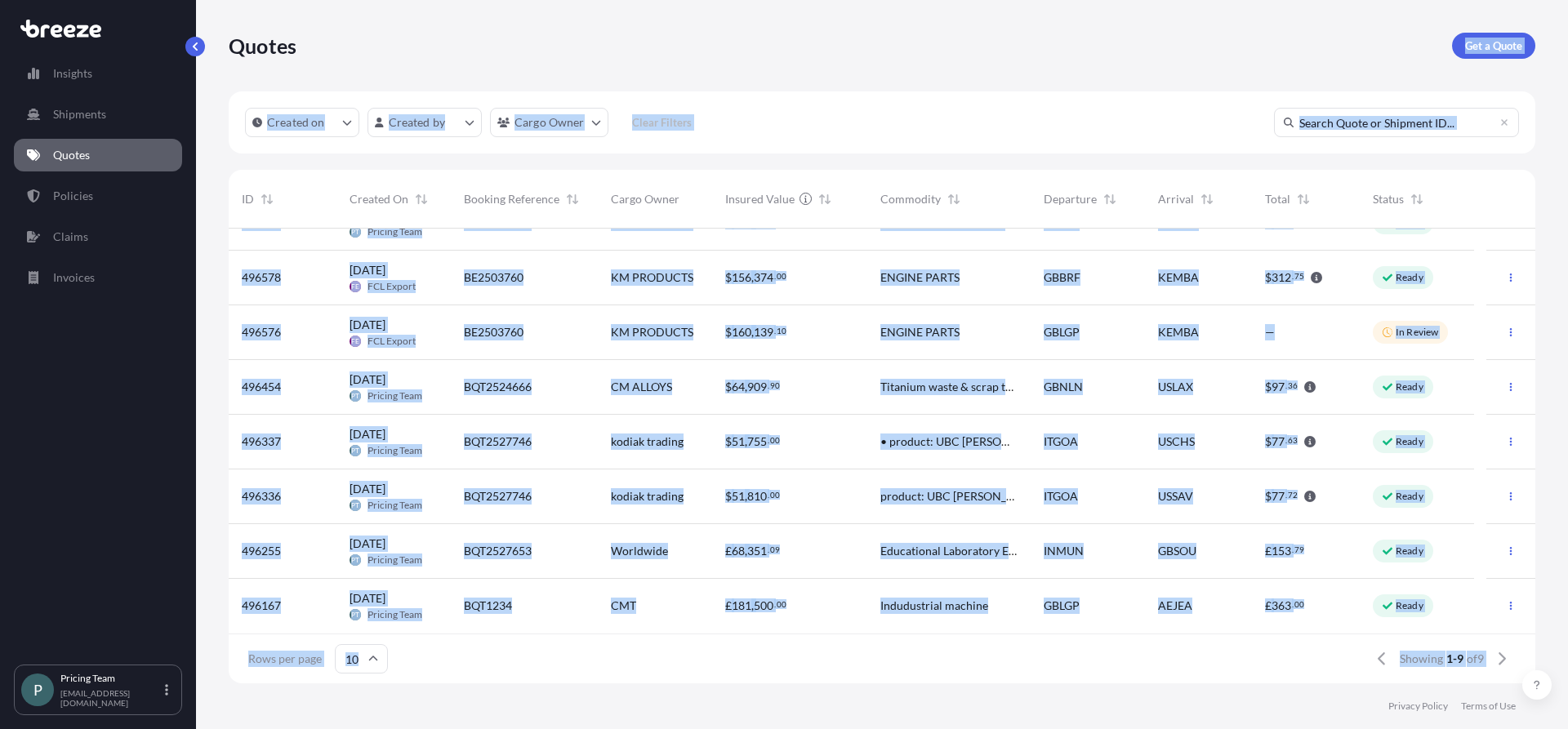
scroll to position [0, 0]
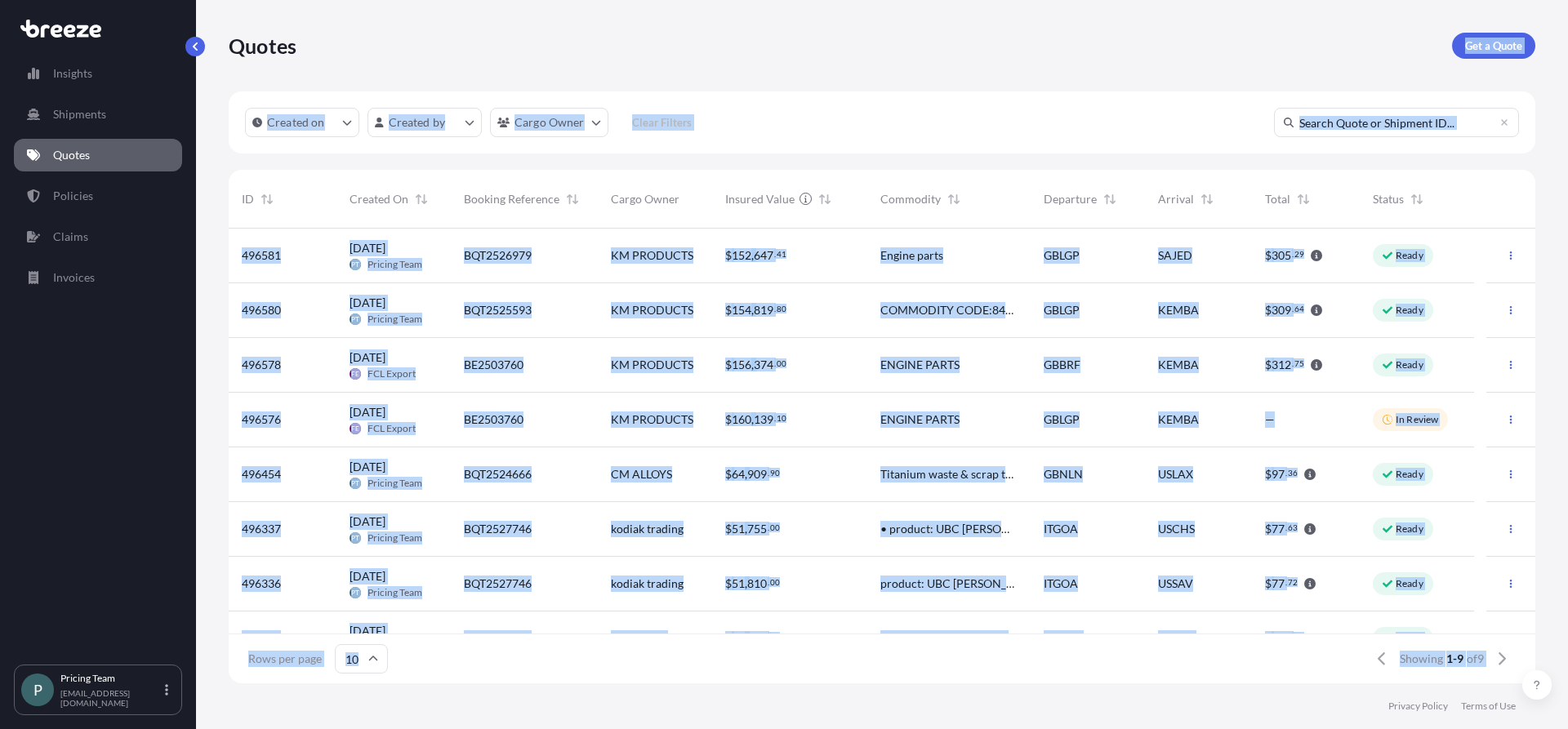
click at [625, 58] on div "Quotes Get a Quote" at bounding box center [882, 46] width 1307 height 26
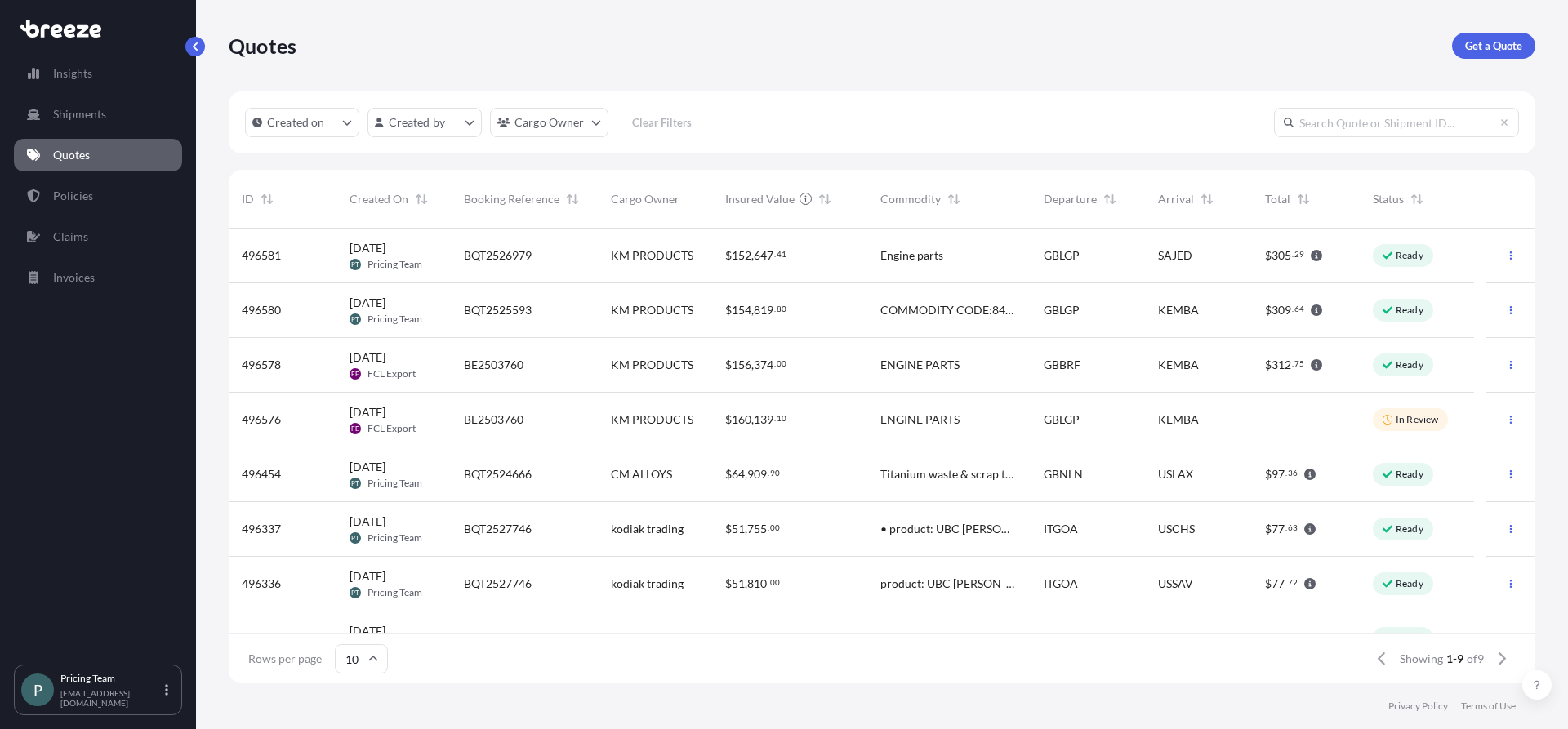
click at [668, 70] on div "Quotes Get a Quote" at bounding box center [882, 46] width 1307 height 91
click at [1061, 75] on div "Quotes Get a Quote" at bounding box center [882, 46] width 1307 height 91
click at [1346, 201] on div "Total" at bounding box center [1305, 199] width 107 height 58
drag, startPoint x: 729, startPoint y: 29, endPoint x: 756, endPoint y: 33, distance: 27.3
click at [729, 29] on div "Quotes Get a Quote" at bounding box center [882, 46] width 1307 height 91
